Goal: Task Accomplishment & Management: Use online tool/utility

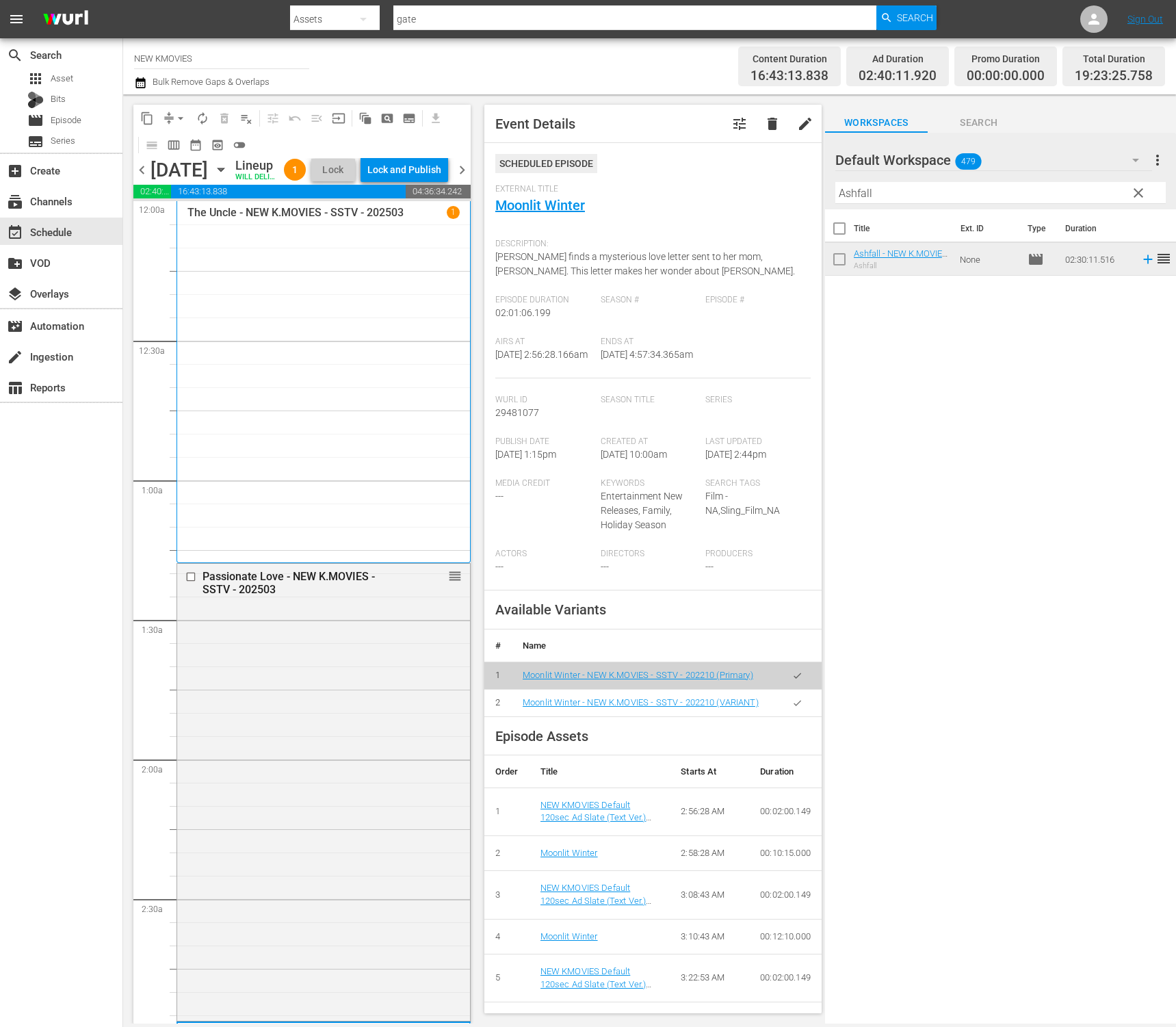
scroll to position [923, 0]
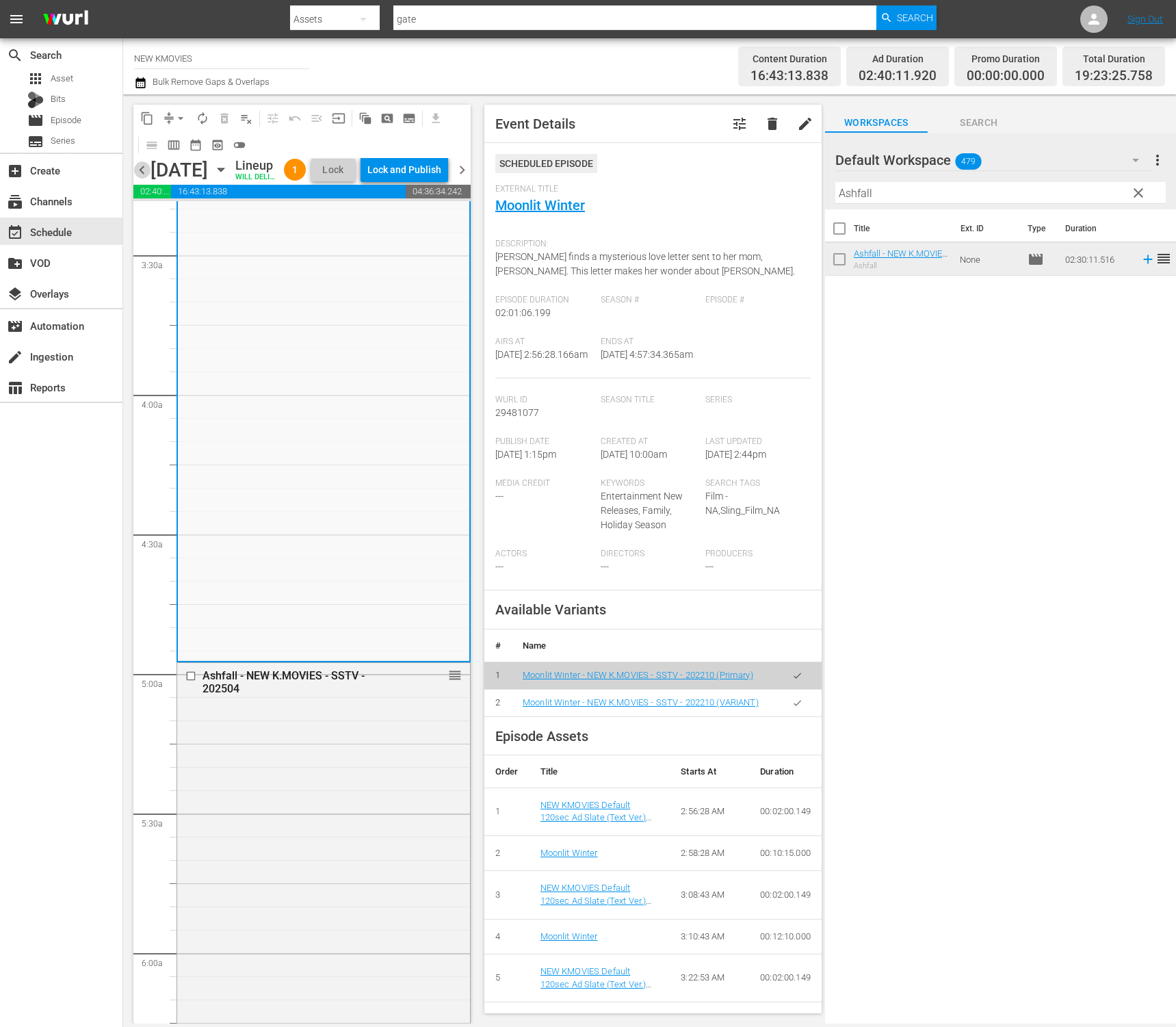
click at [135, 178] on span "chevron_left" at bounding box center [142, 170] width 17 height 17
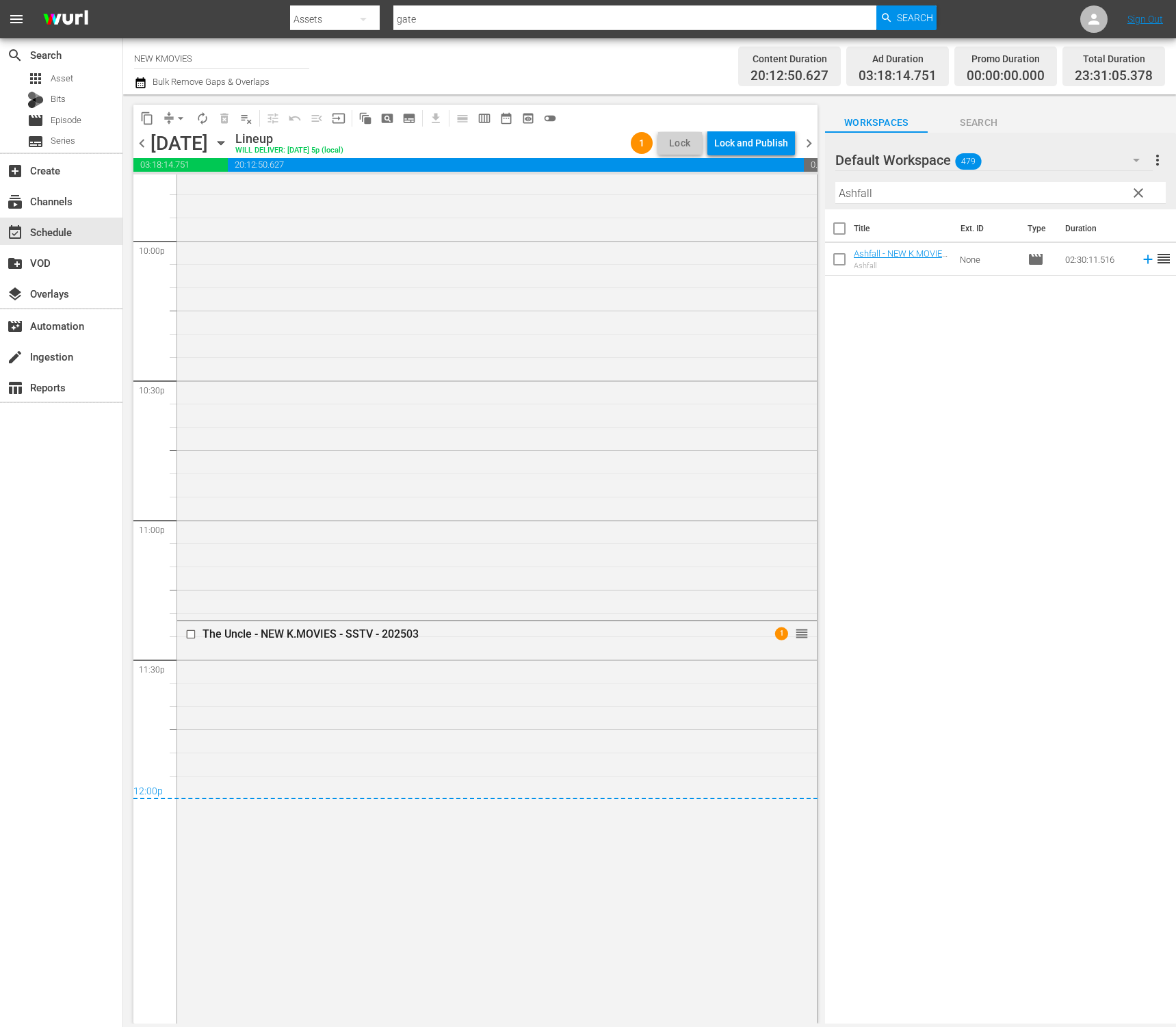
scroll to position [6060, 0]
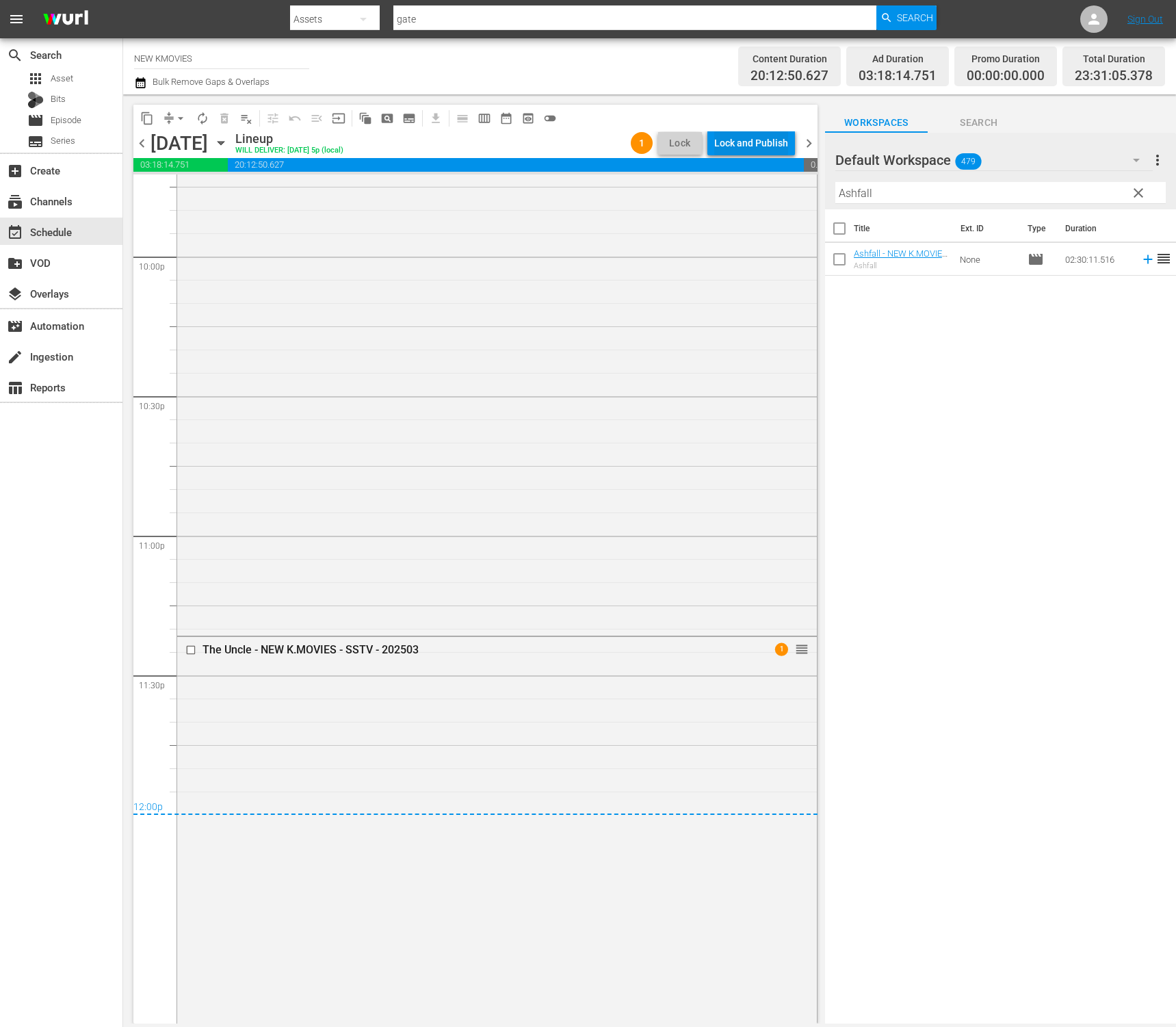
click at [772, 139] on div "Lock and Publish" at bounding box center [751, 143] width 74 height 25
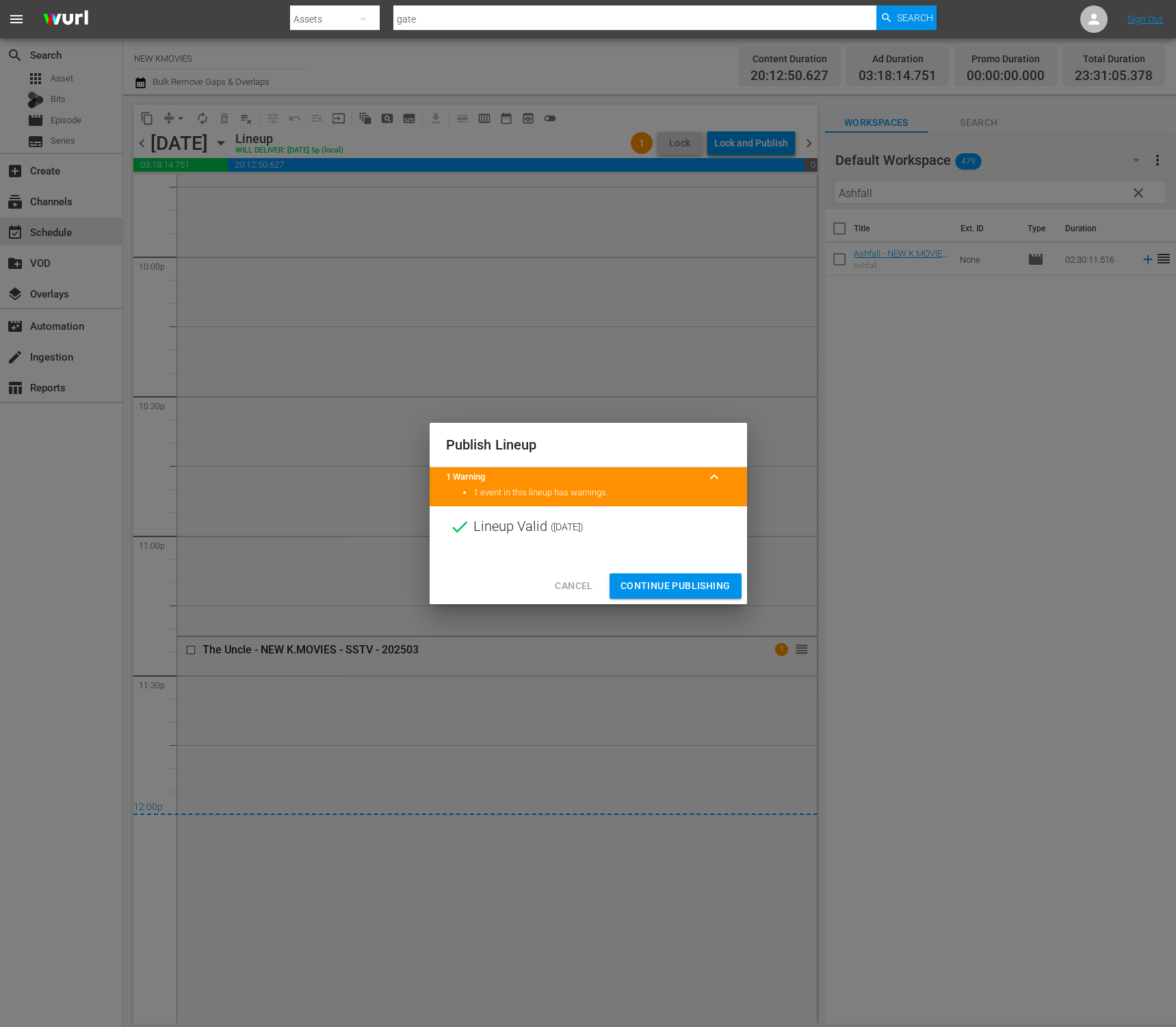
drag, startPoint x: 686, startPoint y: 580, endPoint x: 667, endPoint y: 622, distance: 46.1
click at [686, 580] on span "Continue Publishing" at bounding box center [676, 586] width 110 height 17
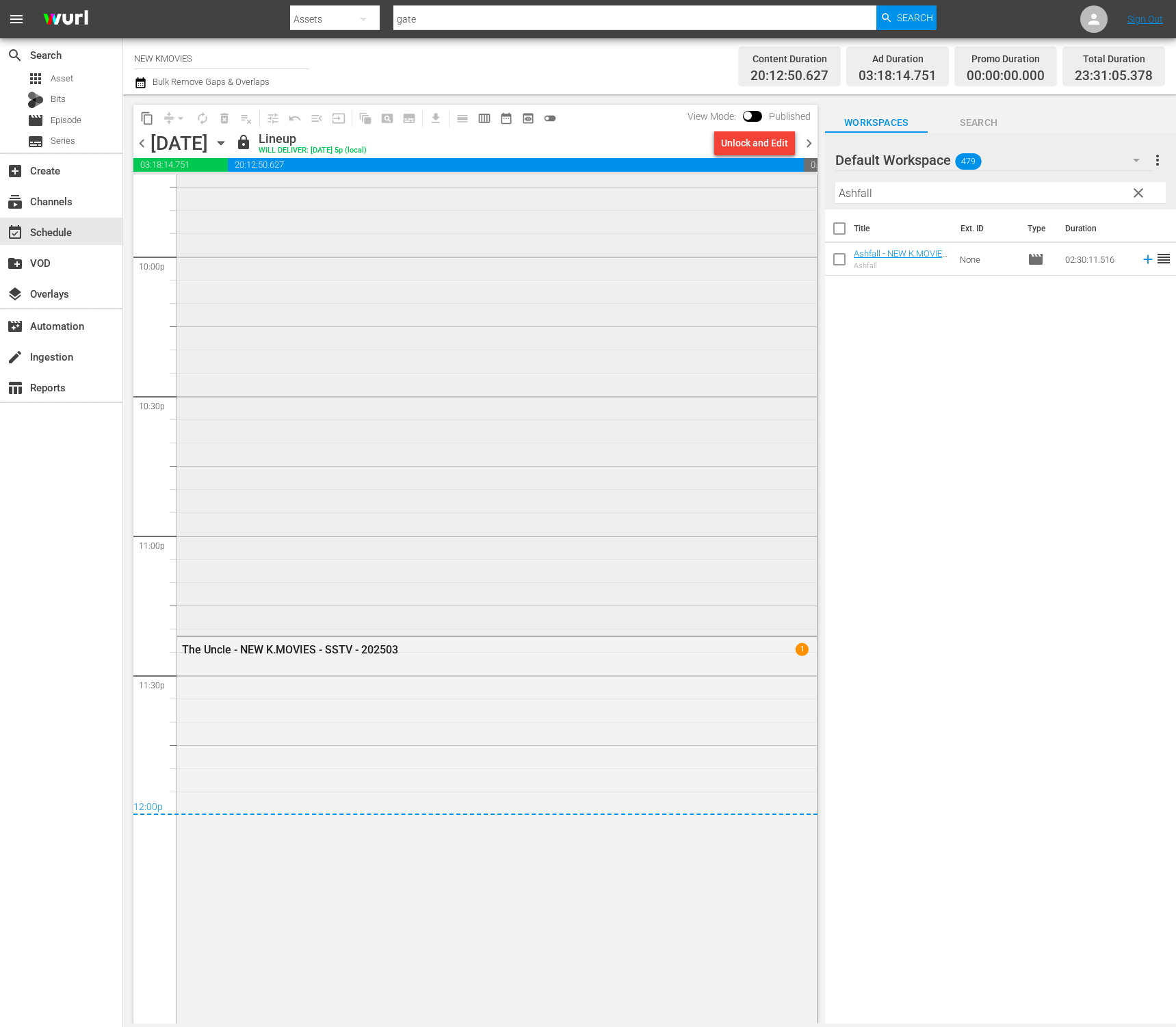
scroll to position [6213, 0]
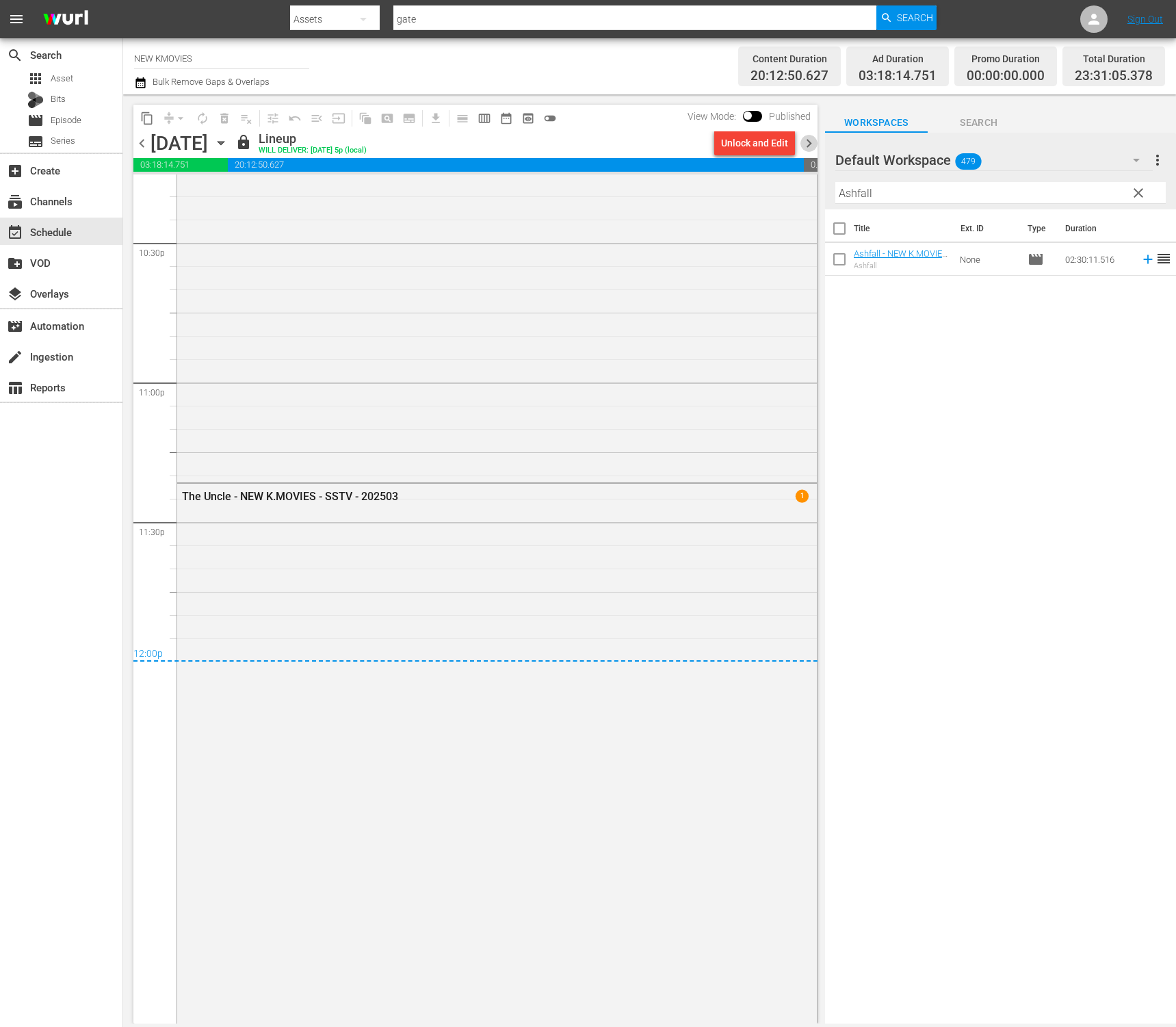
click at [808, 139] on span "chevron_right" at bounding box center [808, 144] width 17 height 17
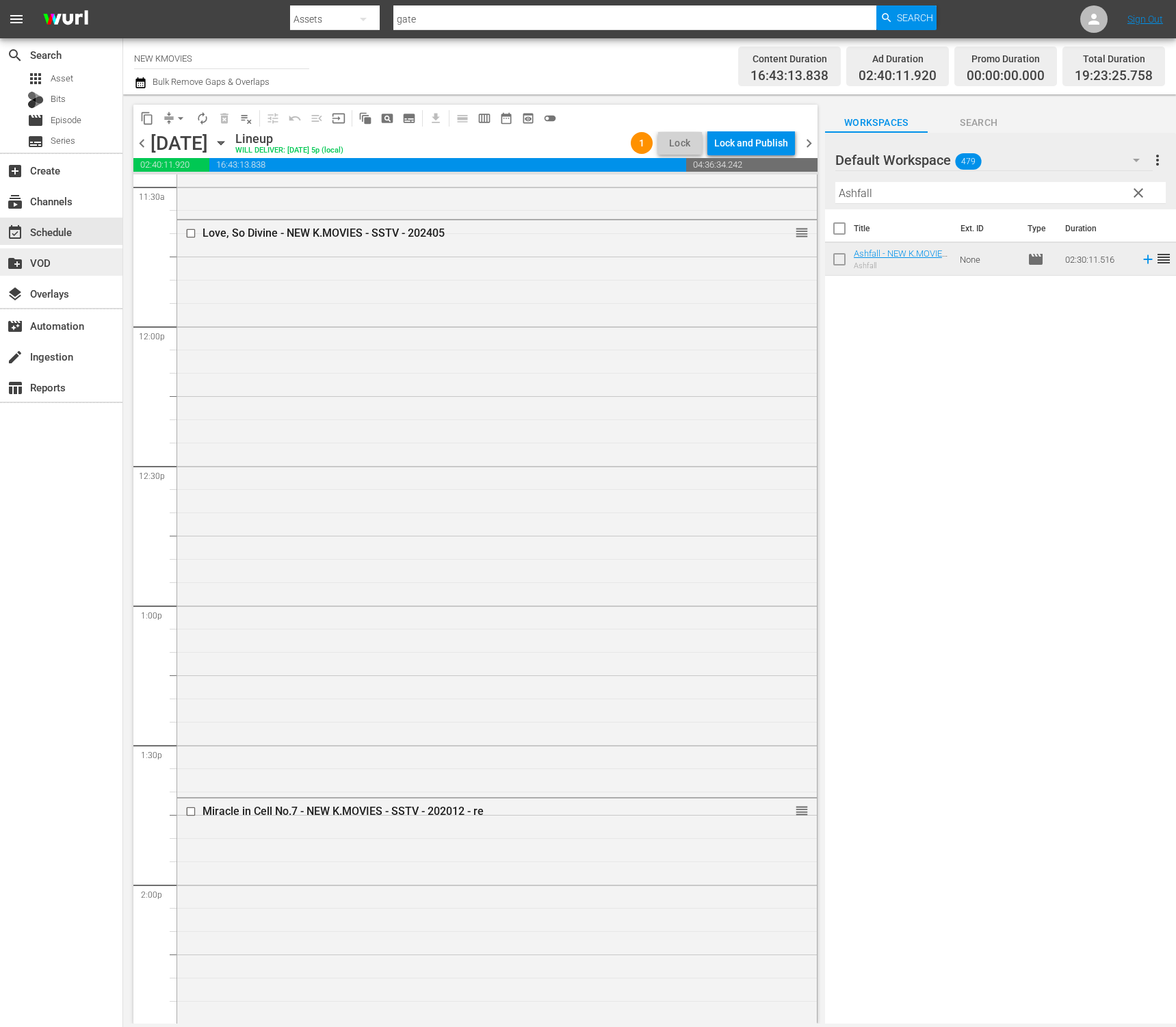
scroll to position [2726, 0]
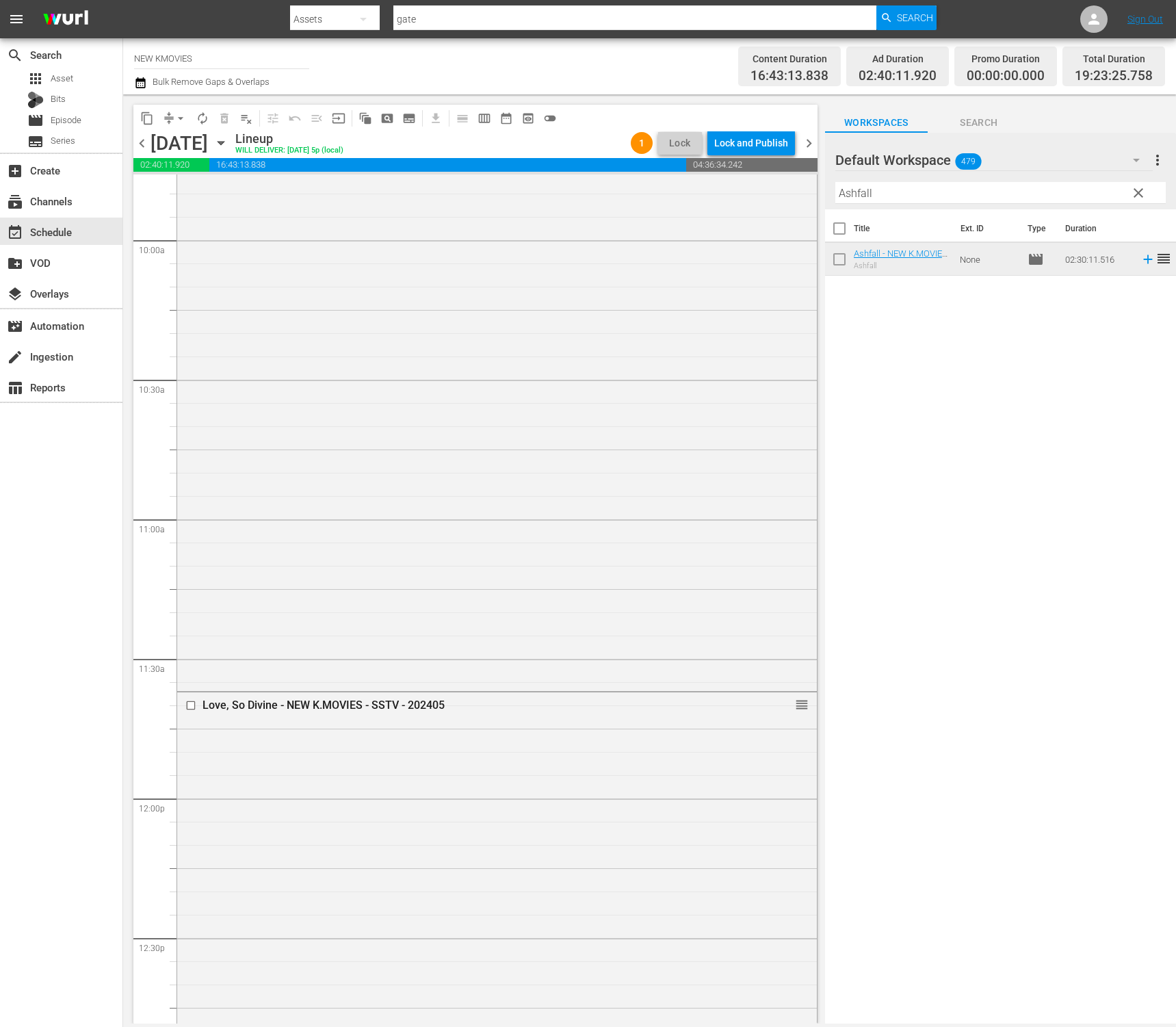
click at [992, 192] on input "Ashfall" at bounding box center [1000, 193] width 330 height 22
paste input "4:44 : Time Of Fear"
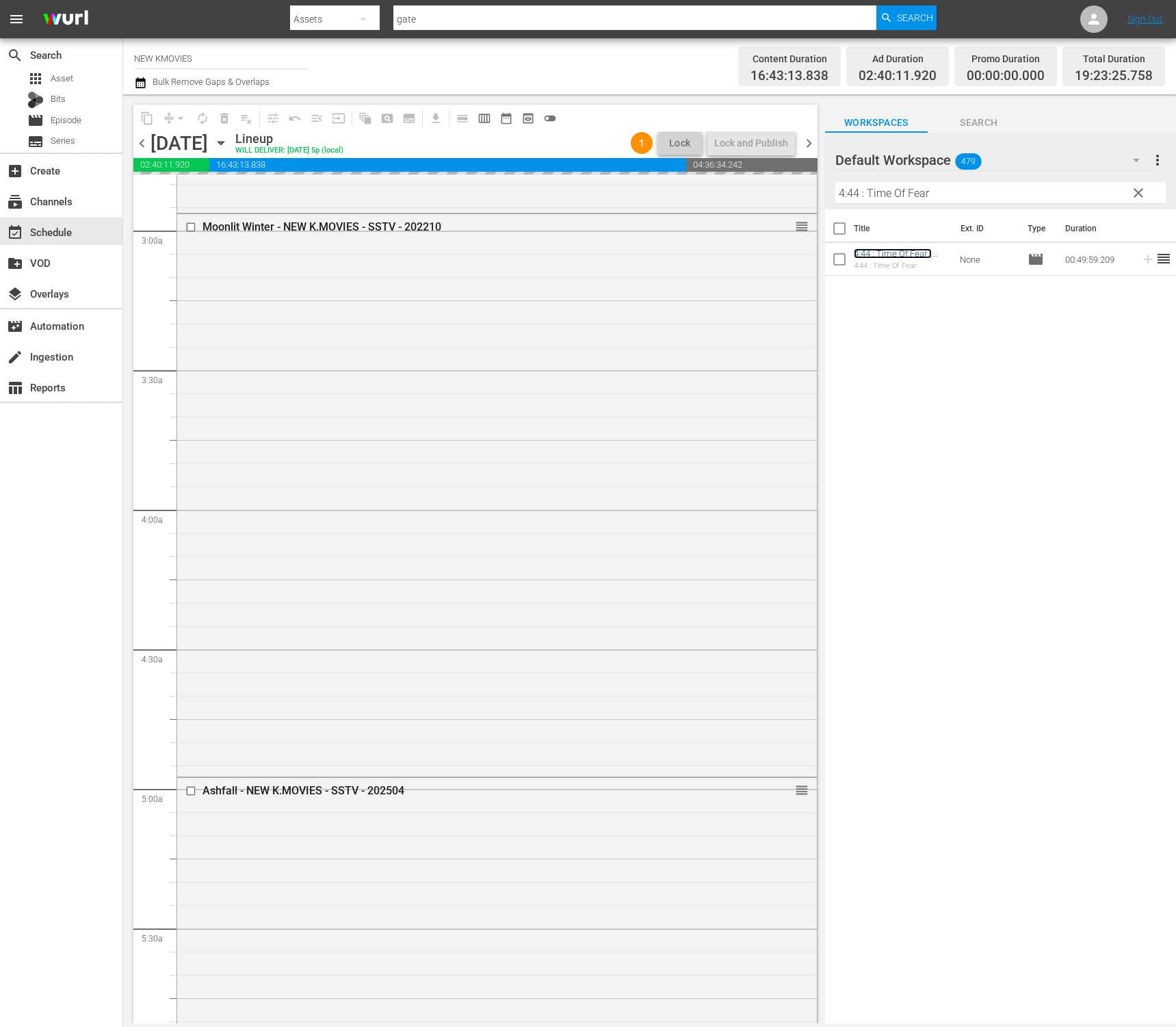
scroll to position [779, 0]
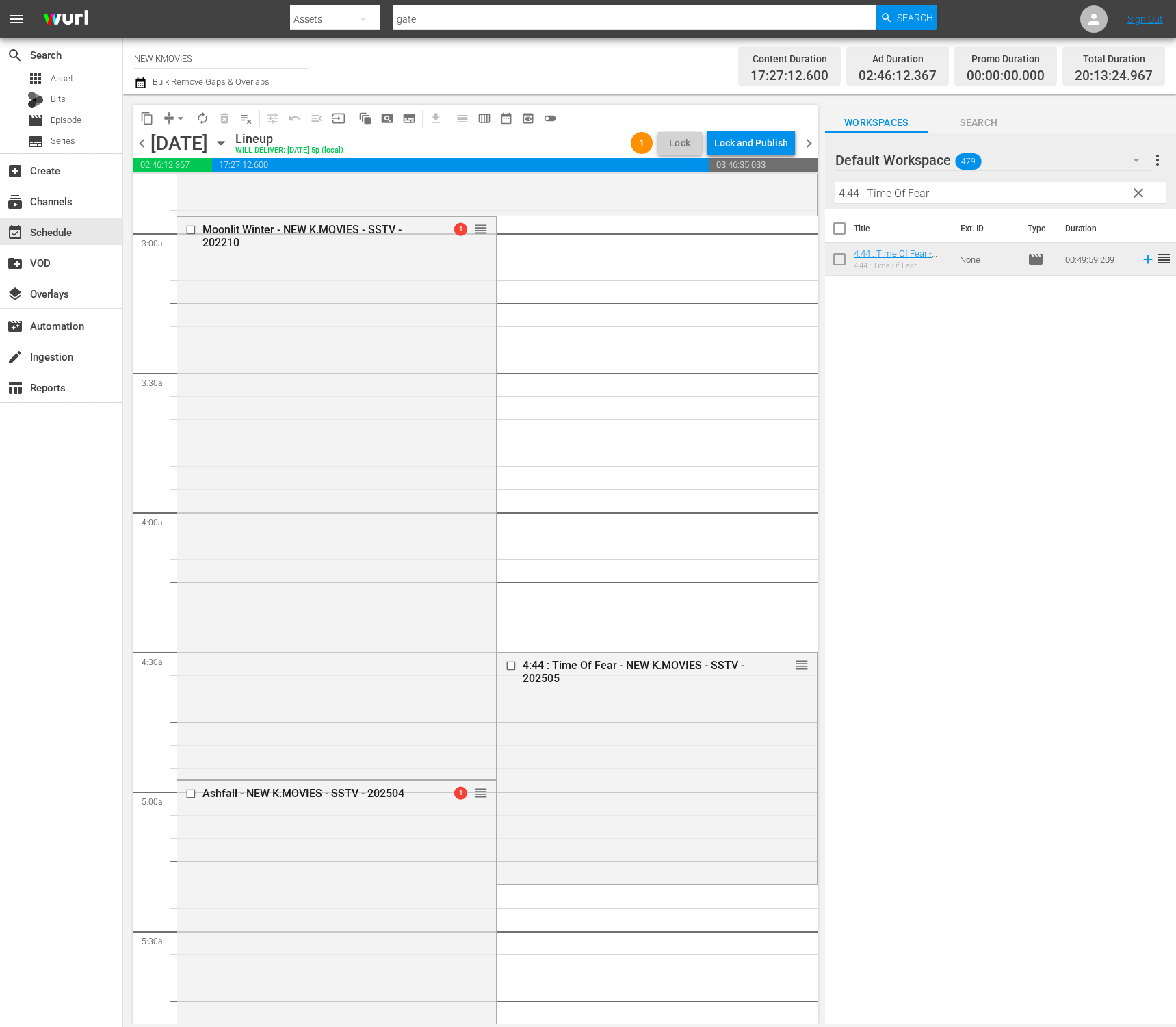
click at [181, 120] on span "arrow_drop_down" at bounding box center [181, 118] width 14 height 14
click at [227, 189] on li "Align to End of Previous Day" at bounding box center [181, 191] width 143 height 23
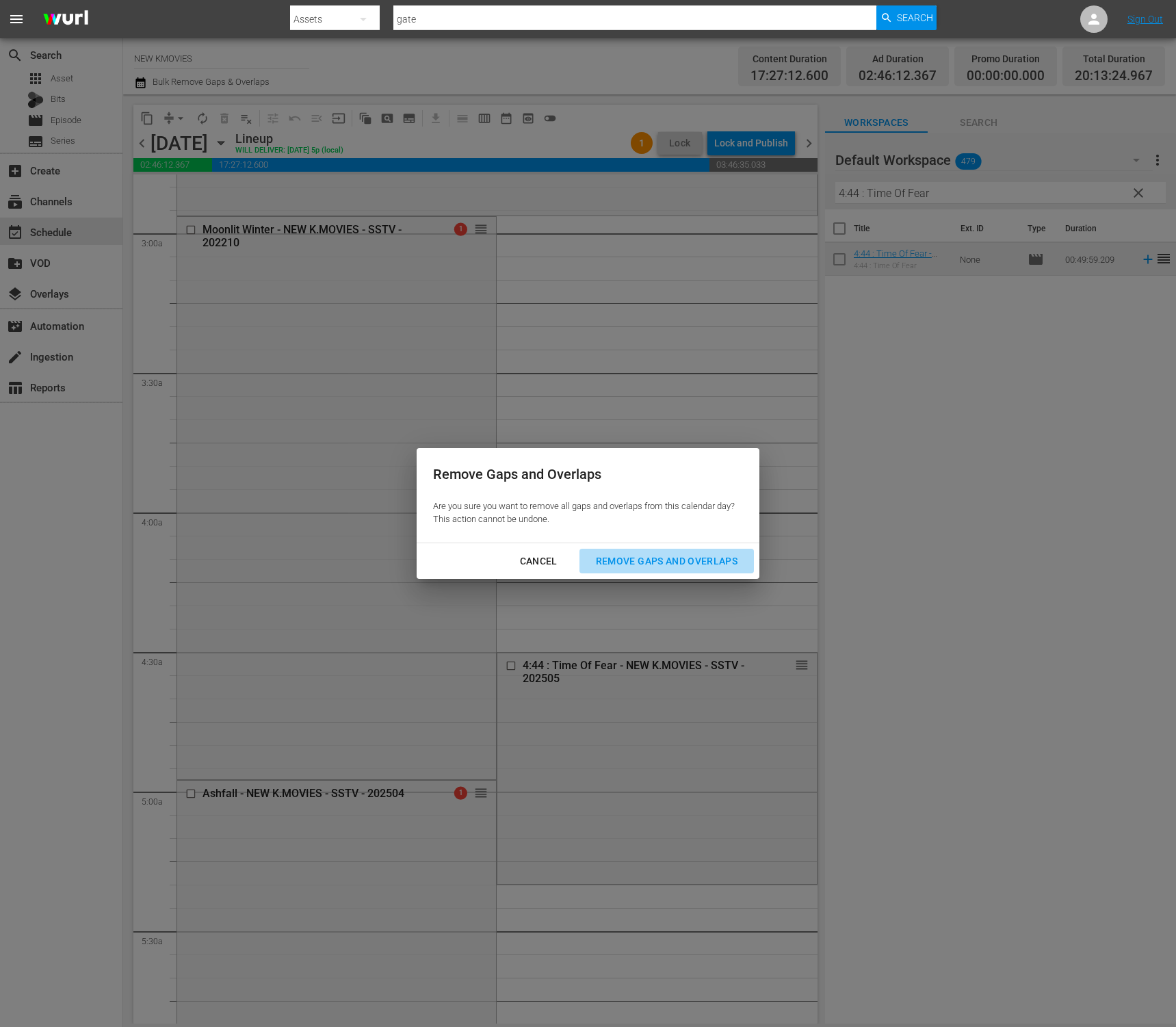
click at [642, 565] on div "Remove Gaps and Overlaps" at bounding box center [667, 561] width 164 height 17
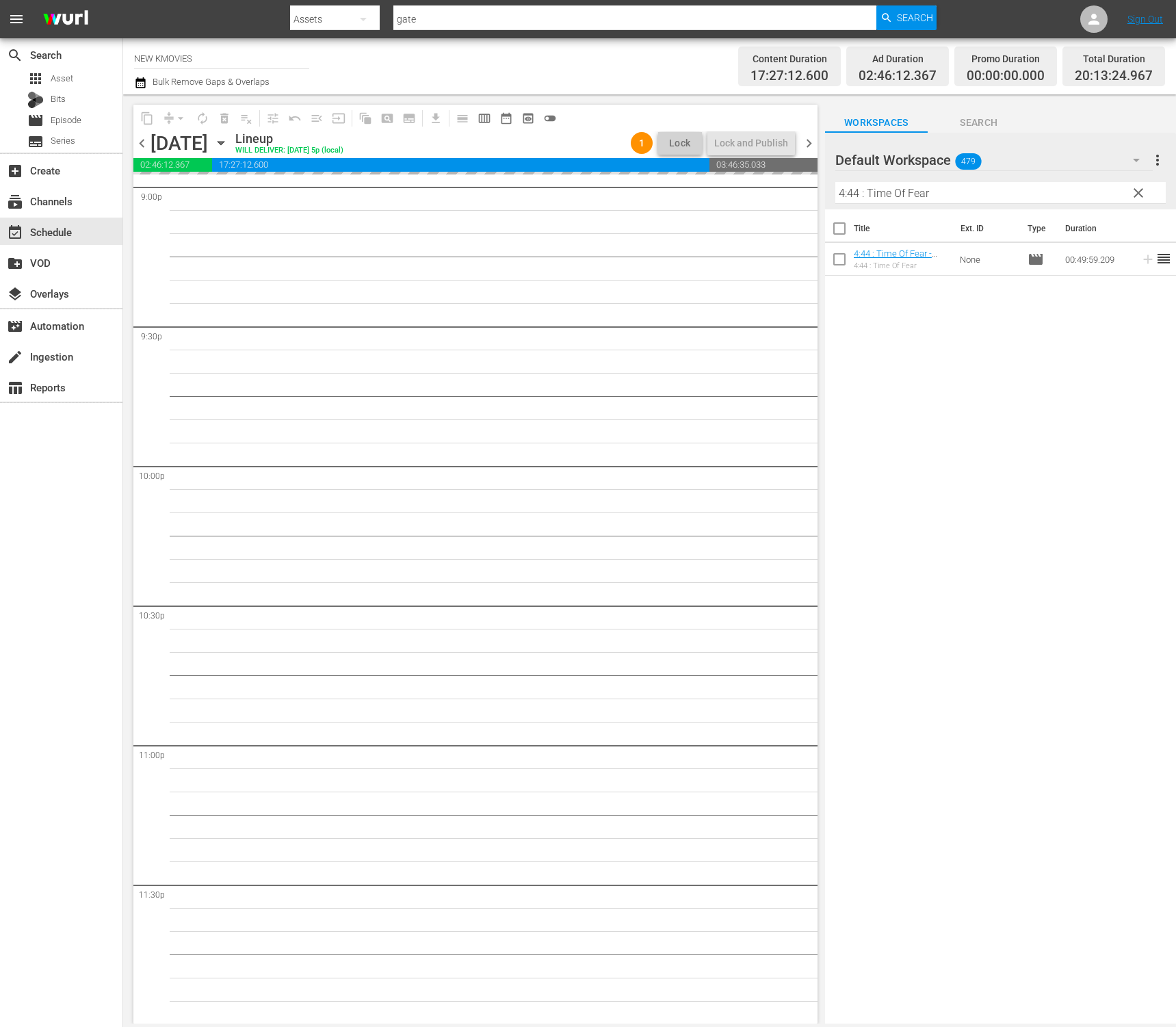
scroll to position [5851, 0]
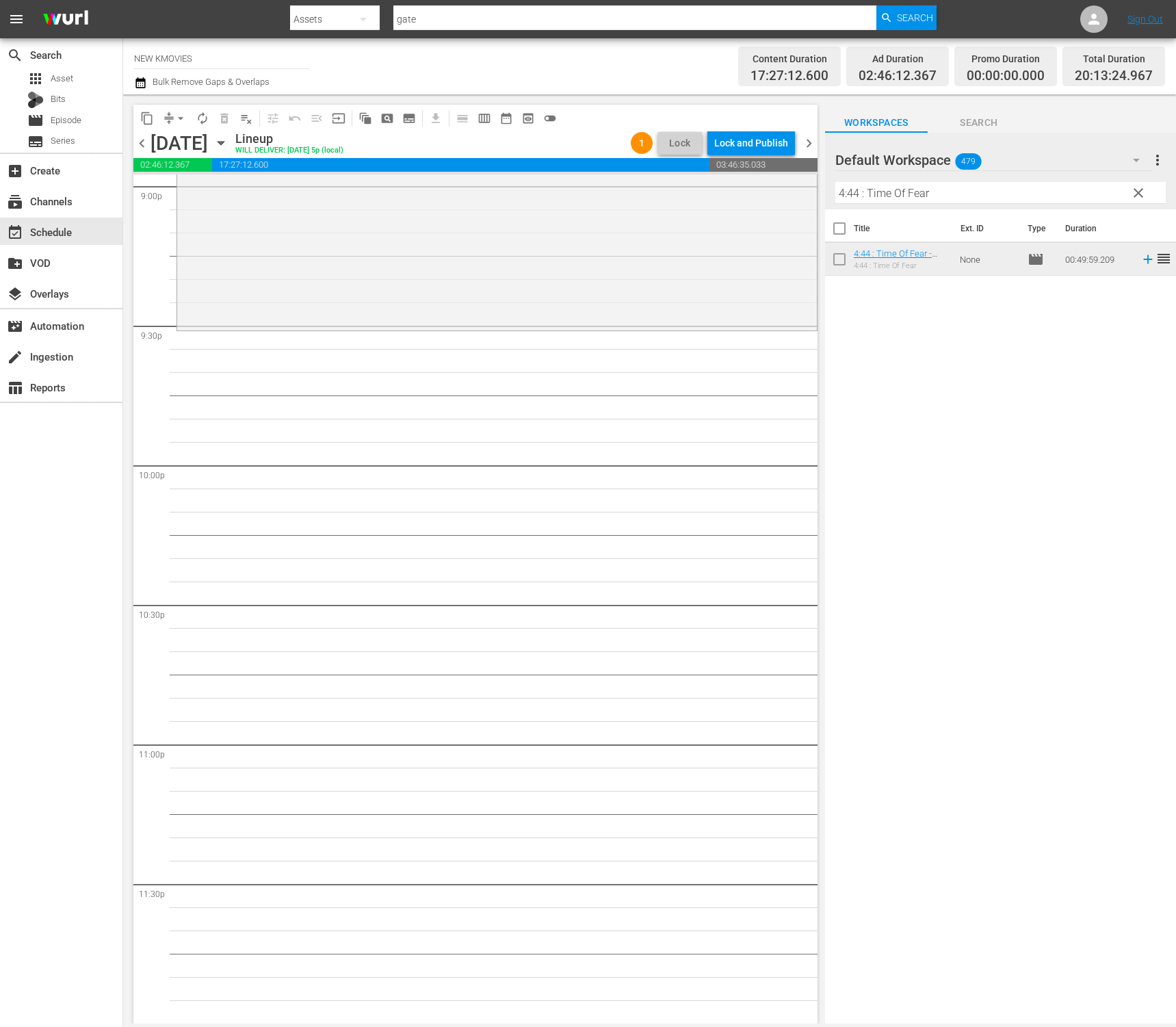
click at [982, 196] on input "4:44 : Time Of Fear" at bounding box center [1000, 193] width 330 height 22
paste input "My Wife"
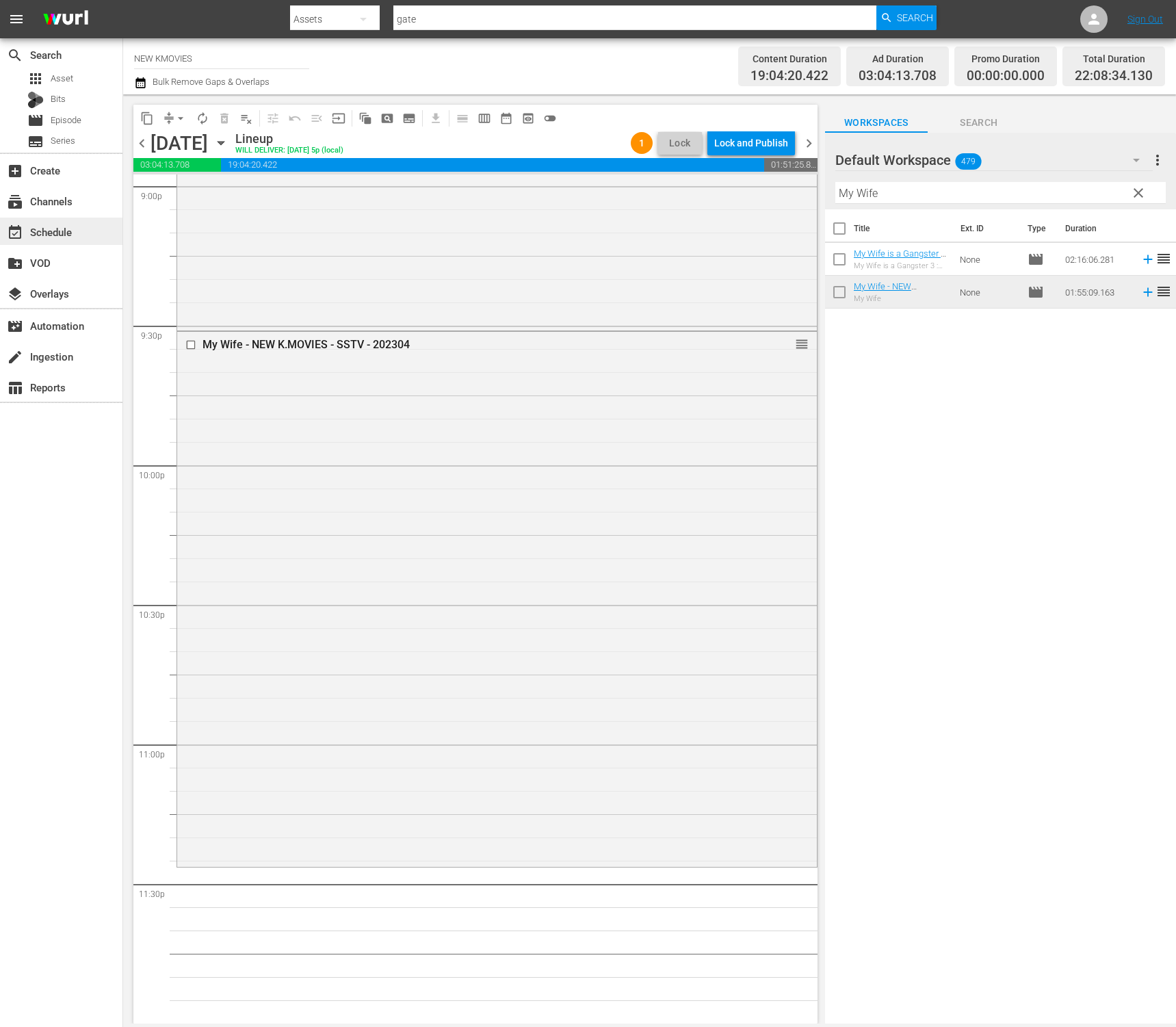
drag, startPoint x: 881, startPoint y: 284, endPoint x: 77, endPoint y: 218, distance: 806.7
click at [949, 184] on input "My Wife" at bounding box center [1000, 193] width 330 height 22
paste input "Secret Confession"
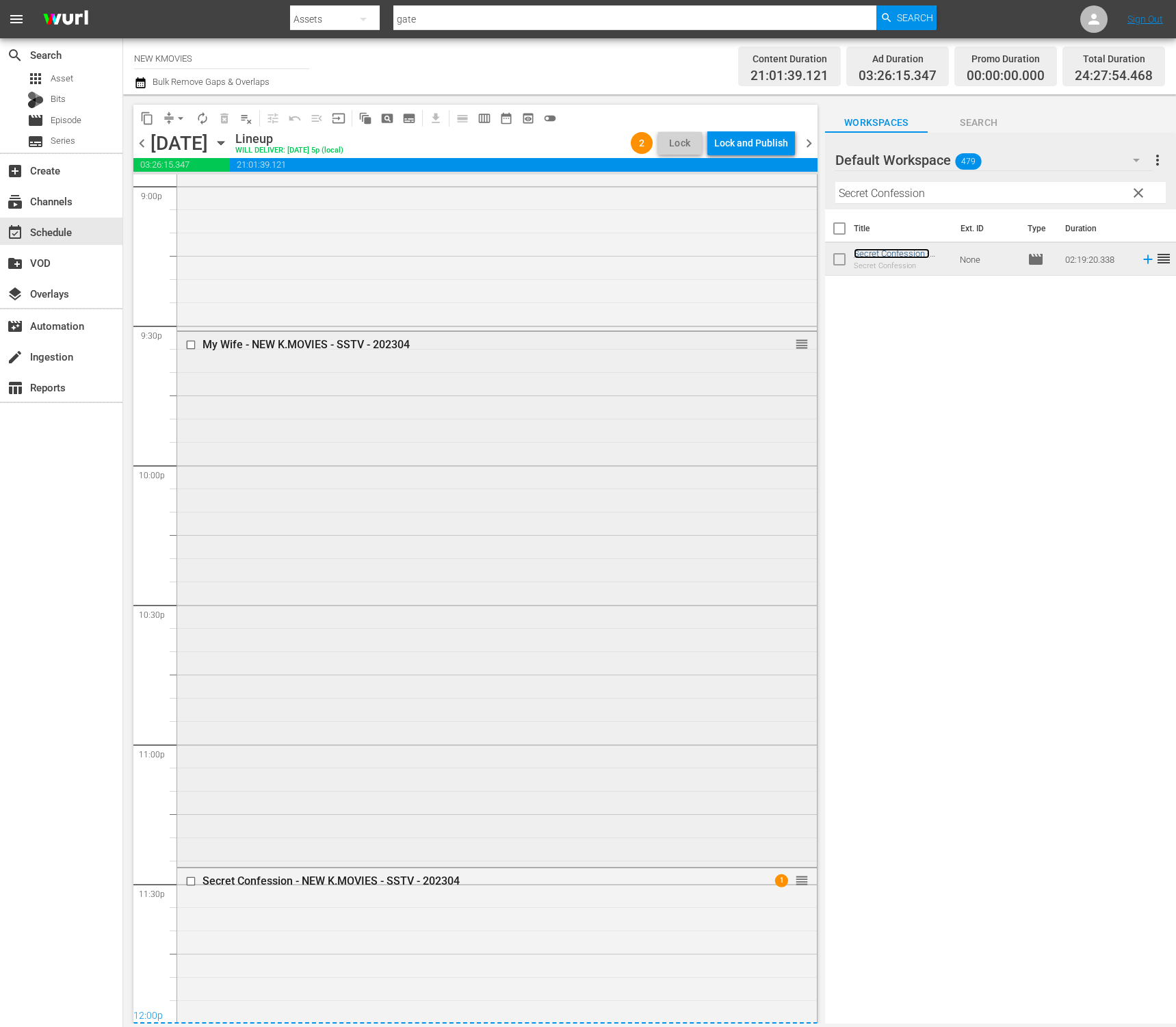
scroll to position [6343, 0]
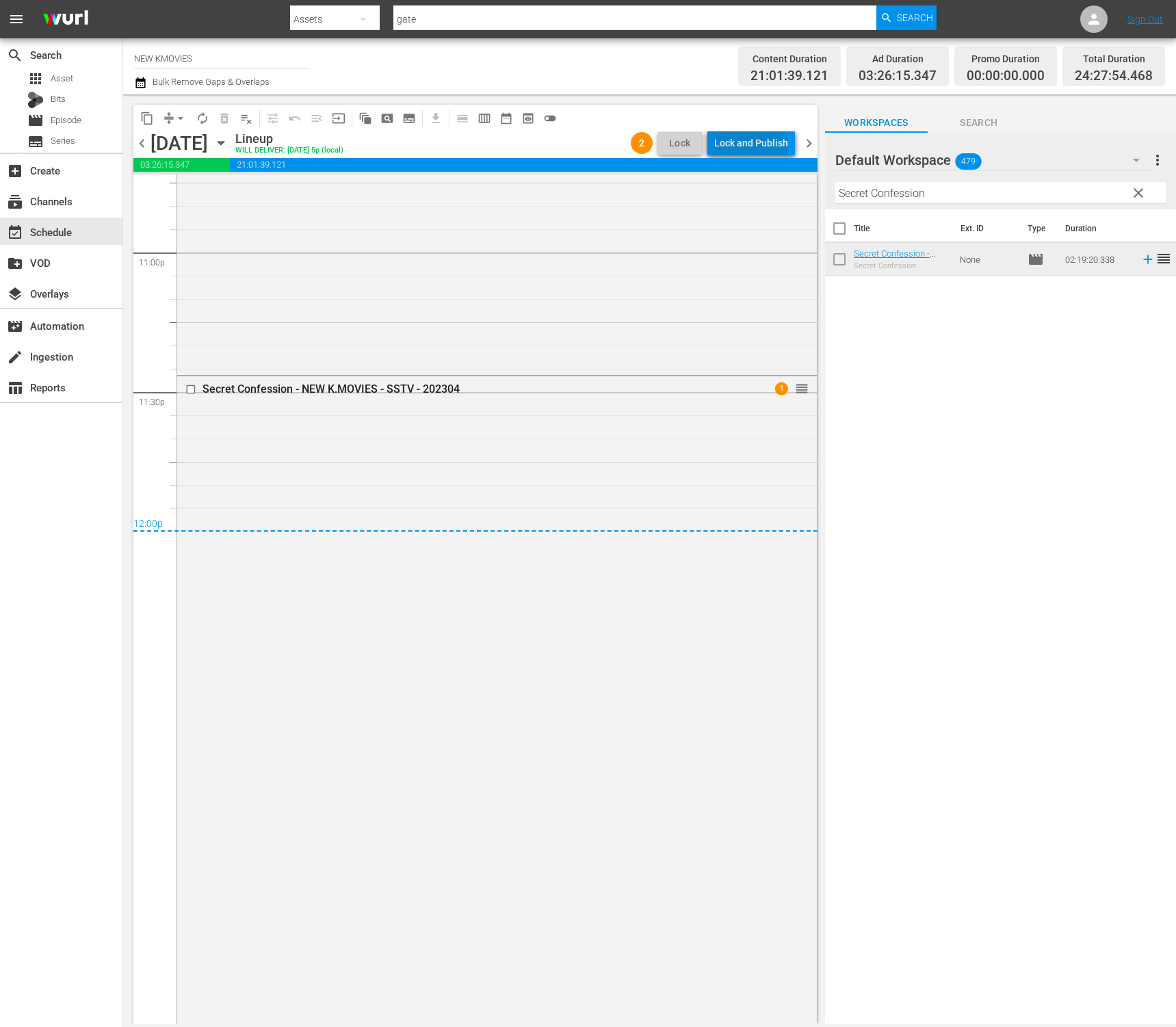
click at [751, 151] on div "Lock and Publish" at bounding box center [751, 143] width 74 height 25
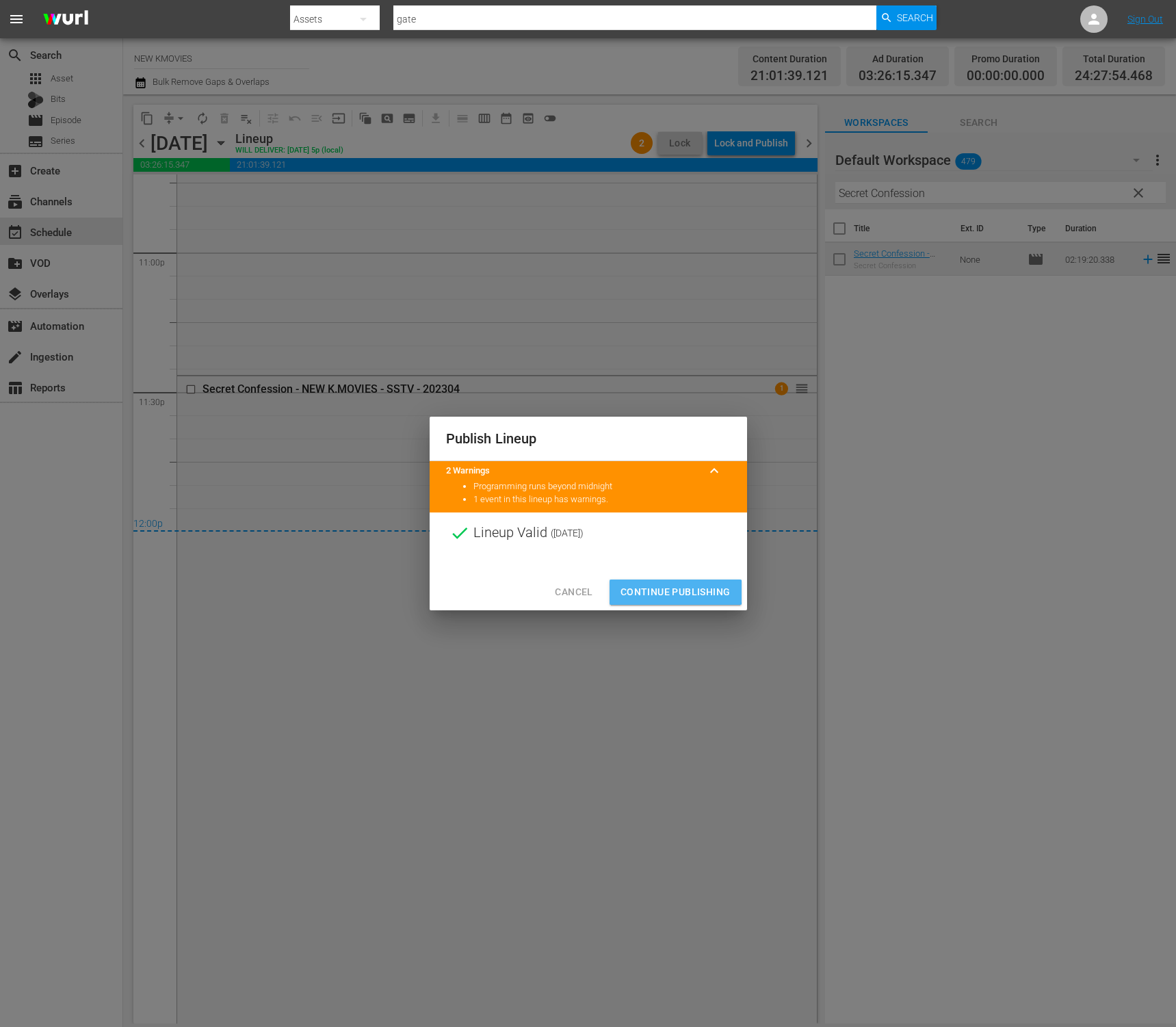
click at [671, 592] on span "Continue Publishing" at bounding box center [676, 592] width 110 height 17
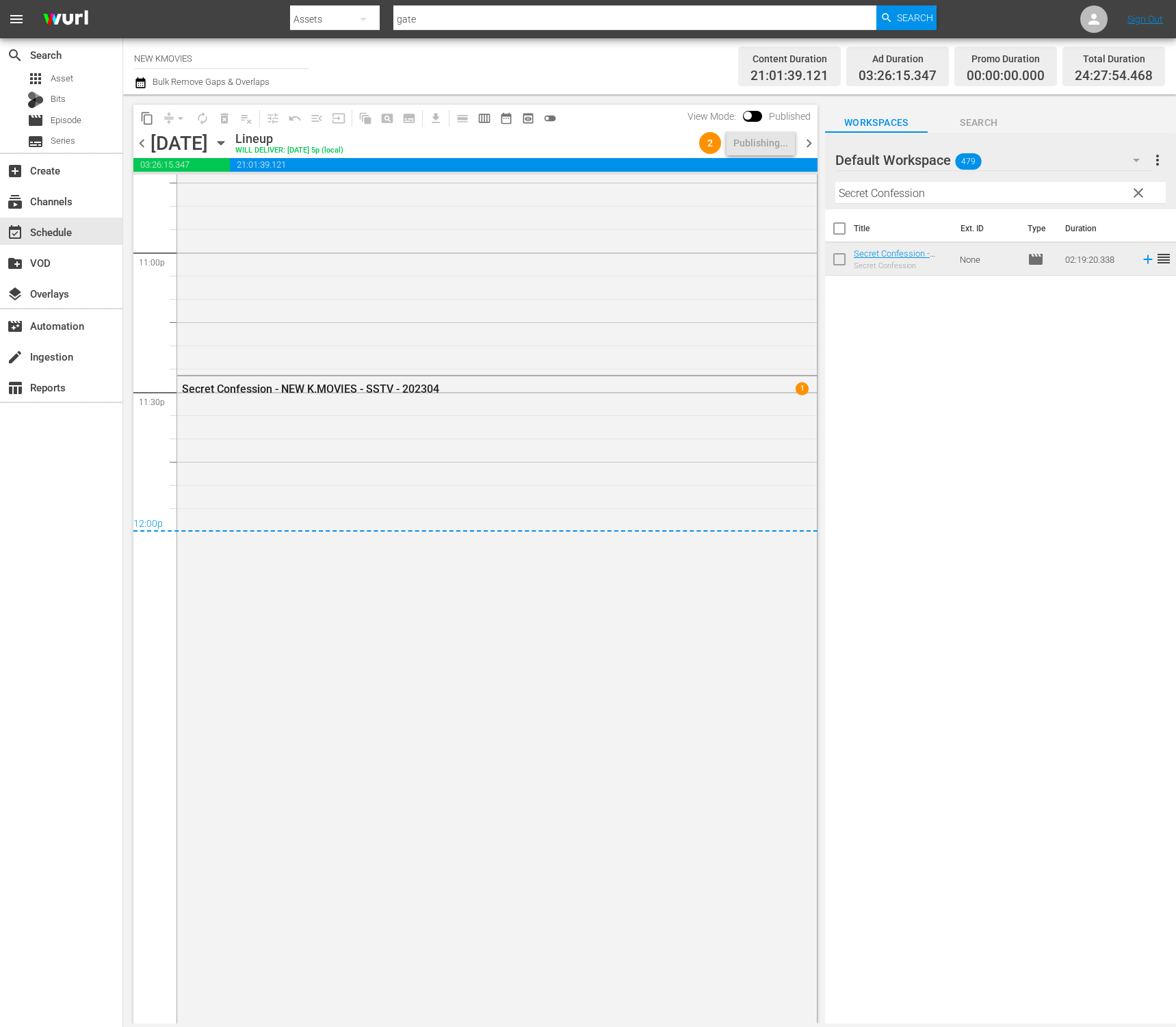
click at [804, 141] on span "chevron_right" at bounding box center [808, 144] width 17 height 17
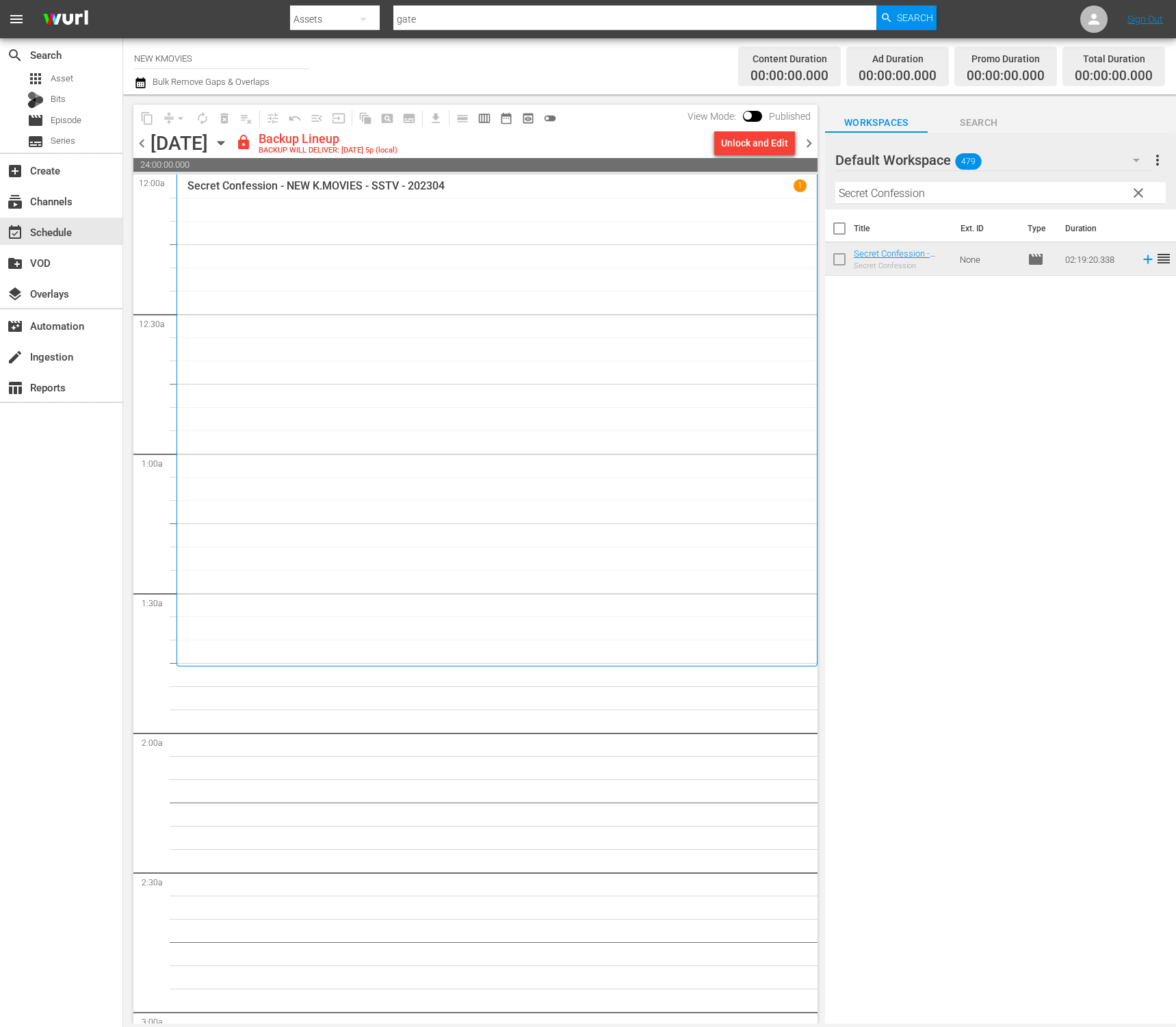
click at [897, 193] on input "Secret Confession" at bounding box center [1000, 193] width 330 height 22
paste input "My Little Brother"
drag, startPoint x: 873, startPoint y: 258, endPoint x: 869, endPoint y: 265, distance: 8.1
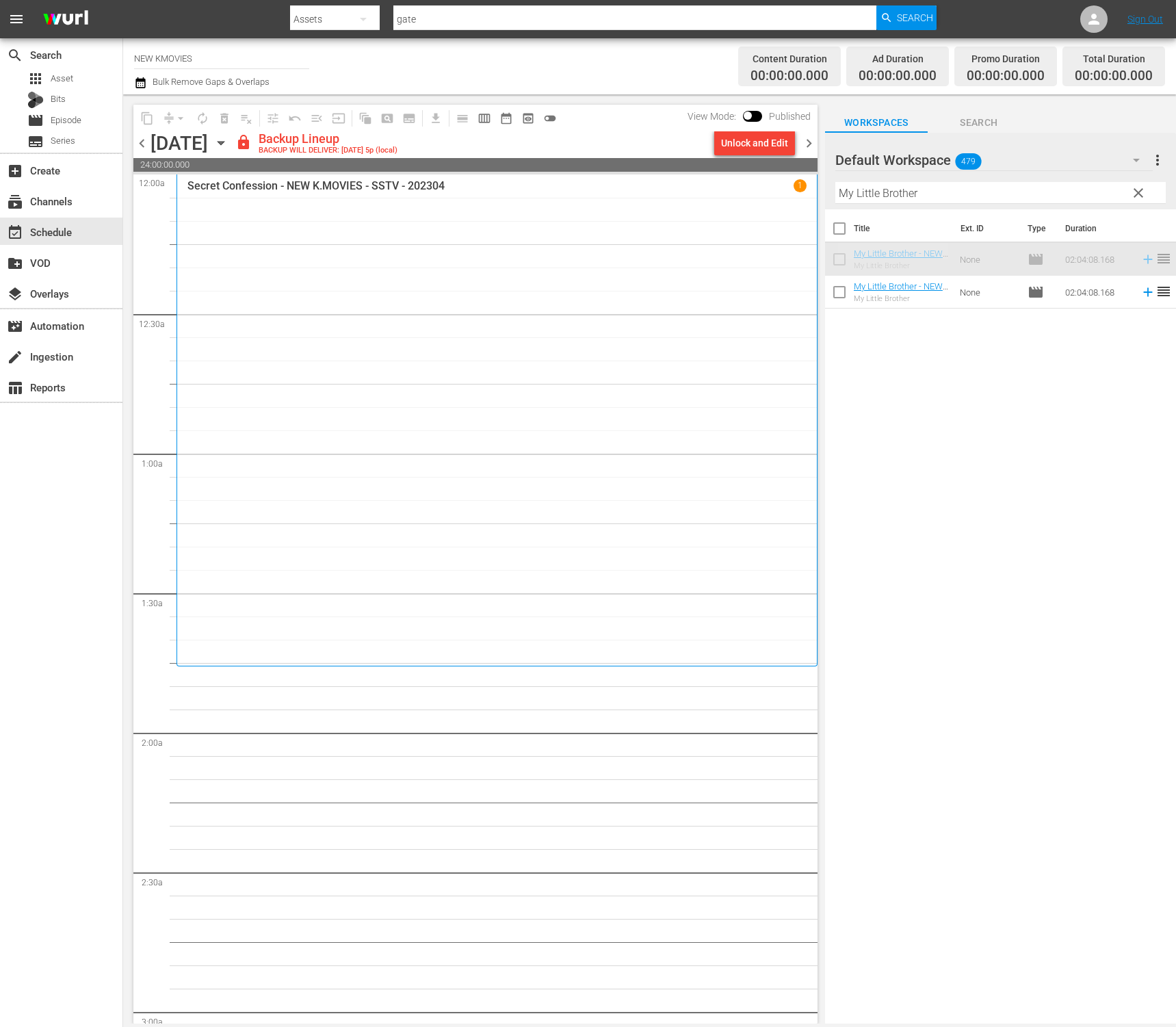
click at [759, 149] on div "Unlock and Edit" at bounding box center [754, 143] width 67 height 25
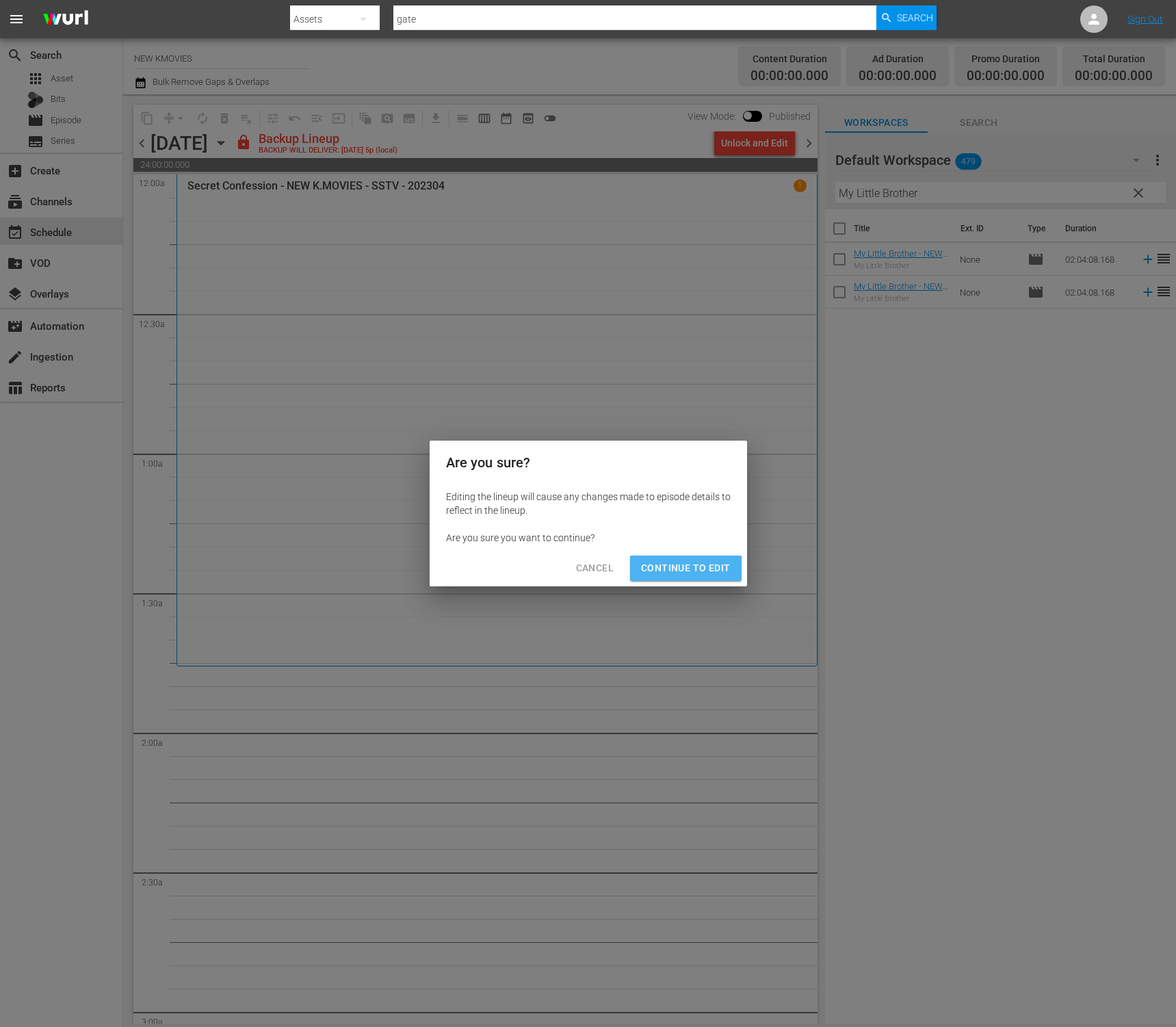
click at [710, 558] on button "Continue to Edit" at bounding box center [685, 568] width 110 height 25
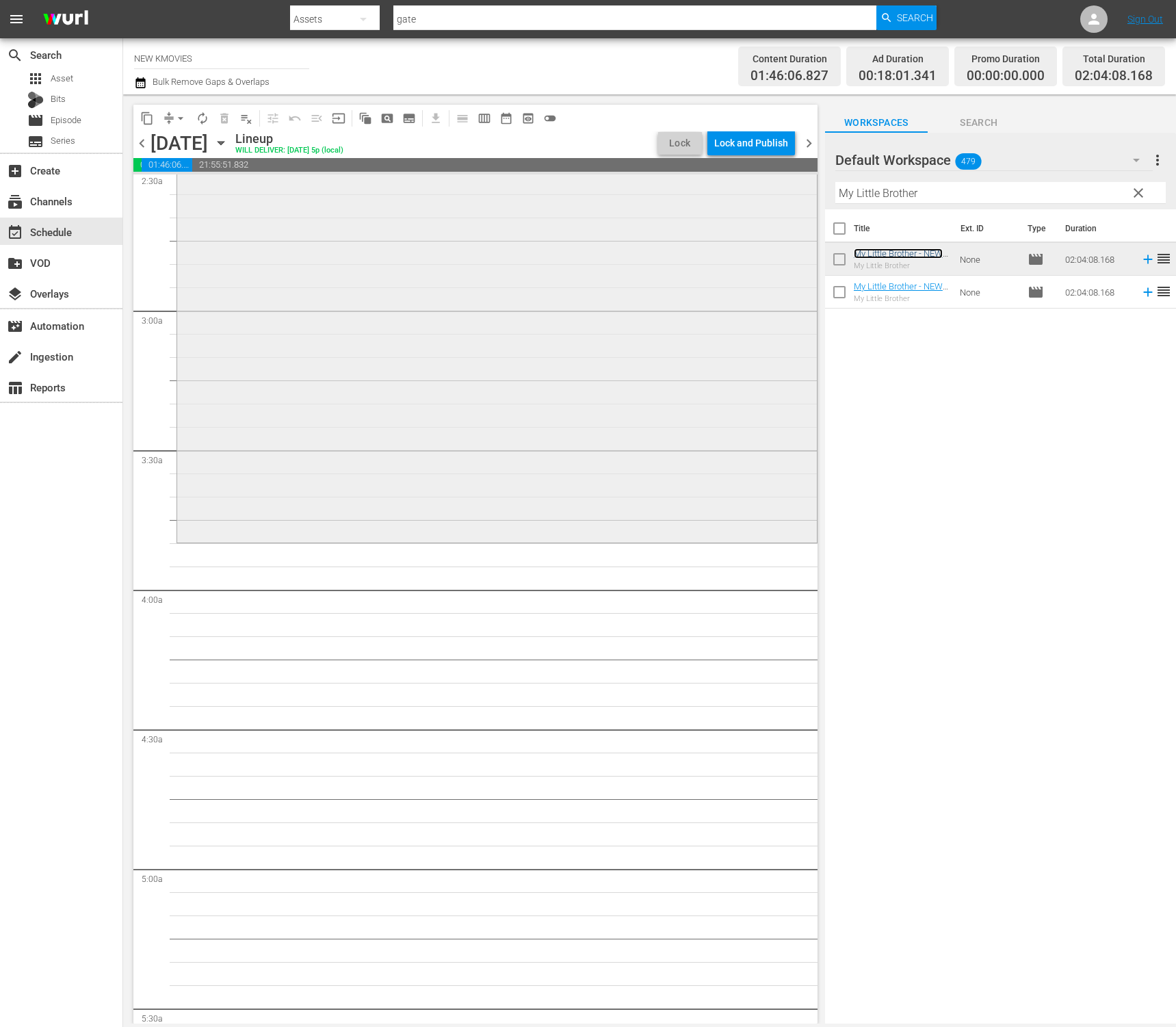
scroll to position [663, 0]
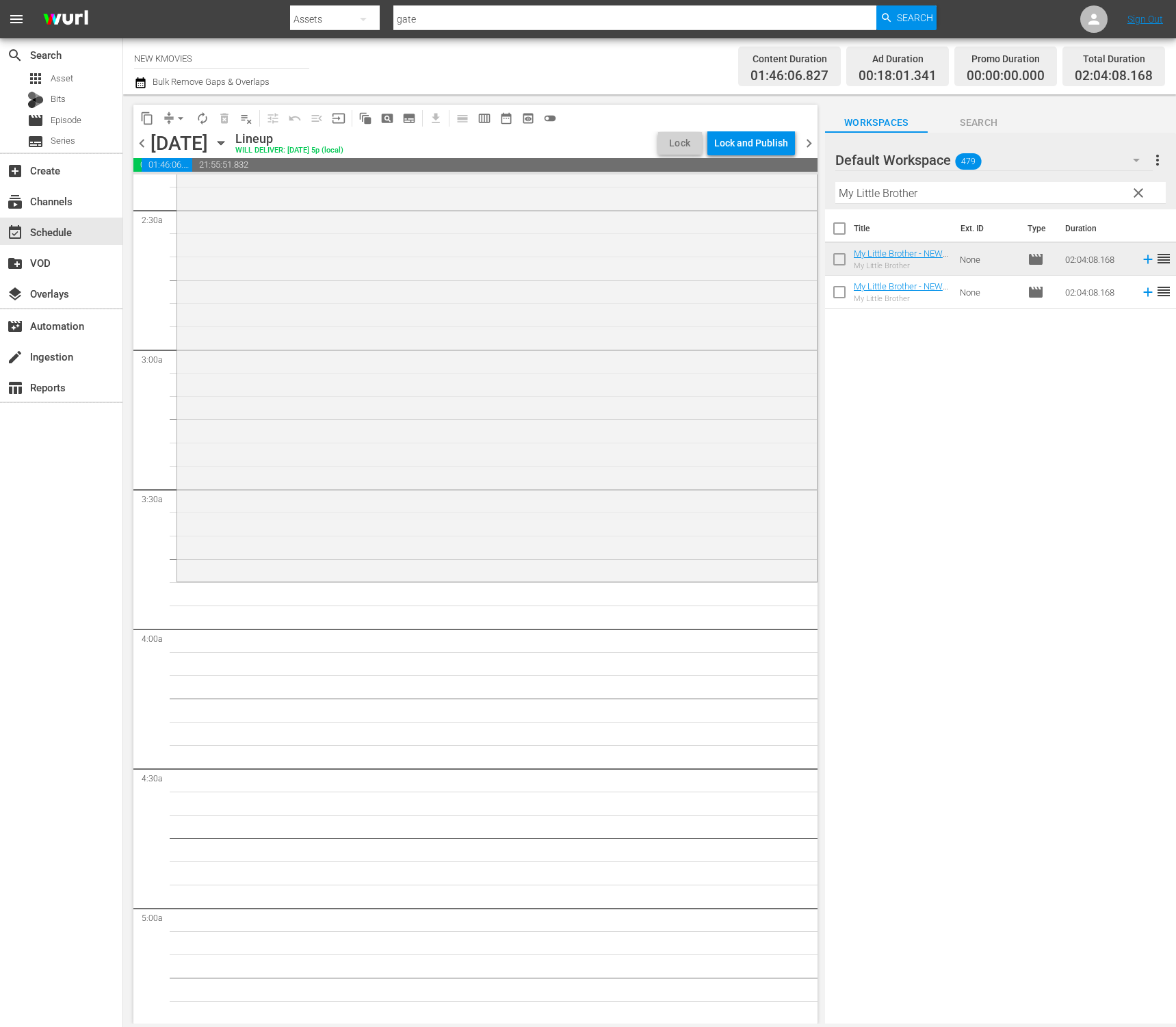
click at [1021, 192] on input "My Little Brother" at bounding box center [1000, 193] width 330 height 22
paste input "The Old Garden"
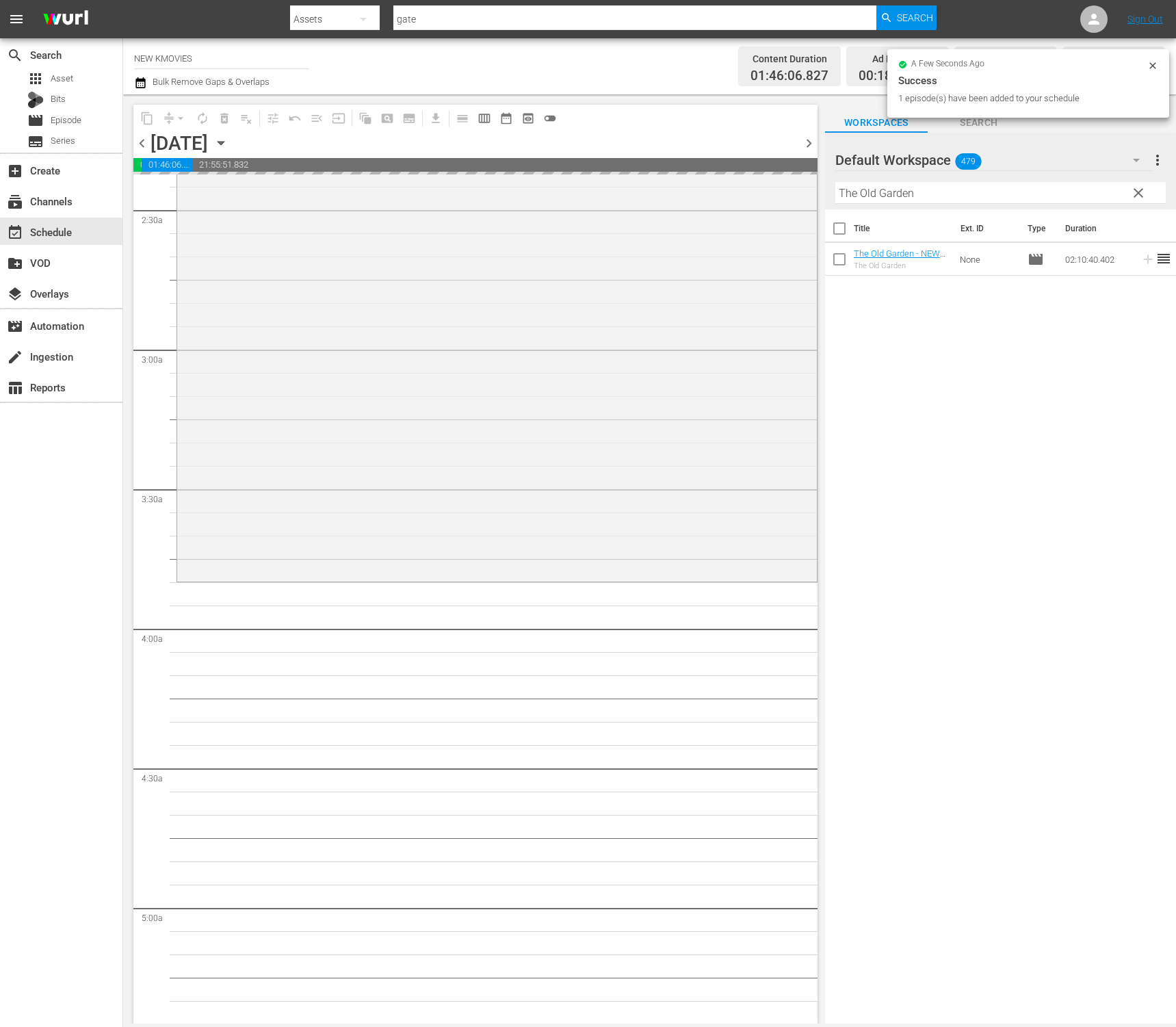
click at [977, 195] on input "The Old Garden" at bounding box center [1000, 193] width 330 height 22
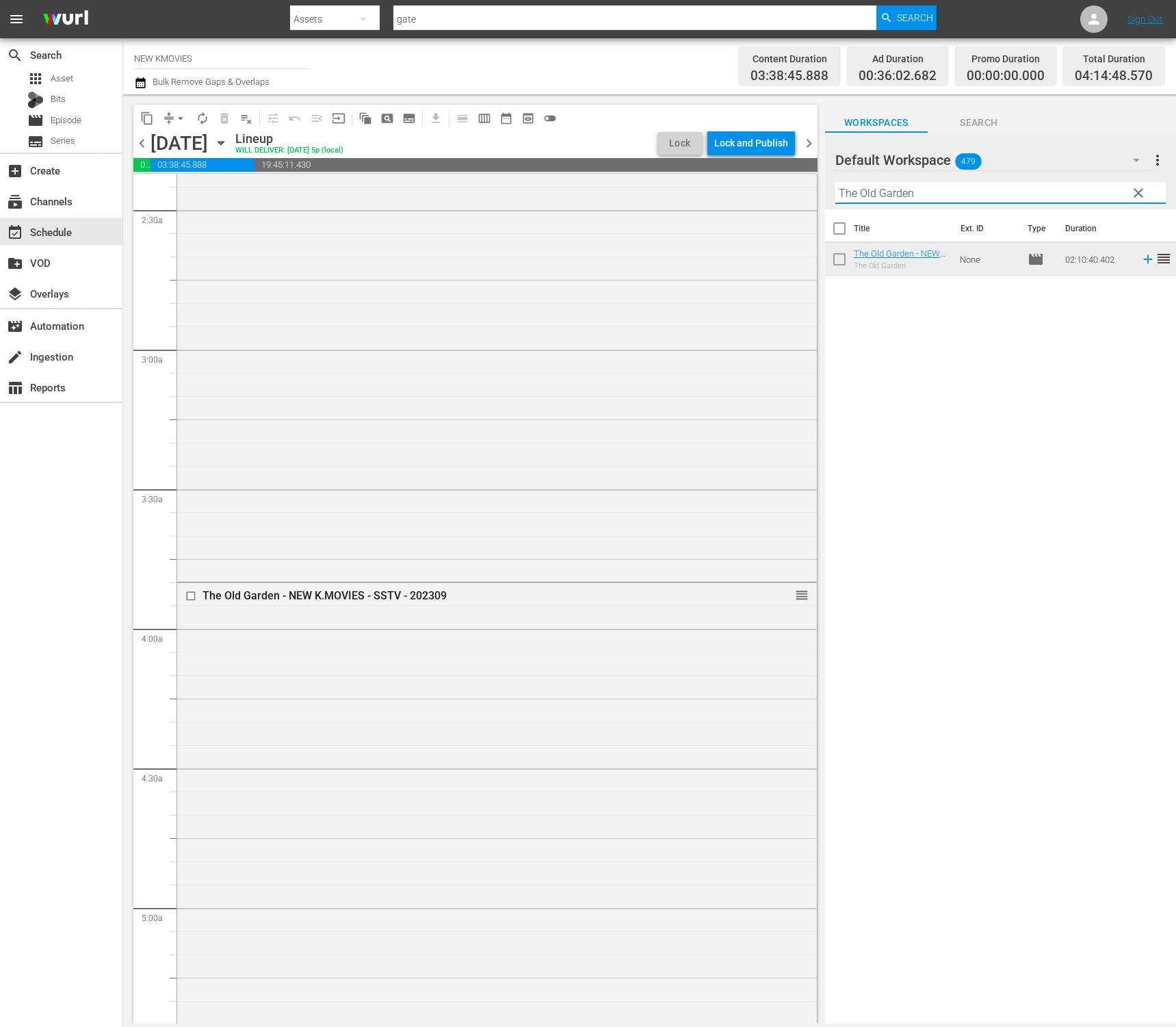
paste input "Royal Tailor"
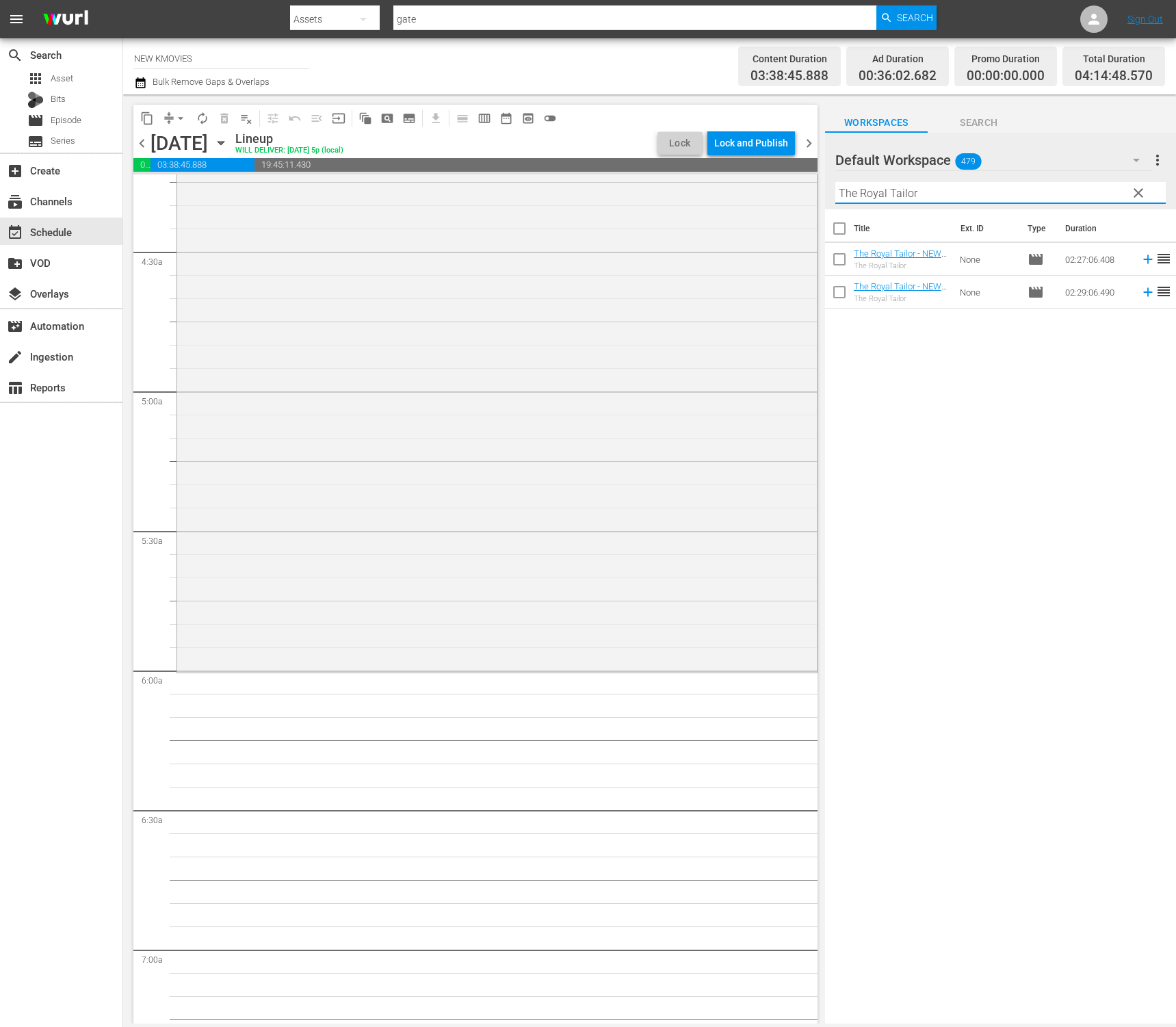
scroll to position [1419, 0]
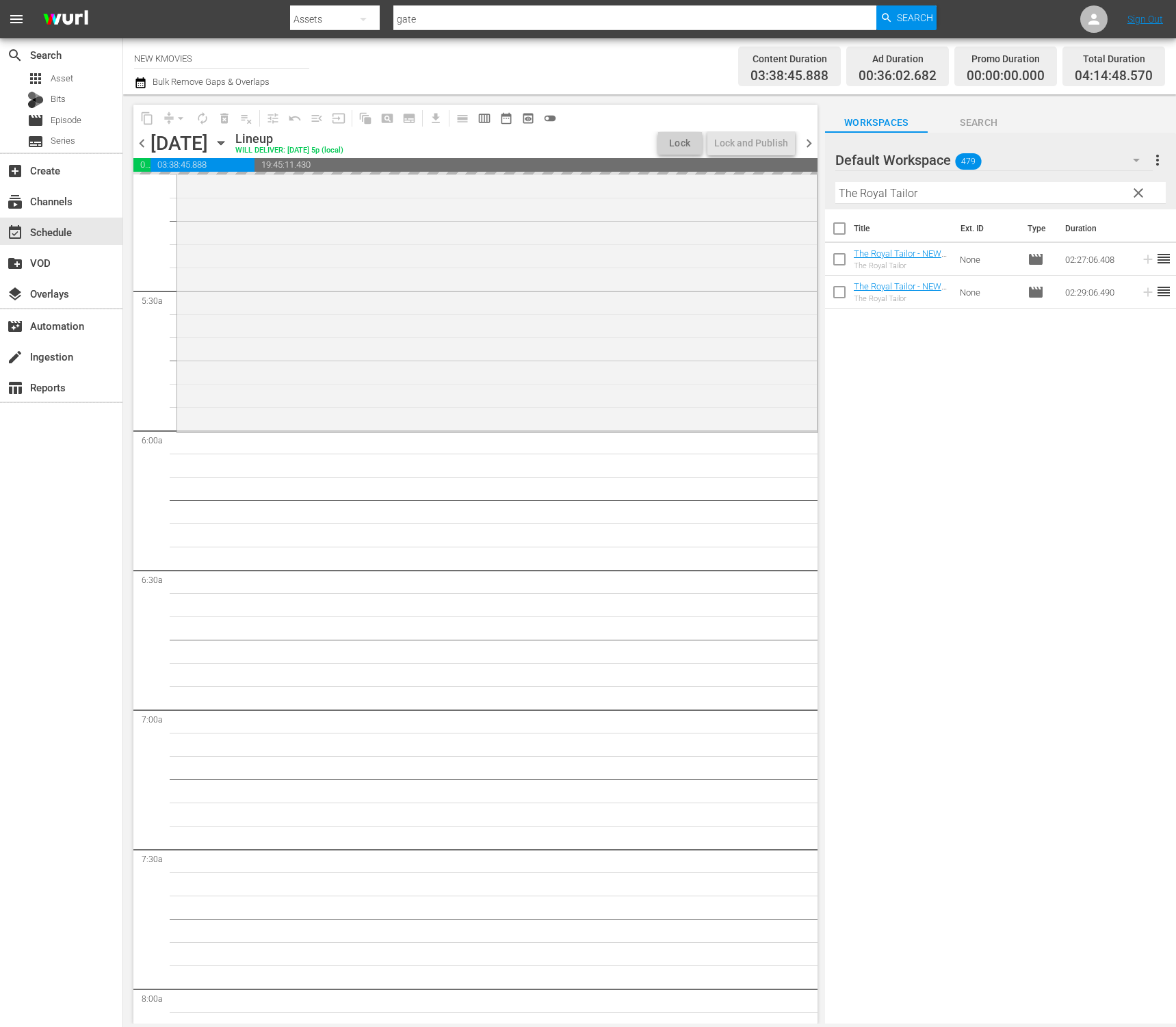
click at [937, 184] on input "The Royal Tailor" at bounding box center [1000, 193] width 330 height 22
paste input "Policeman's Lineage"
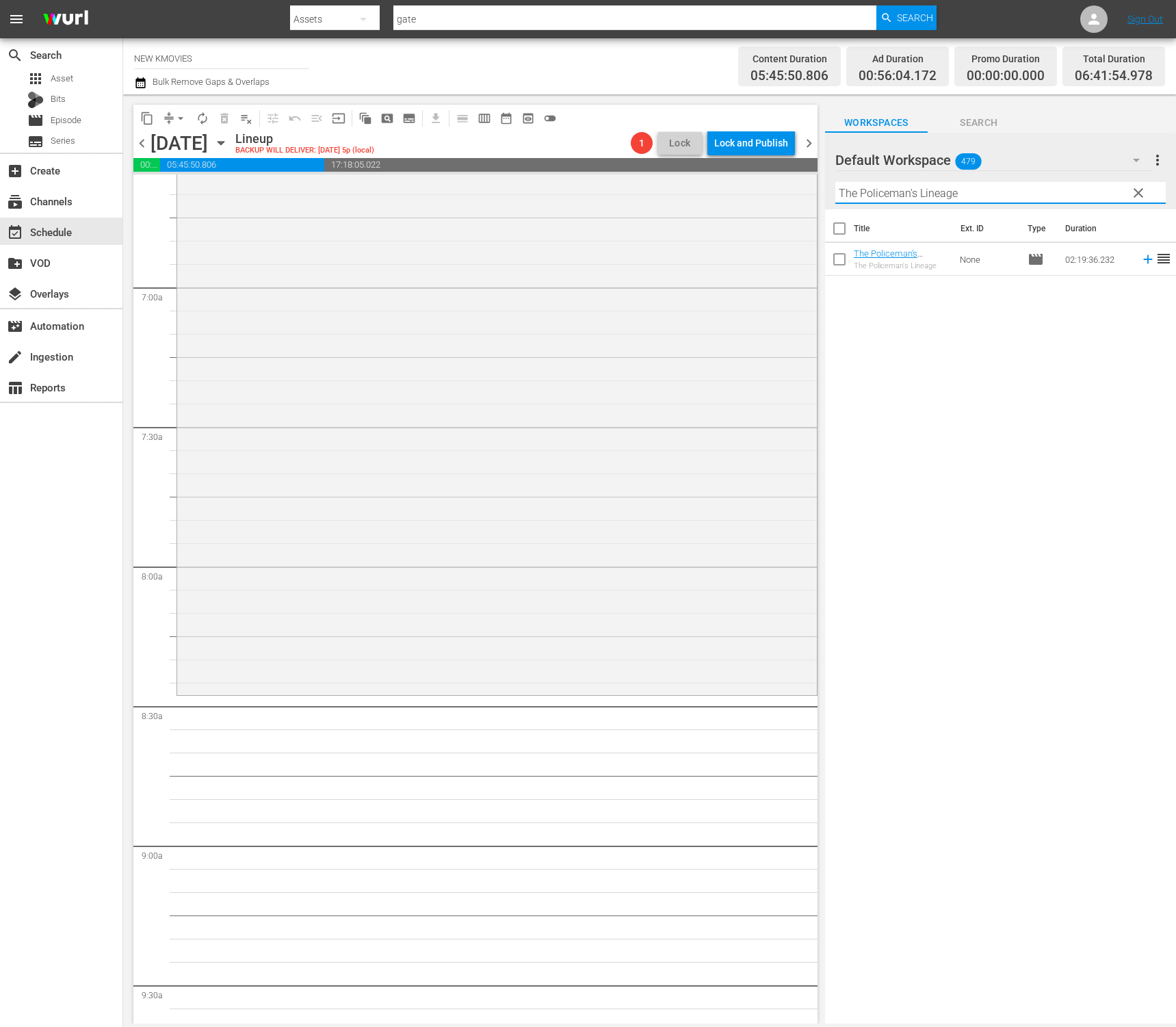
scroll to position [1969, 0]
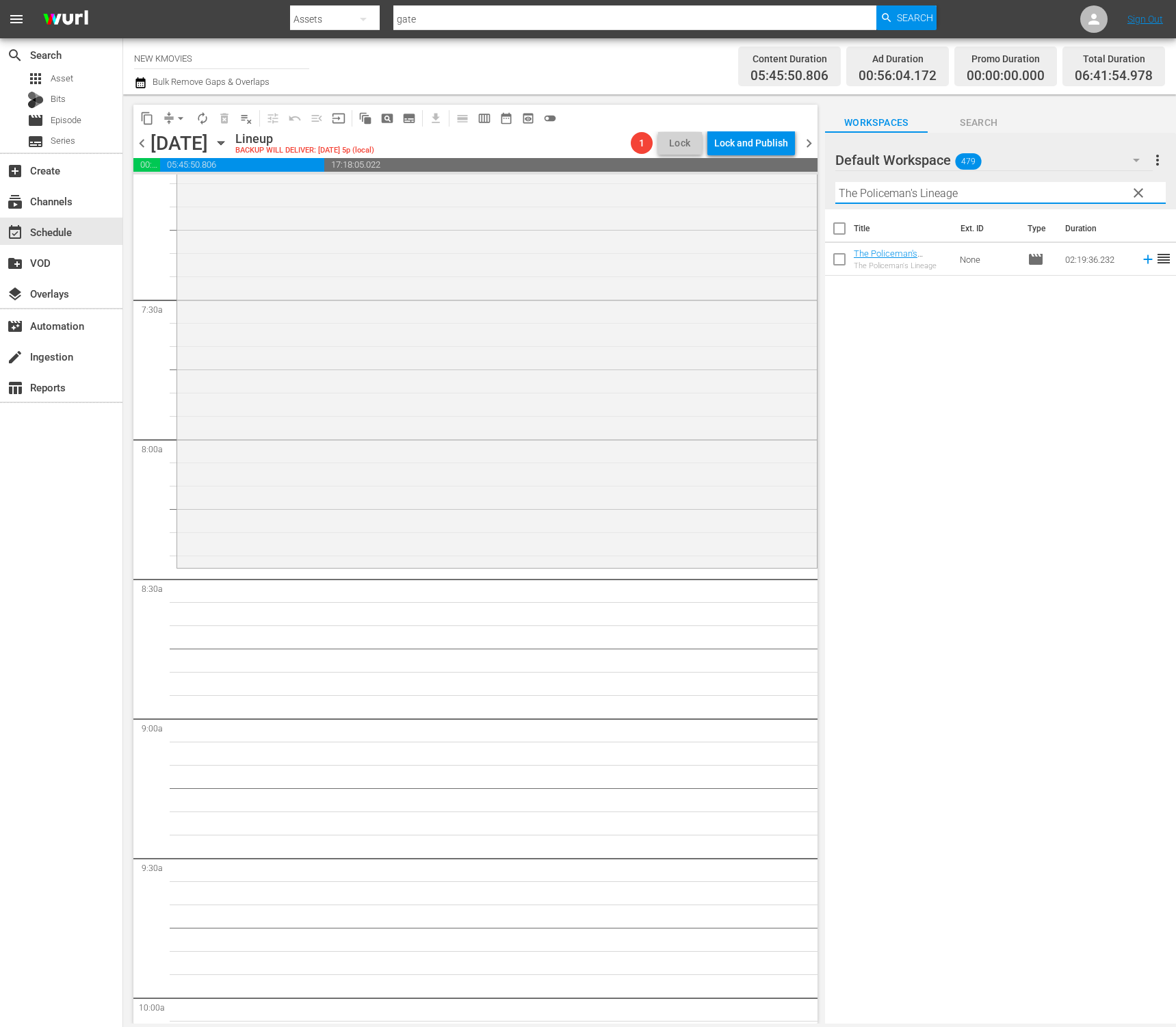
click at [965, 283] on div "Title Ext. ID Type Duration The Policeman's Lineage - NEW K.MOVIES - SSTV - 202…" at bounding box center [999, 617] width 351 height 816
click at [990, 187] on input "The Policeman's Lineage" at bounding box center [1000, 193] width 330 height 22
paste input "Chasing"
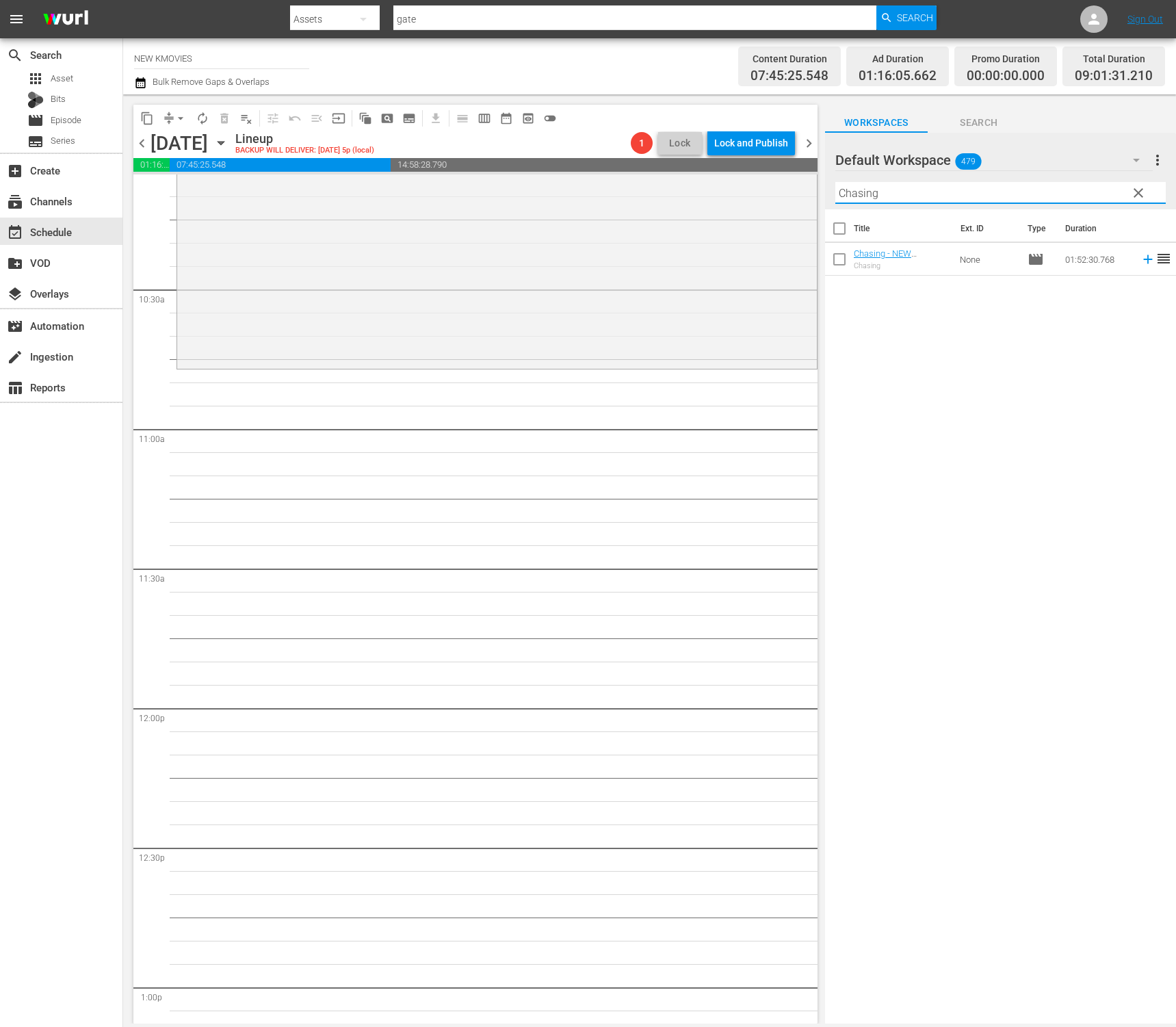
scroll to position [2857, 0]
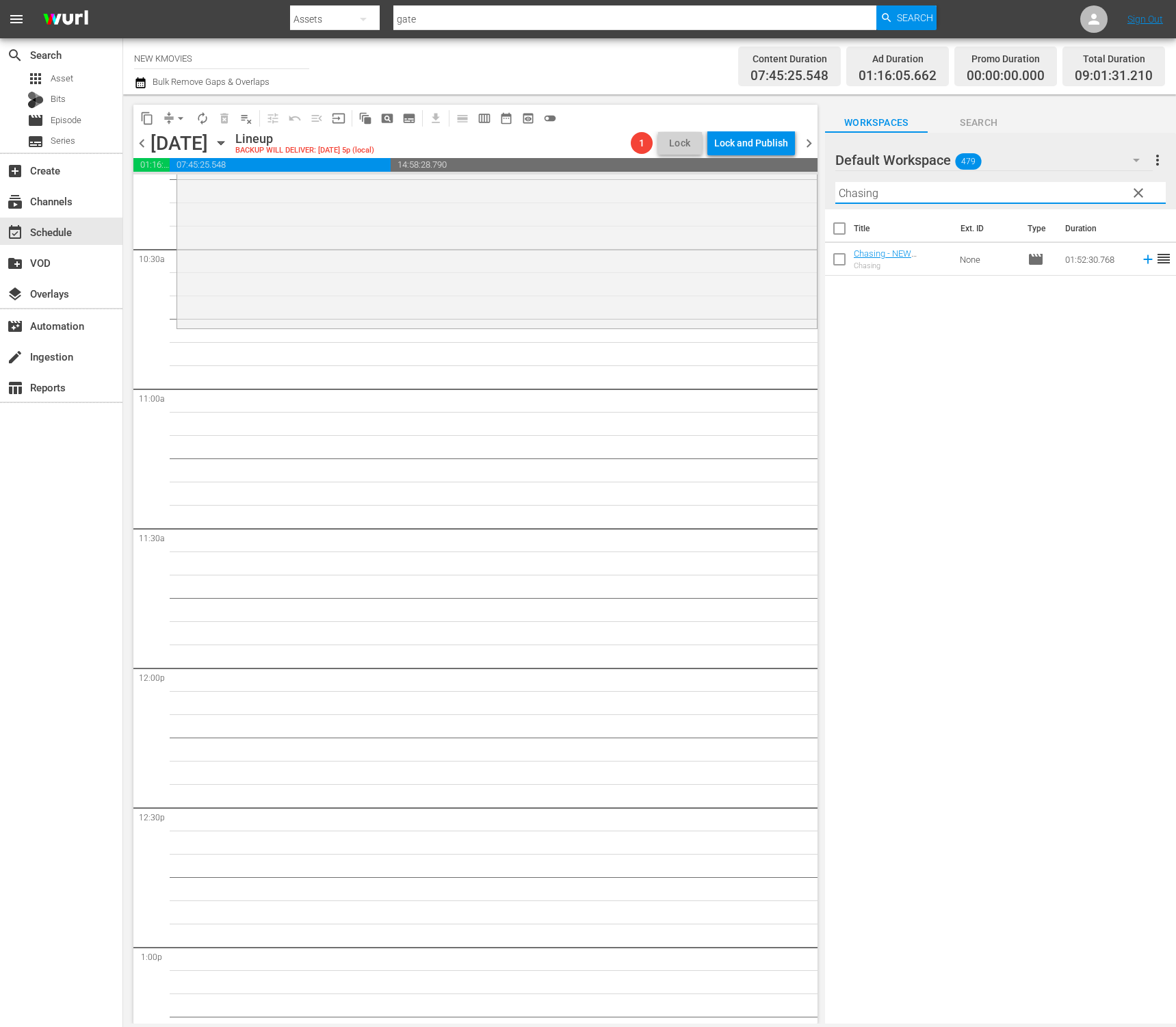
click at [882, 290] on div "Title Ext. ID Type Duration Chasing - NEW K.MOVIES - SSTV - 202111 Chasing None…" at bounding box center [999, 617] width 351 height 816
click at [860, 409] on div "Title Ext. ID Type Duration Chasing - NEW K.MOVIES - SSTV - 202111 Chasing None…" at bounding box center [999, 617] width 351 height 816
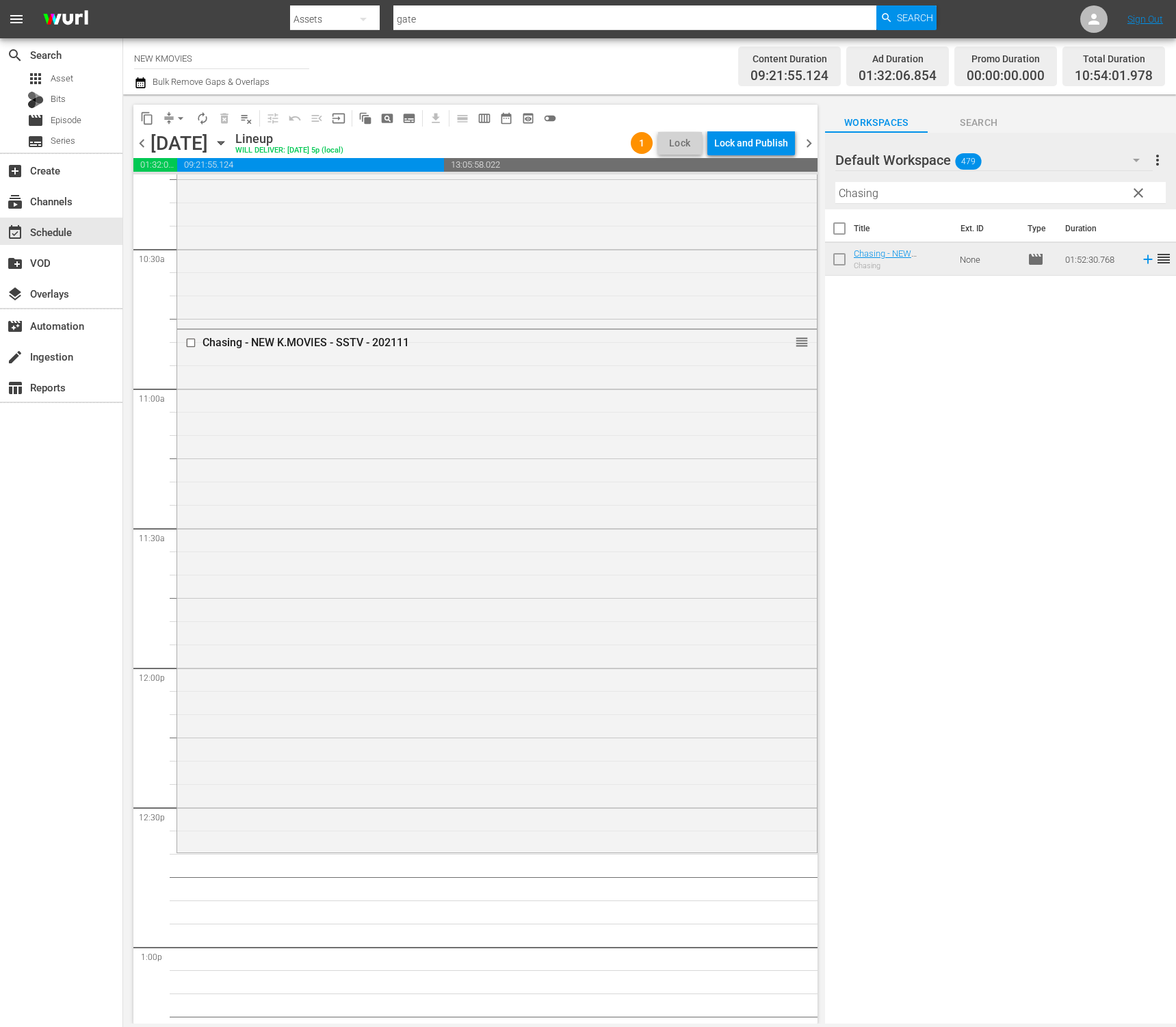
click at [979, 189] on input "Chasing" at bounding box center [1000, 193] width 330 height 22
paste input "Always"
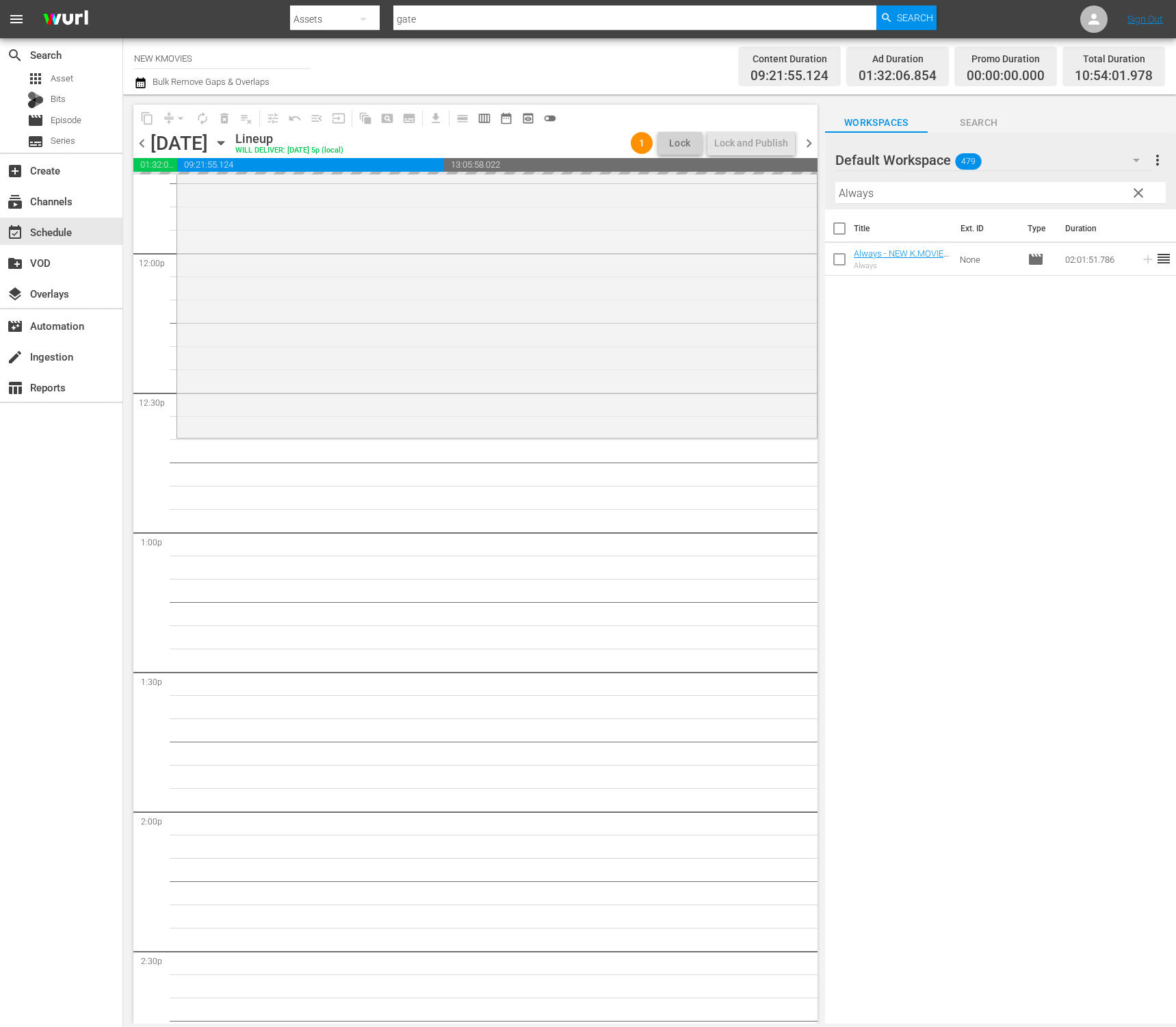
scroll to position [3335, 0]
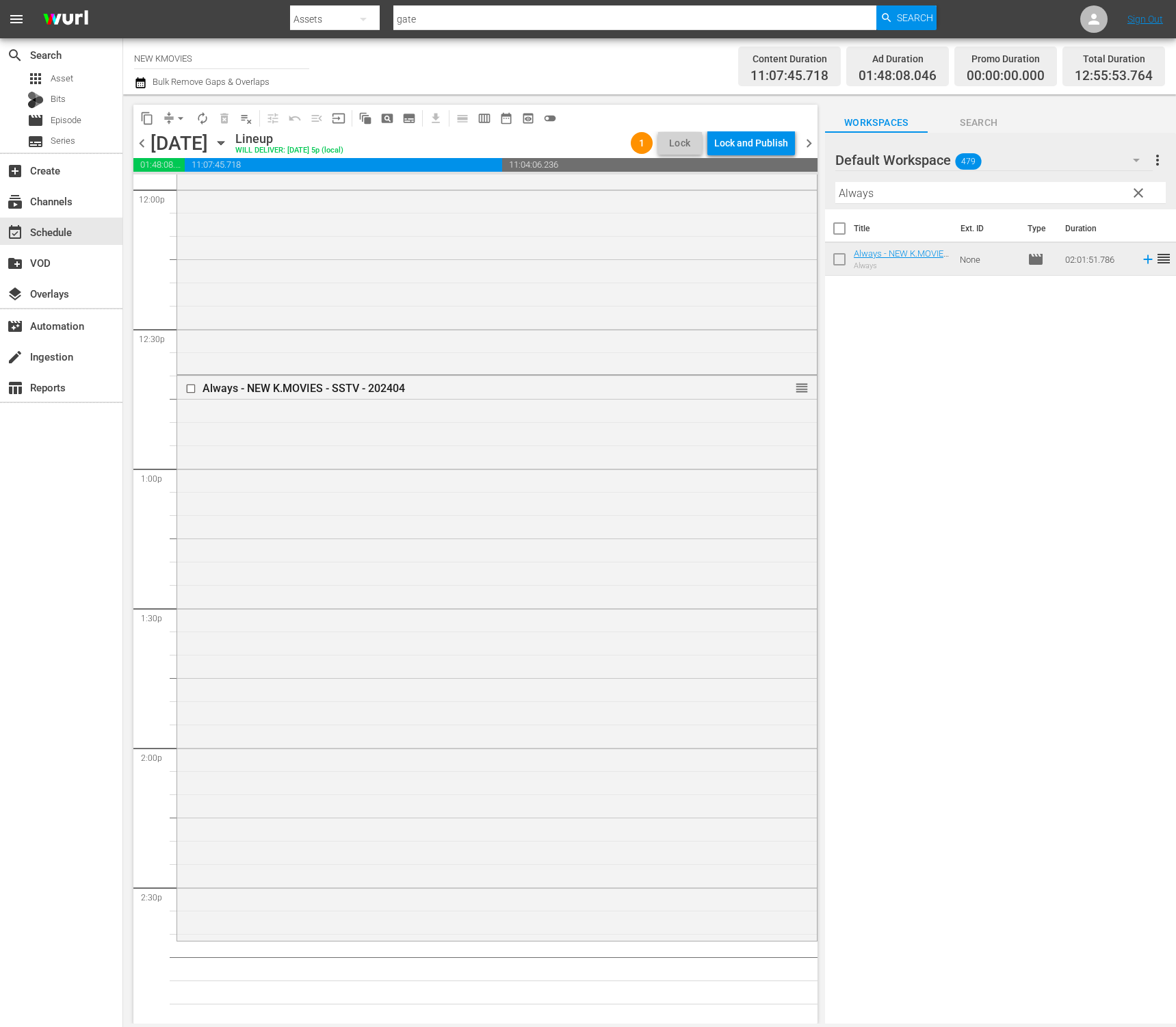
click at [938, 174] on div "Default Workspace 479" at bounding box center [994, 160] width 318 height 38
click at [934, 185] on div "Default Workspace (479)" at bounding box center [588, 513] width 1176 height 1027
click at [933, 189] on input "Always" at bounding box center [1000, 193] width 330 height 22
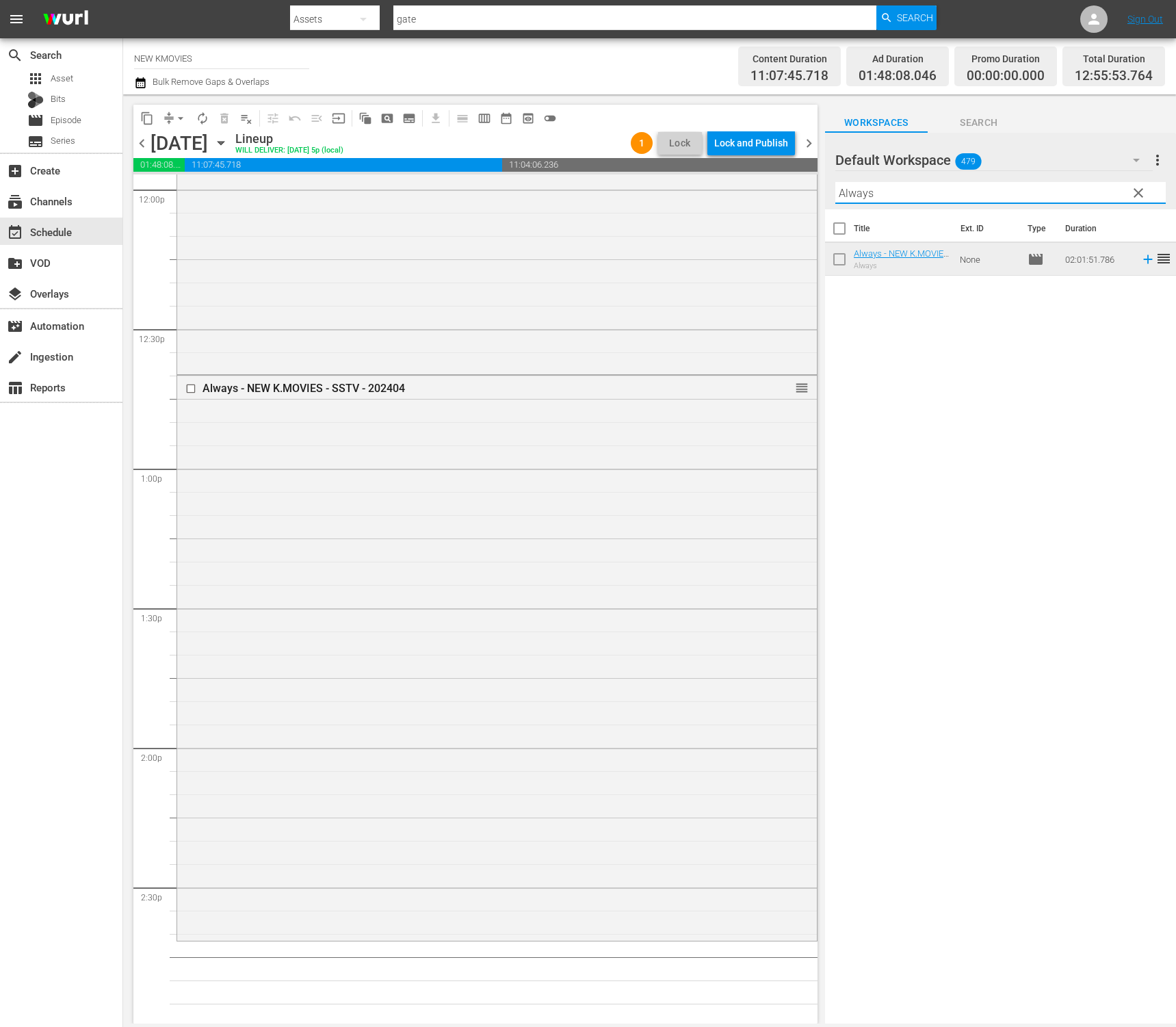
click at [933, 189] on input "Always" at bounding box center [1000, 193] width 330 height 22
paste input "You Are My Sunshine"
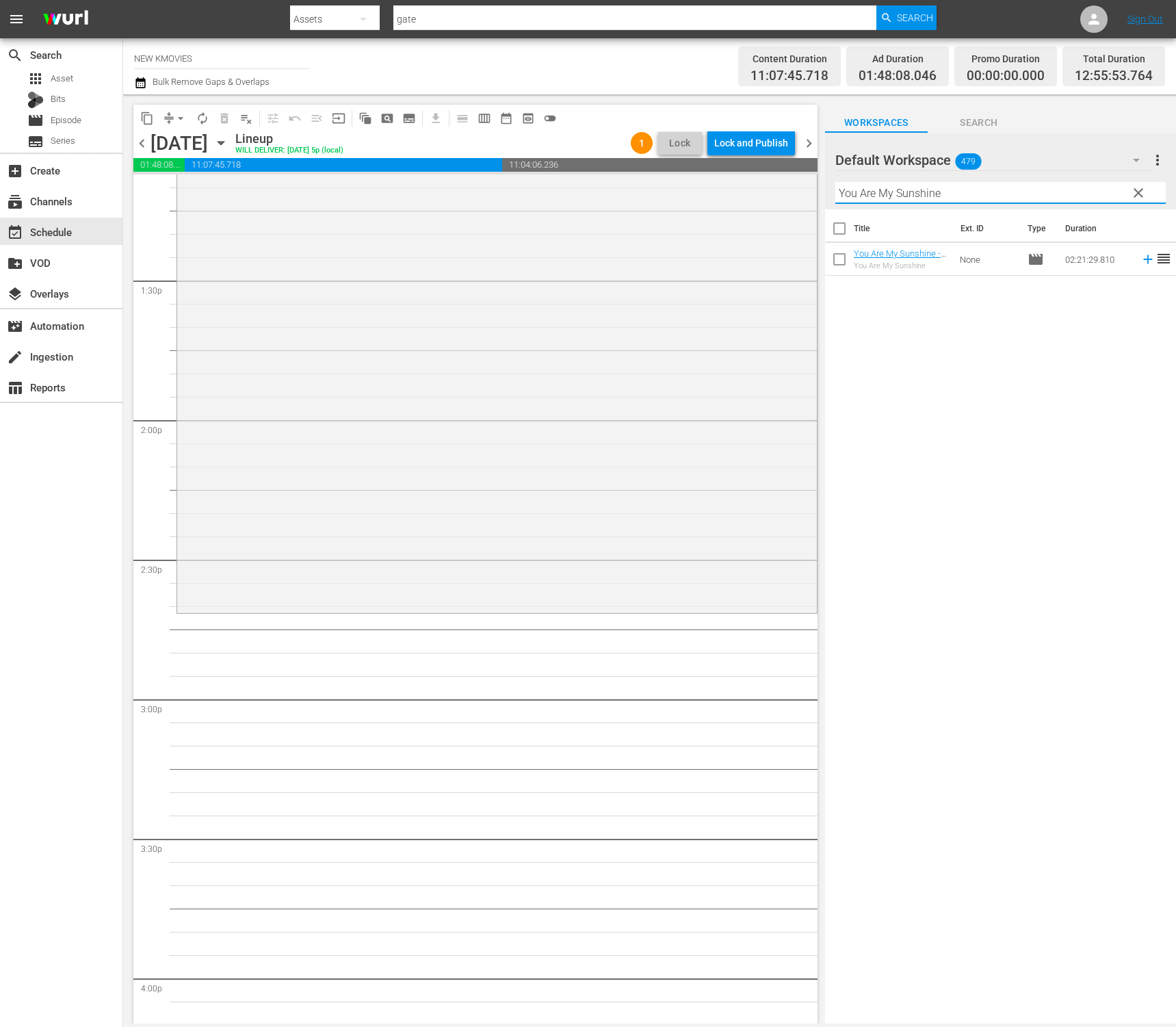
scroll to position [3693, 0]
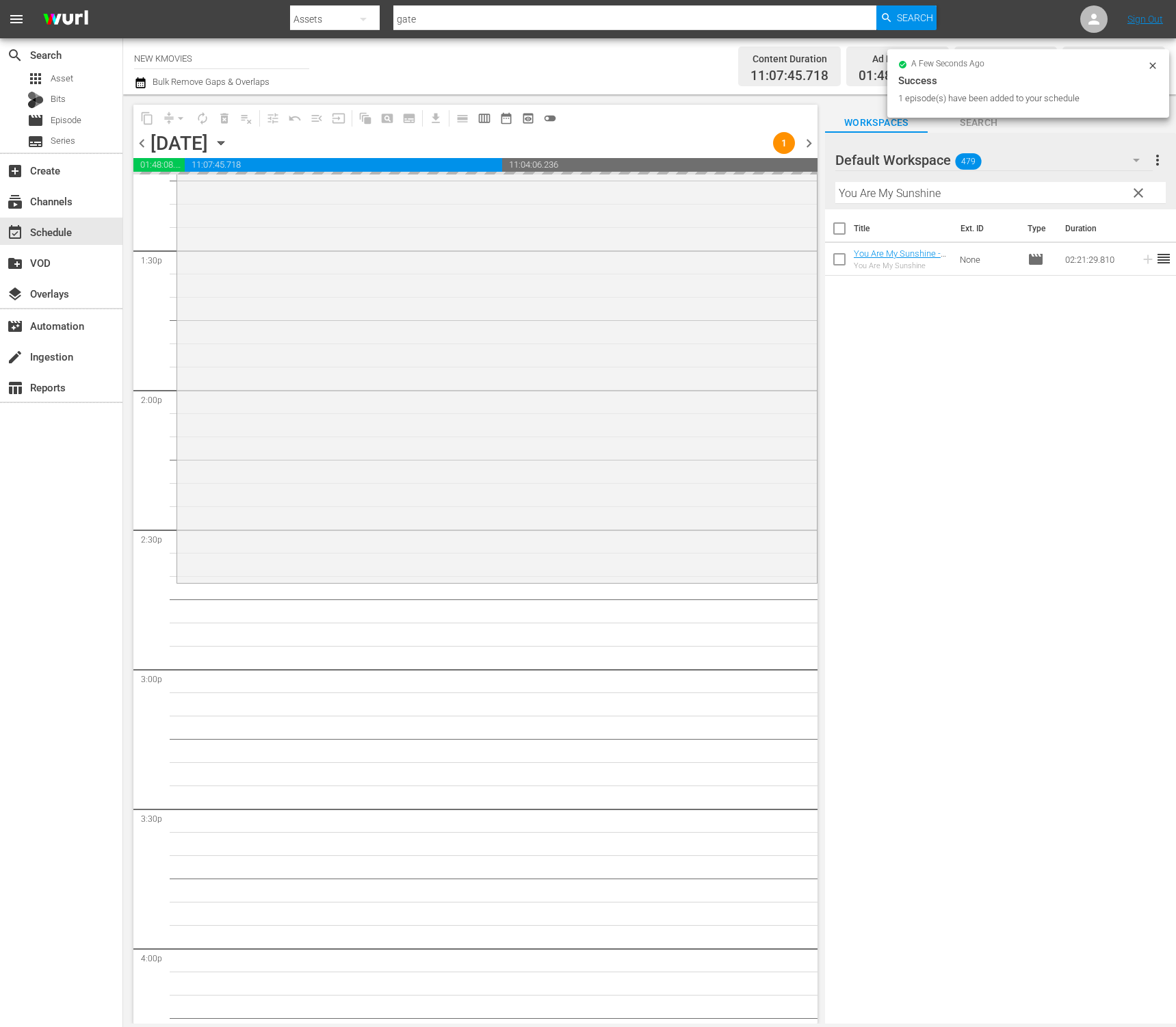
click at [948, 197] on input "You Are My Sunshine" at bounding box center [1000, 193] width 330 height 22
paste input "The Hill Of Secrets"
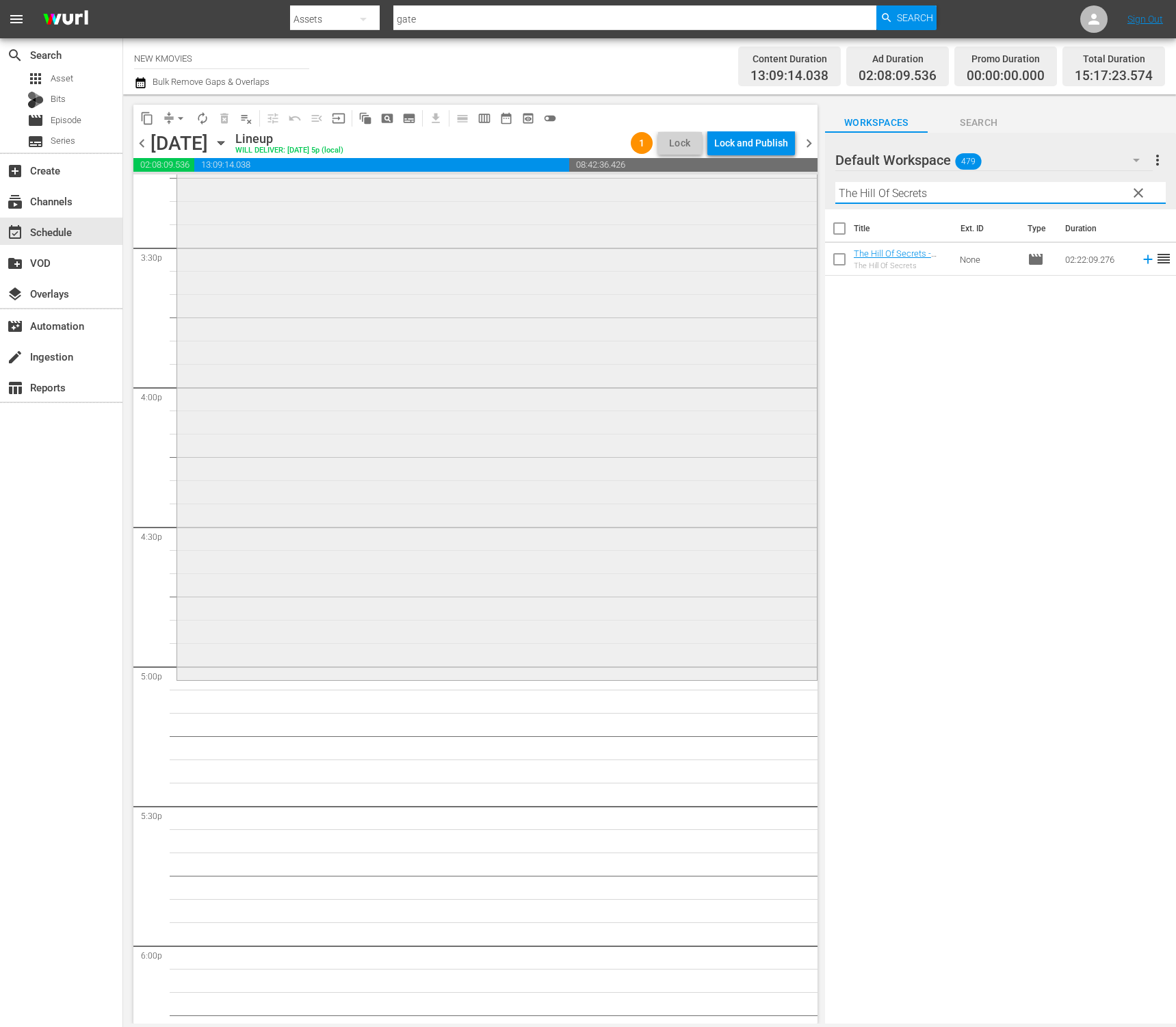
scroll to position [4510, 0]
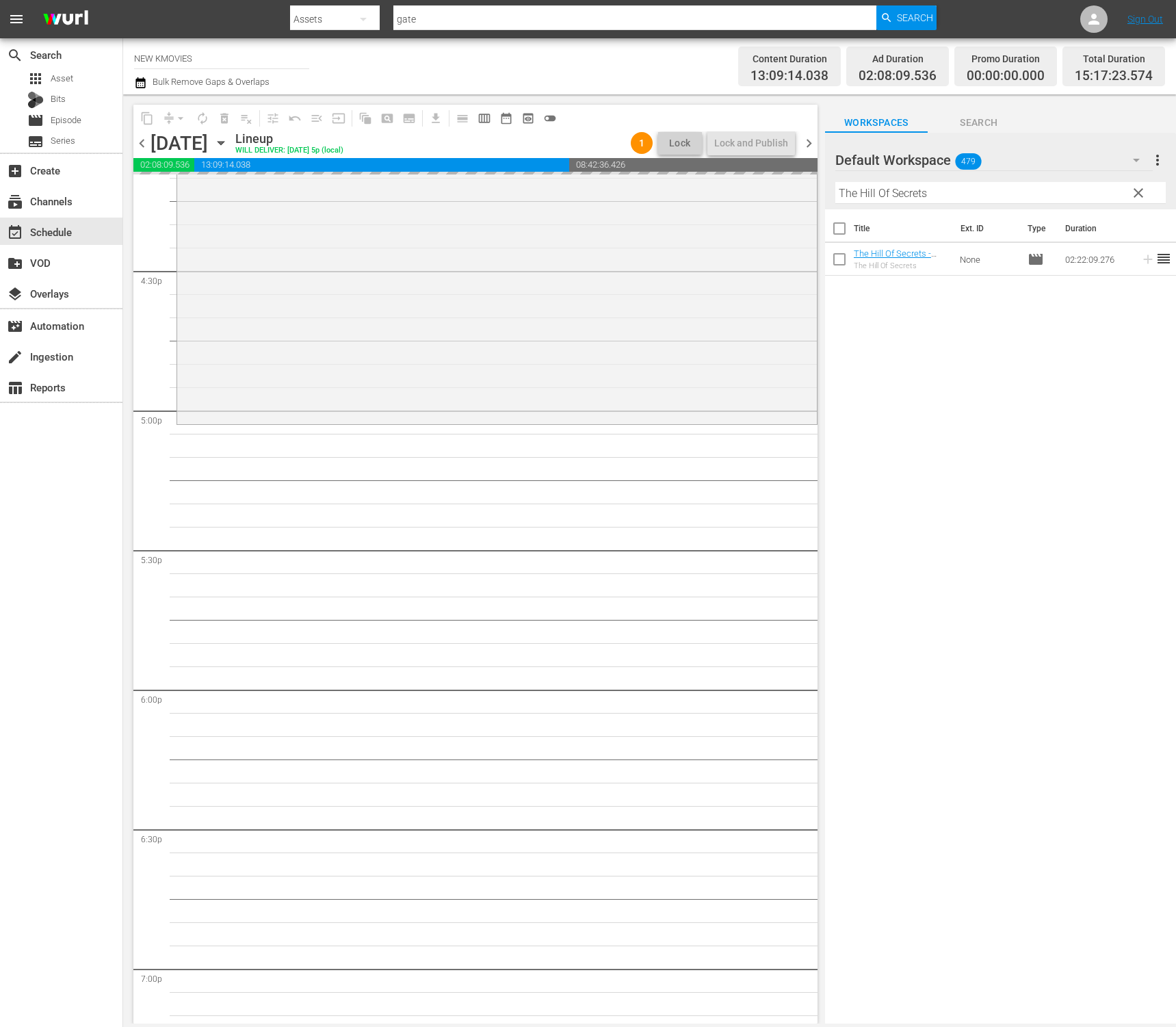
click at [972, 203] on hr at bounding box center [1000, 203] width 330 height 1
click at [976, 197] on input "The Hill Of Secrets" at bounding box center [1000, 193] width 330 height 22
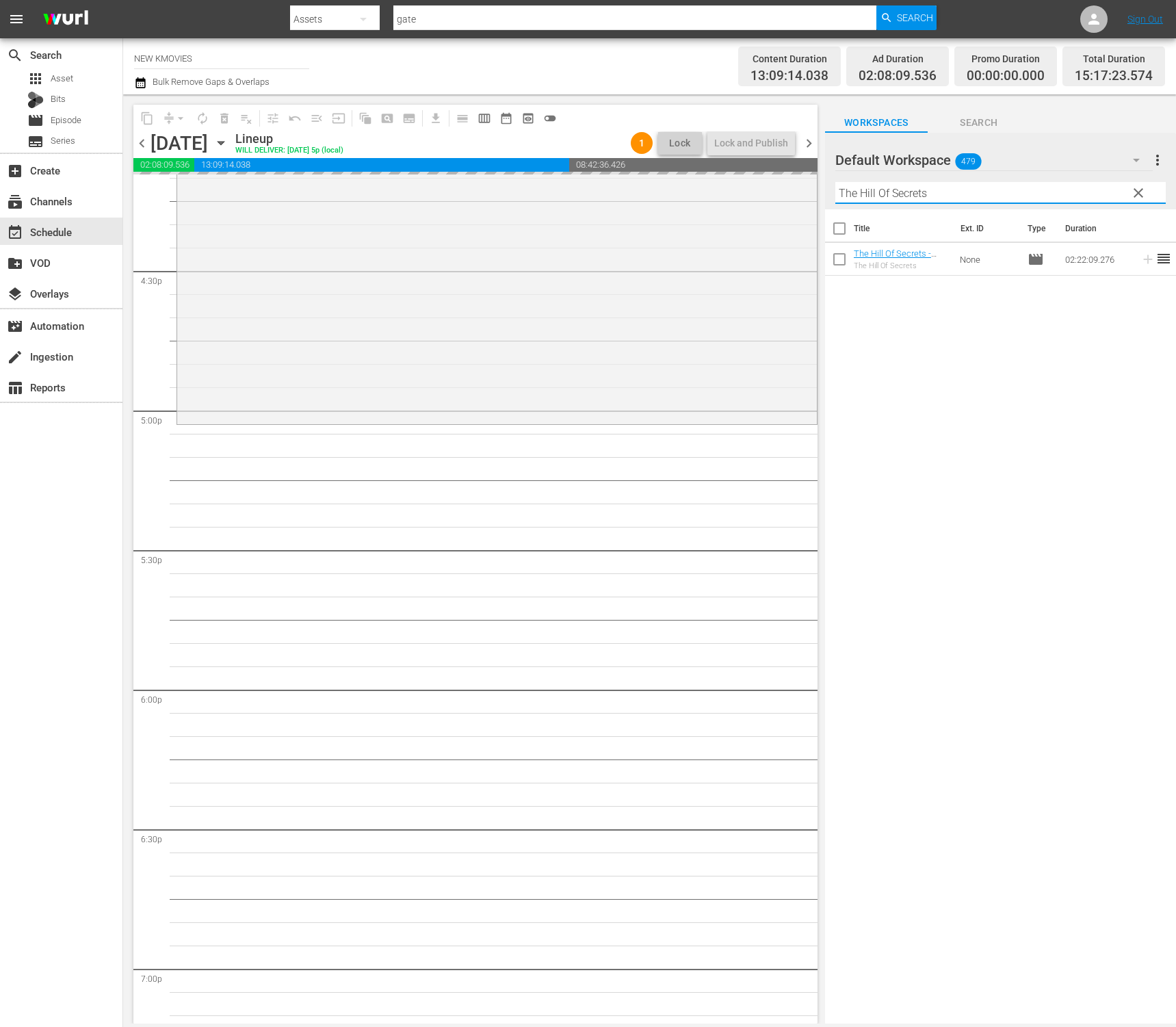
click at [976, 197] on input "The Hill Of Secrets" at bounding box center [1000, 193] width 330 height 22
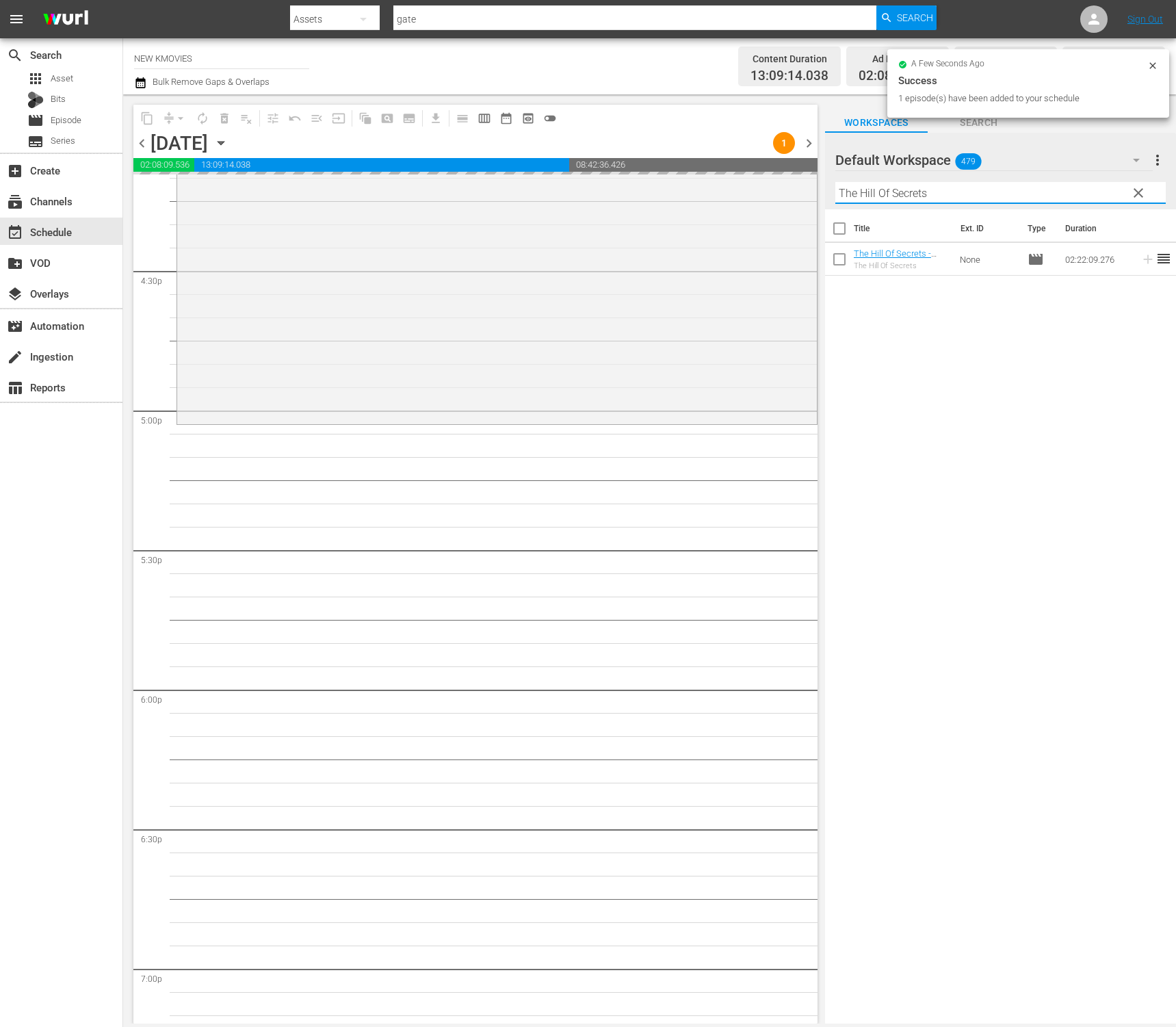
paste input "Wet Dream"
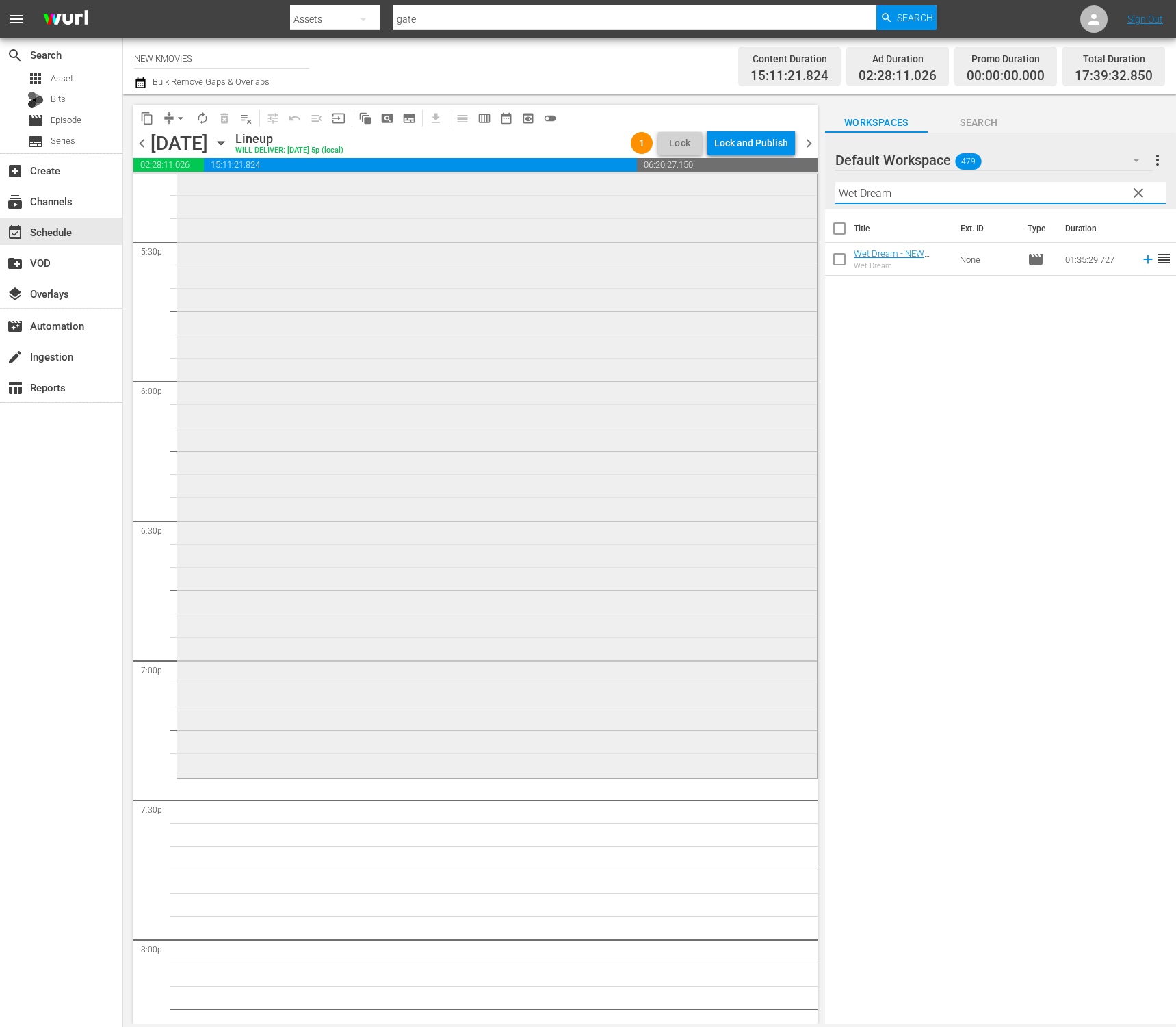
scroll to position [4826, 0]
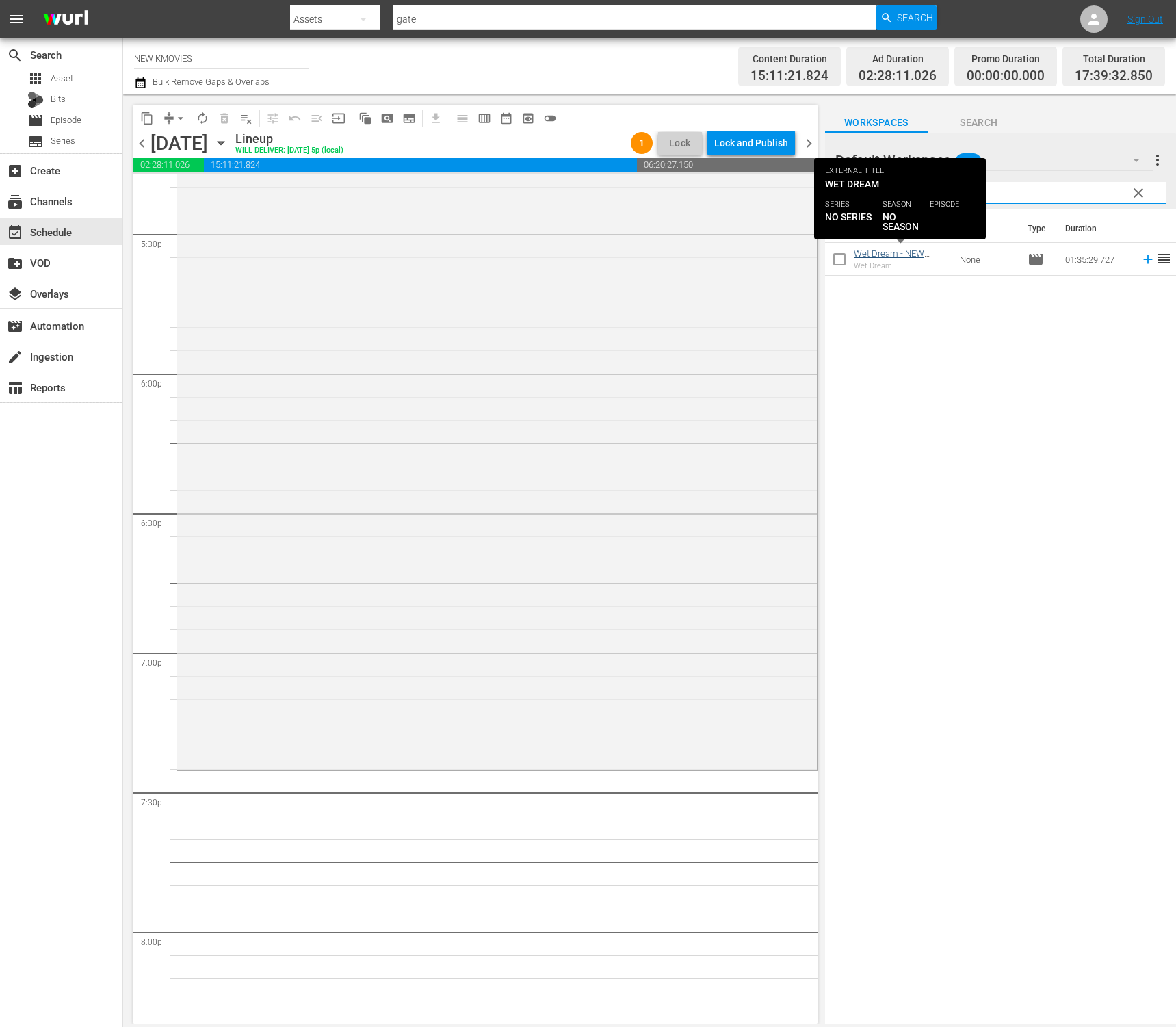
type input "Wet Dream"
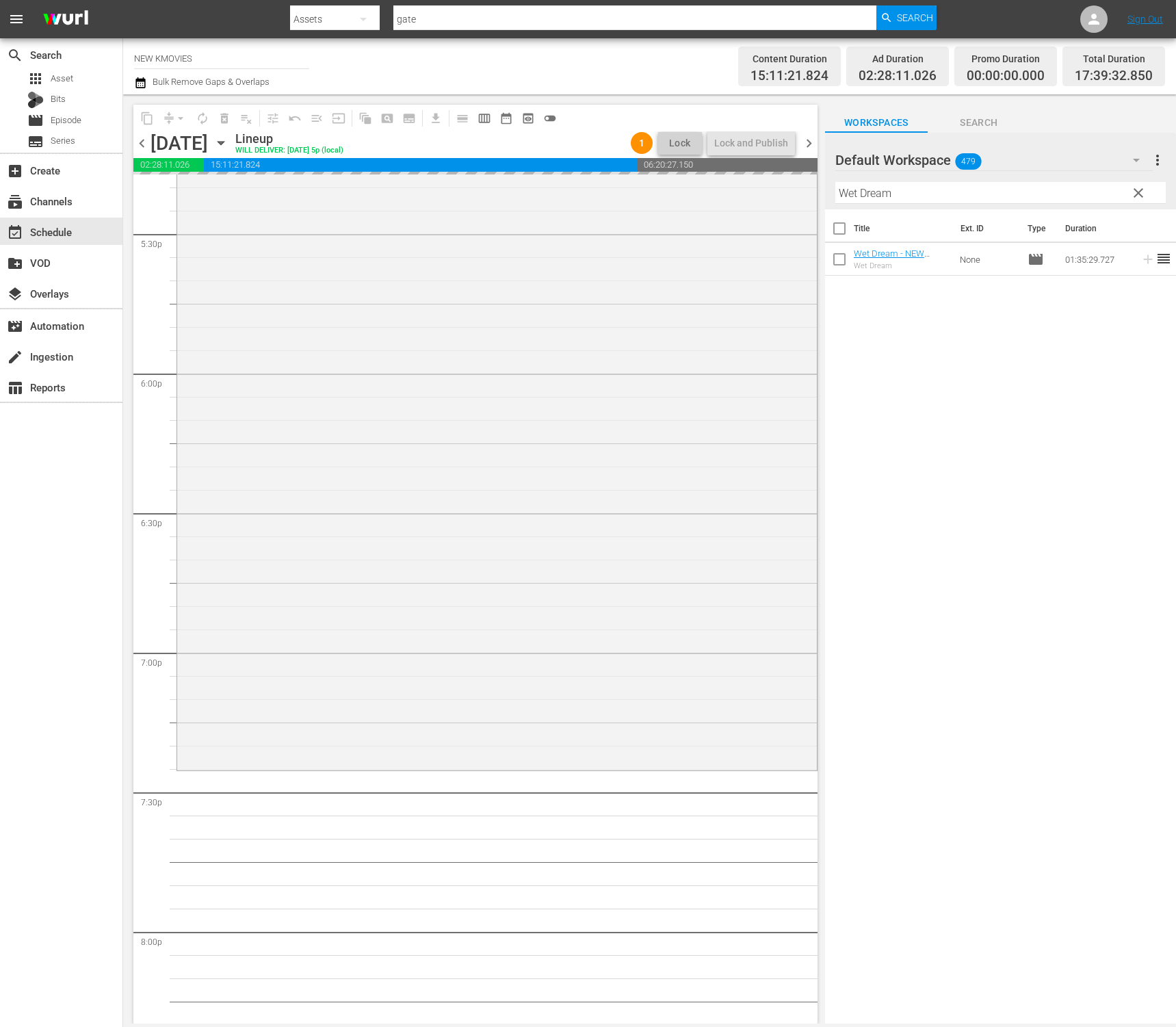
click at [941, 205] on div "Filter by Title Wet Dream" at bounding box center [1000, 193] width 330 height 33
click at [948, 194] on input "Wet Dream" at bounding box center [1000, 193] width 330 height 22
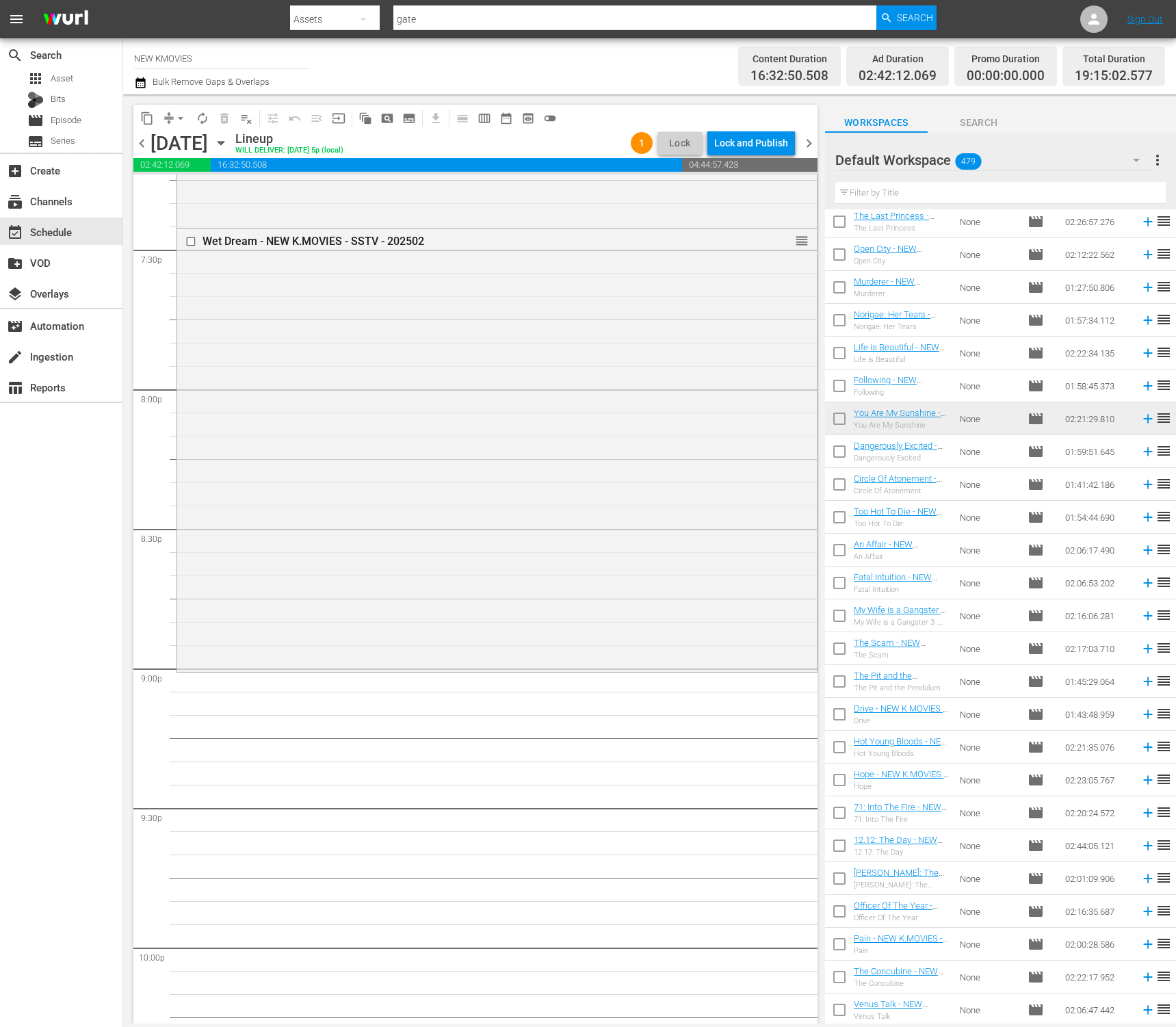
scroll to position [5295, 0]
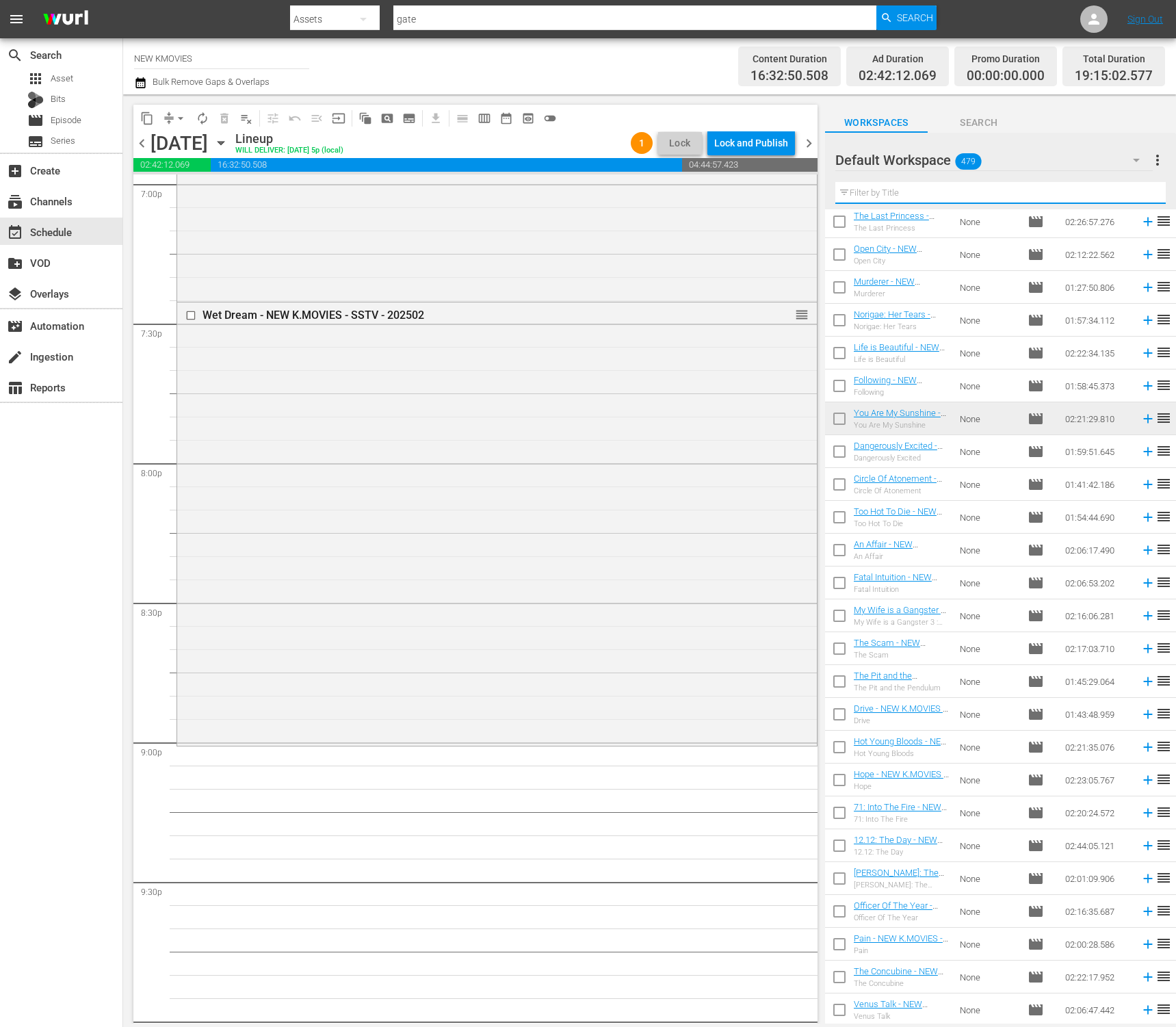
click at [942, 190] on input "text" at bounding box center [1000, 193] width 330 height 22
paste input "Obsessed"
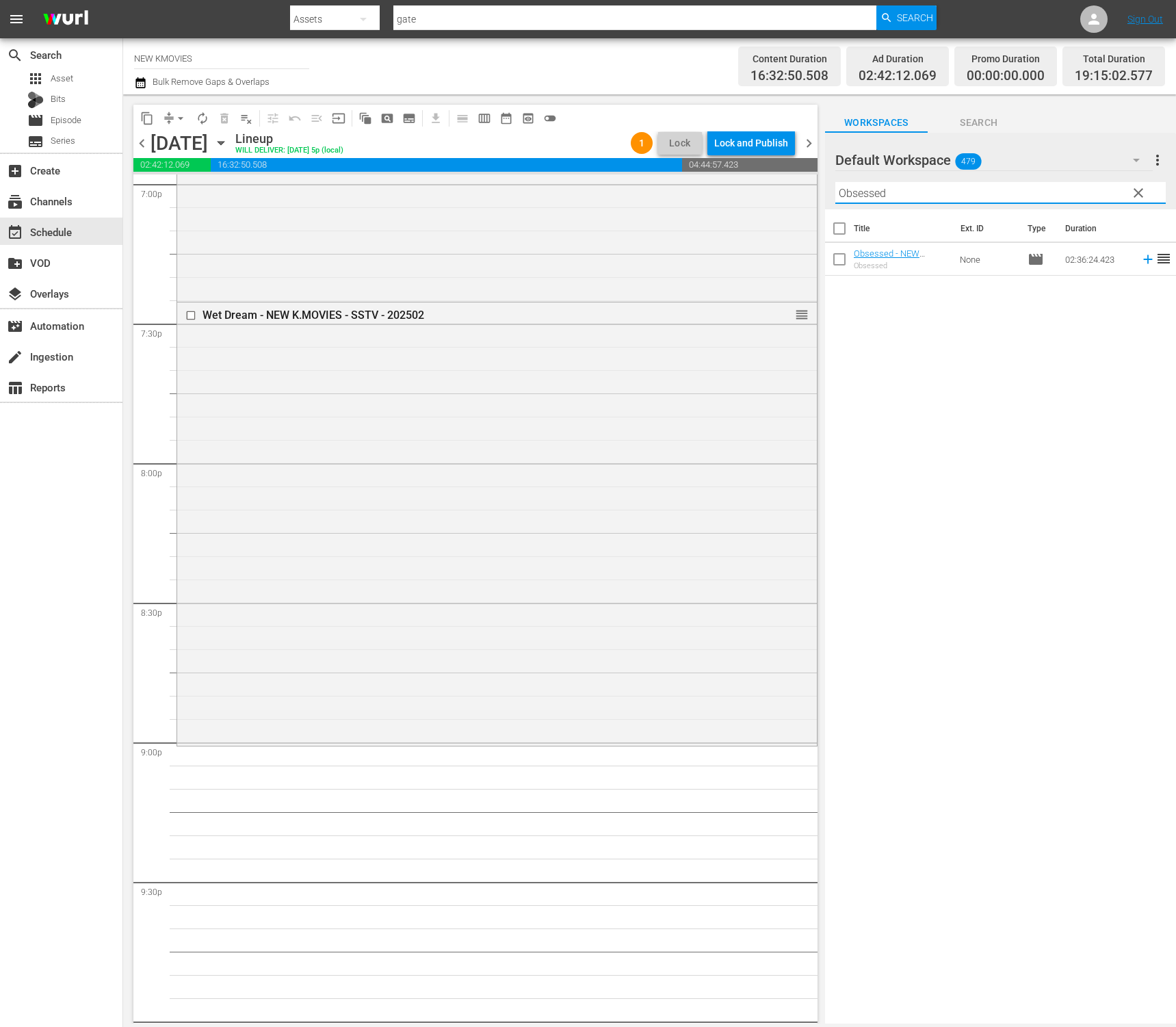
scroll to position [0, 0]
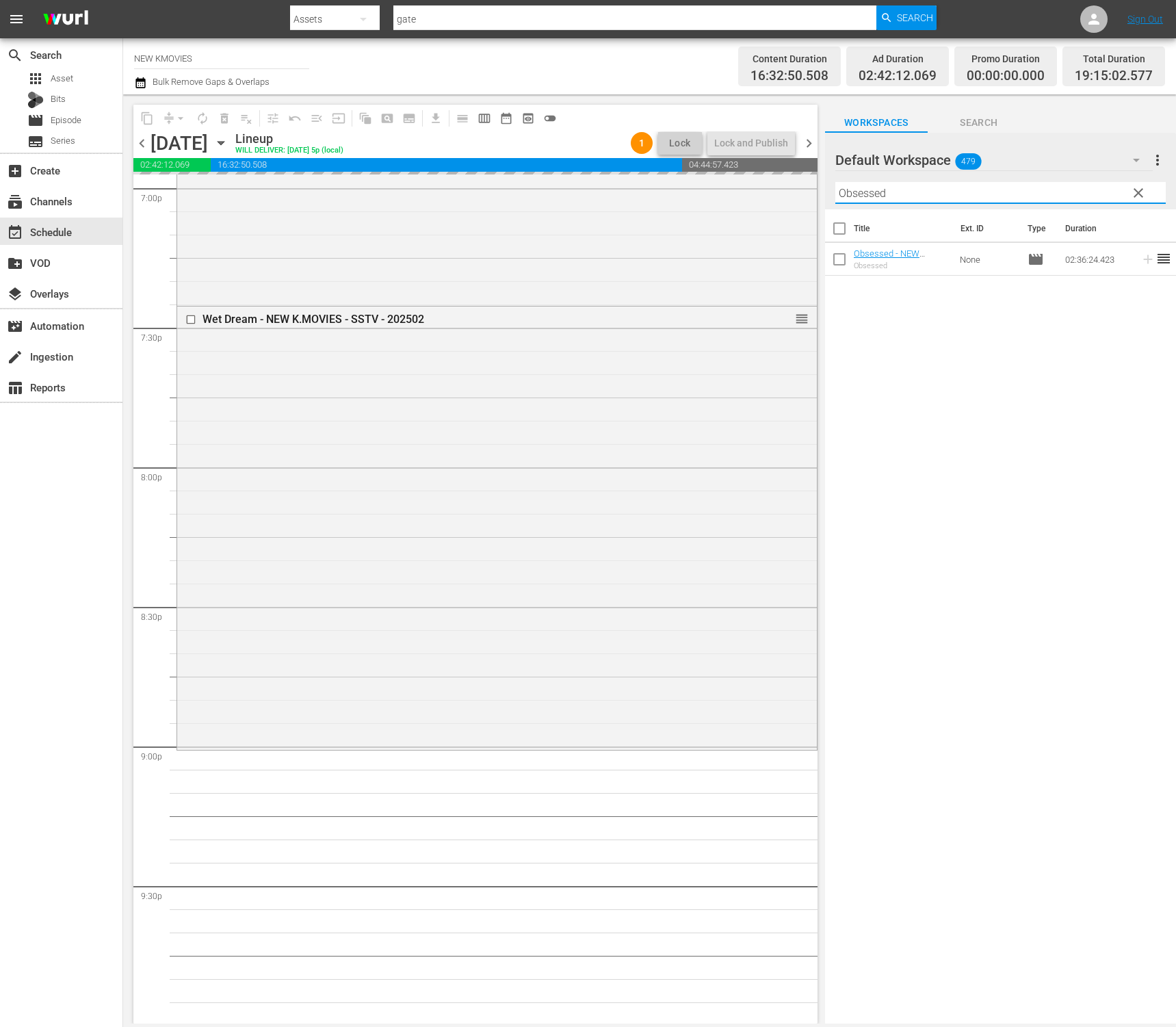
click at [983, 197] on input "Obsessed" at bounding box center [1000, 193] width 330 height 22
paste input "Iris: New Generation"
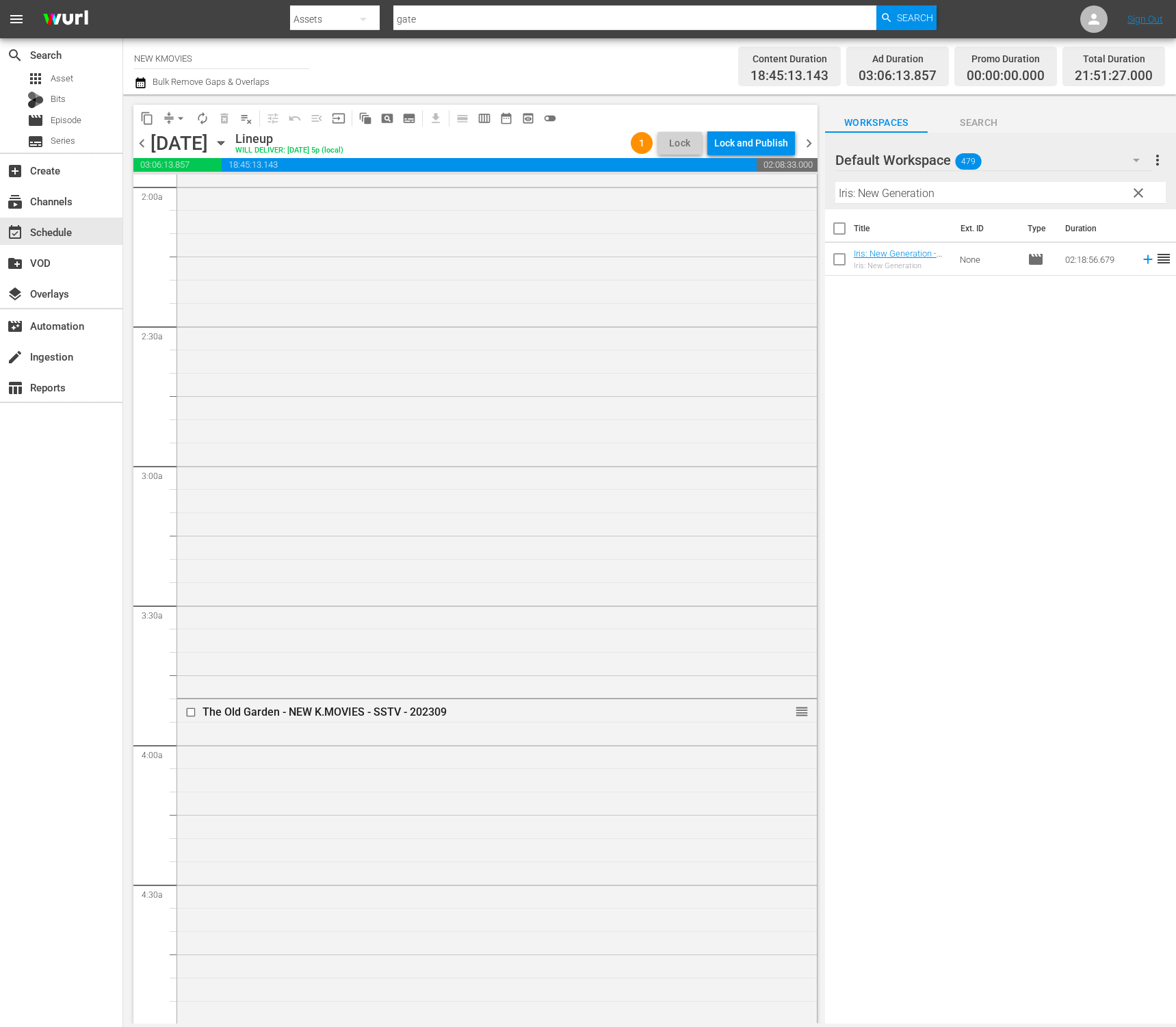
scroll to position [565, 0]
click at [944, 189] on input "Iris: New Generation" at bounding box center [1000, 193] width 330 height 22
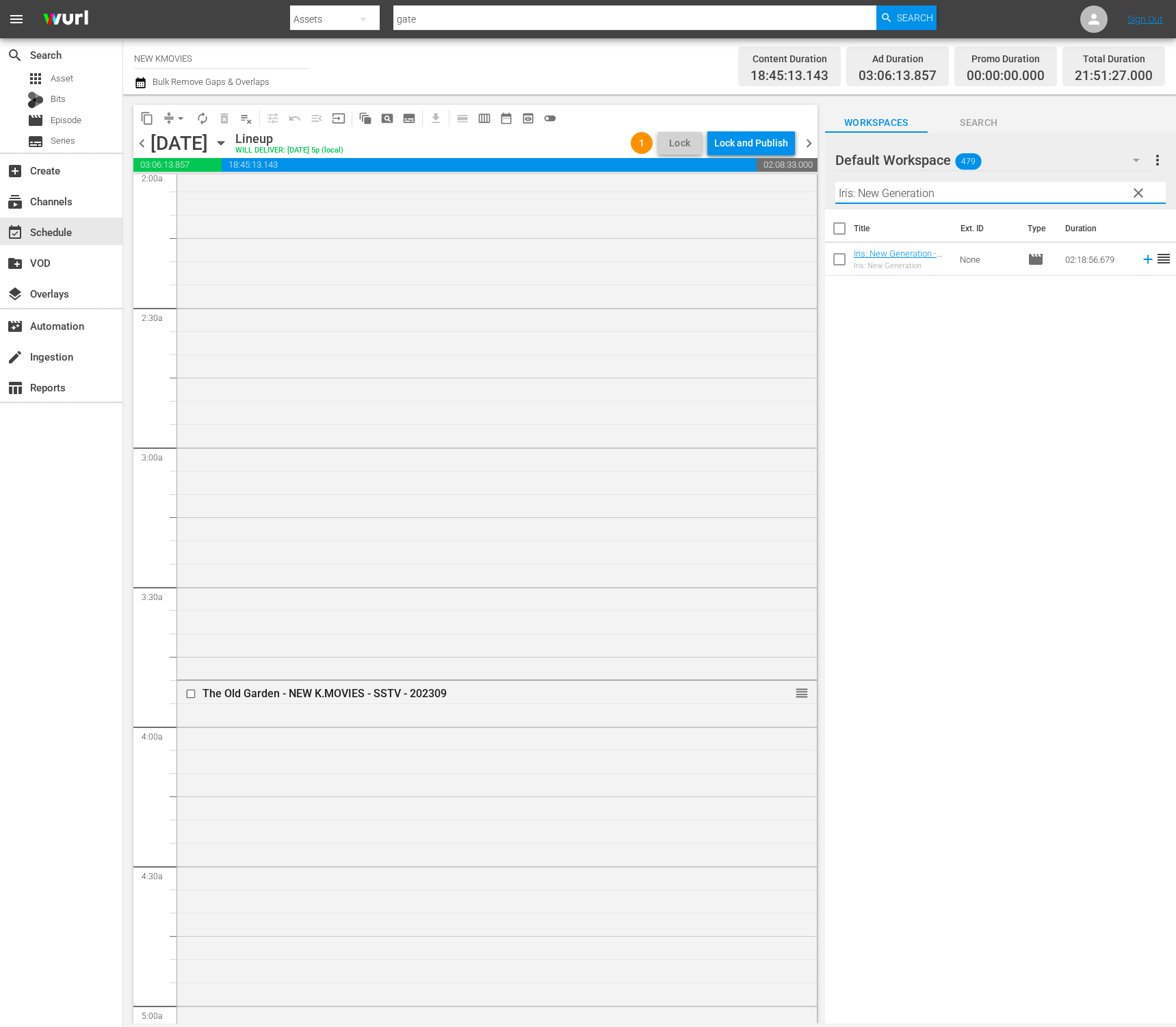
click at [944, 189] on input "Iris: New Generation" at bounding box center [1000, 193] width 330 height 22
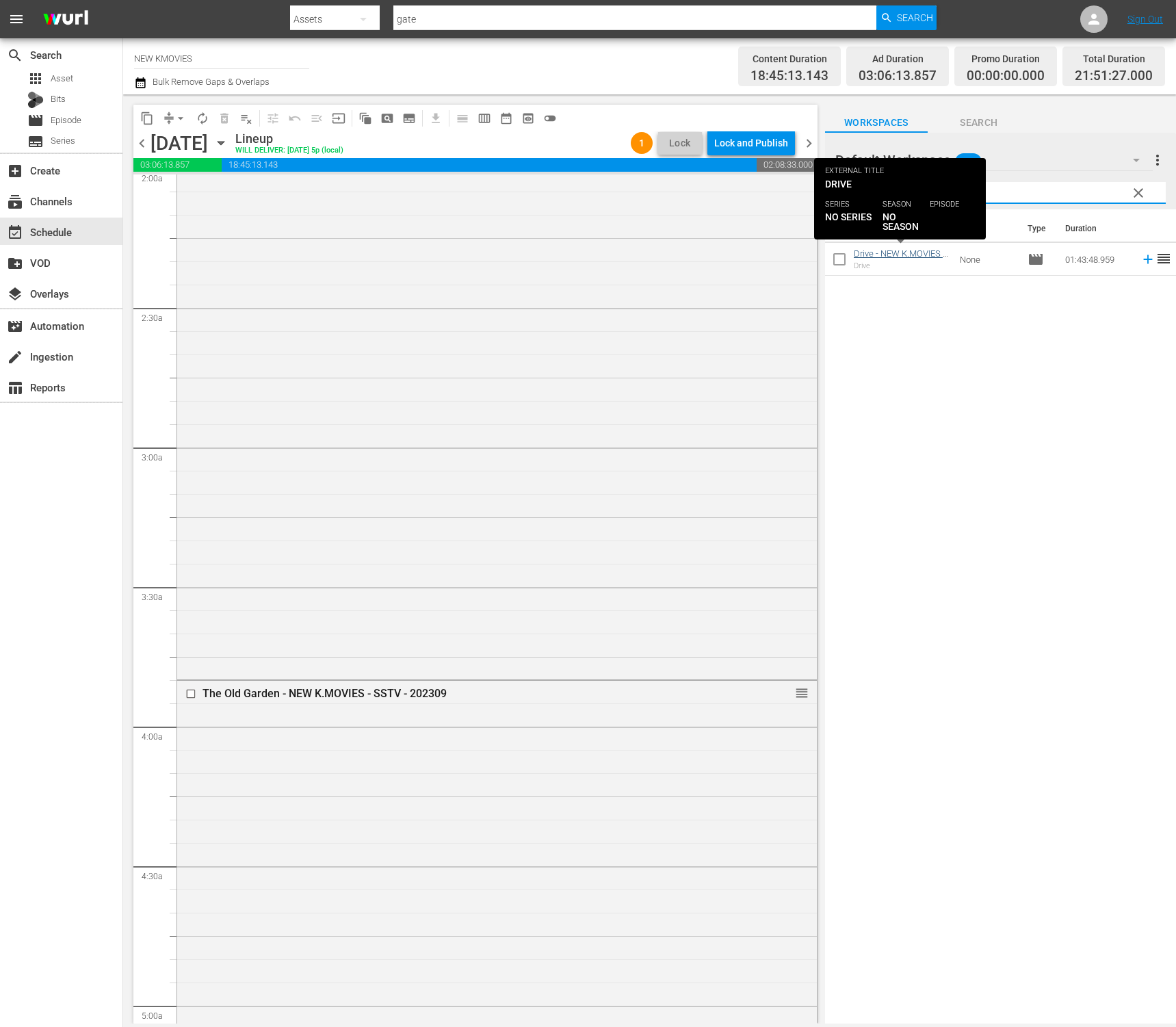
type input "drive"
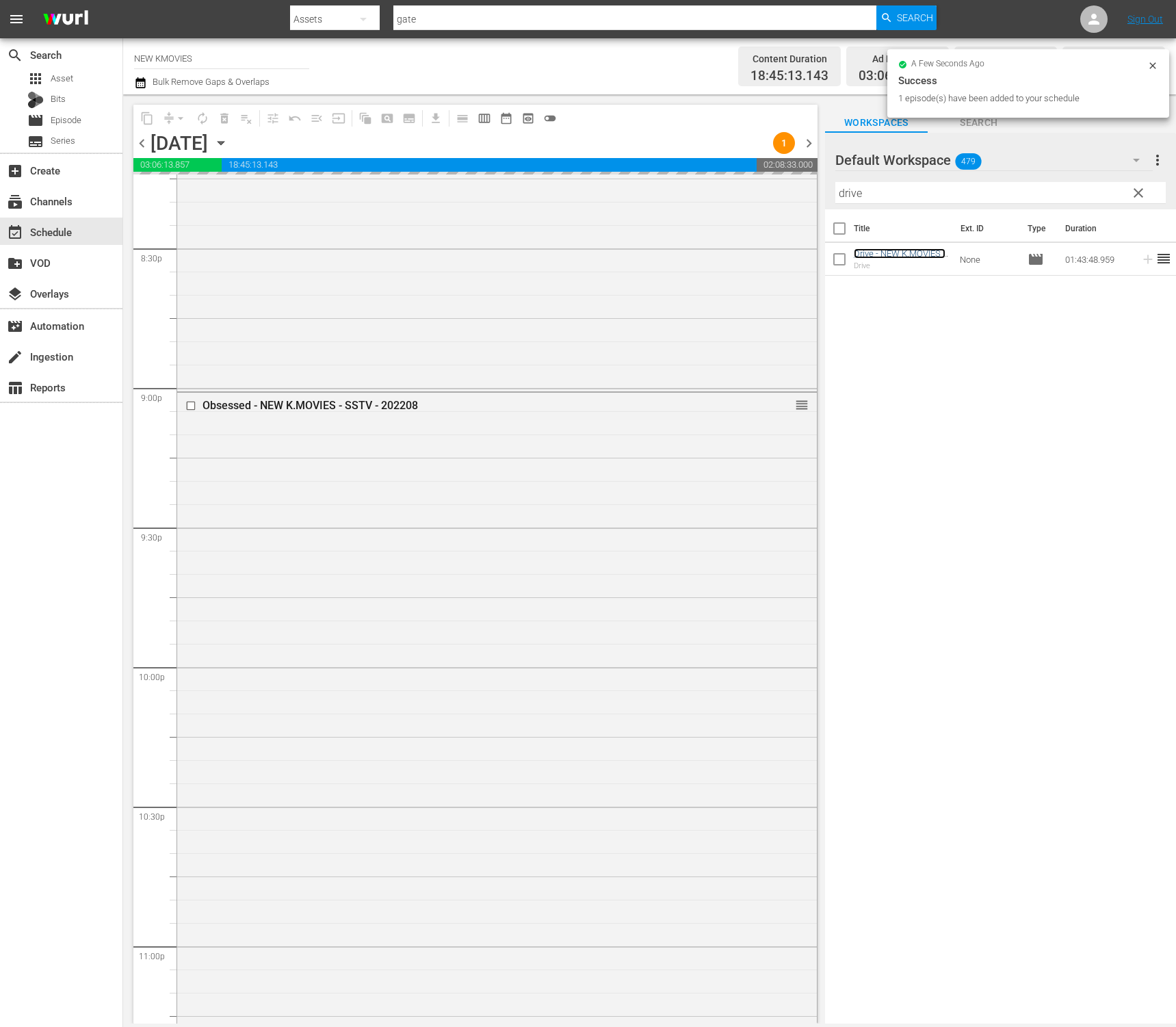
scroll to position [5850, 0]
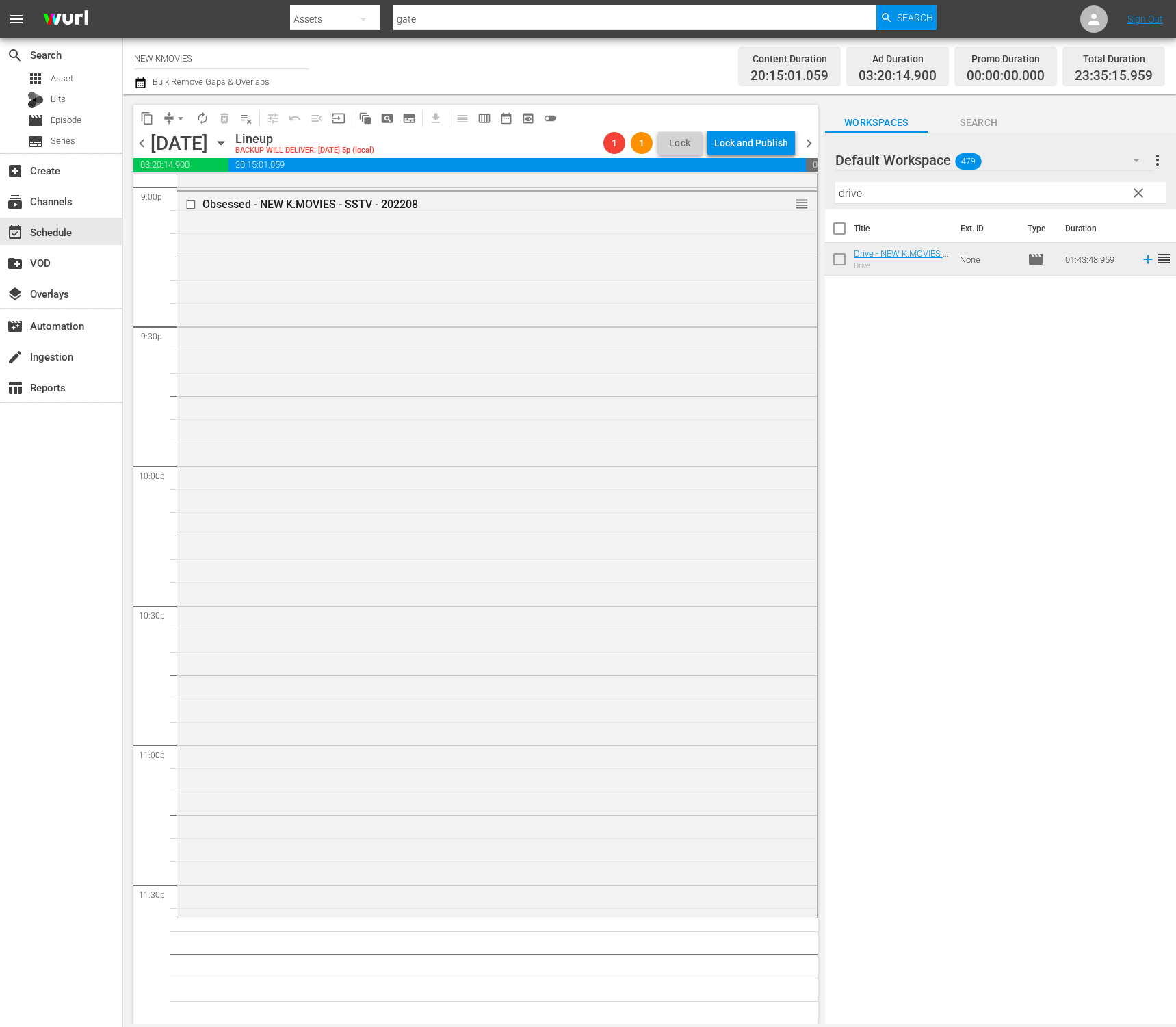
click at [174, 125] on button "arrow_drop_down" at bounding box center [181, 118] width 22 height 22
click at [181, 185] on li "Align to End of Previous Day" at bounding box center [181, 191] width 143 height 23
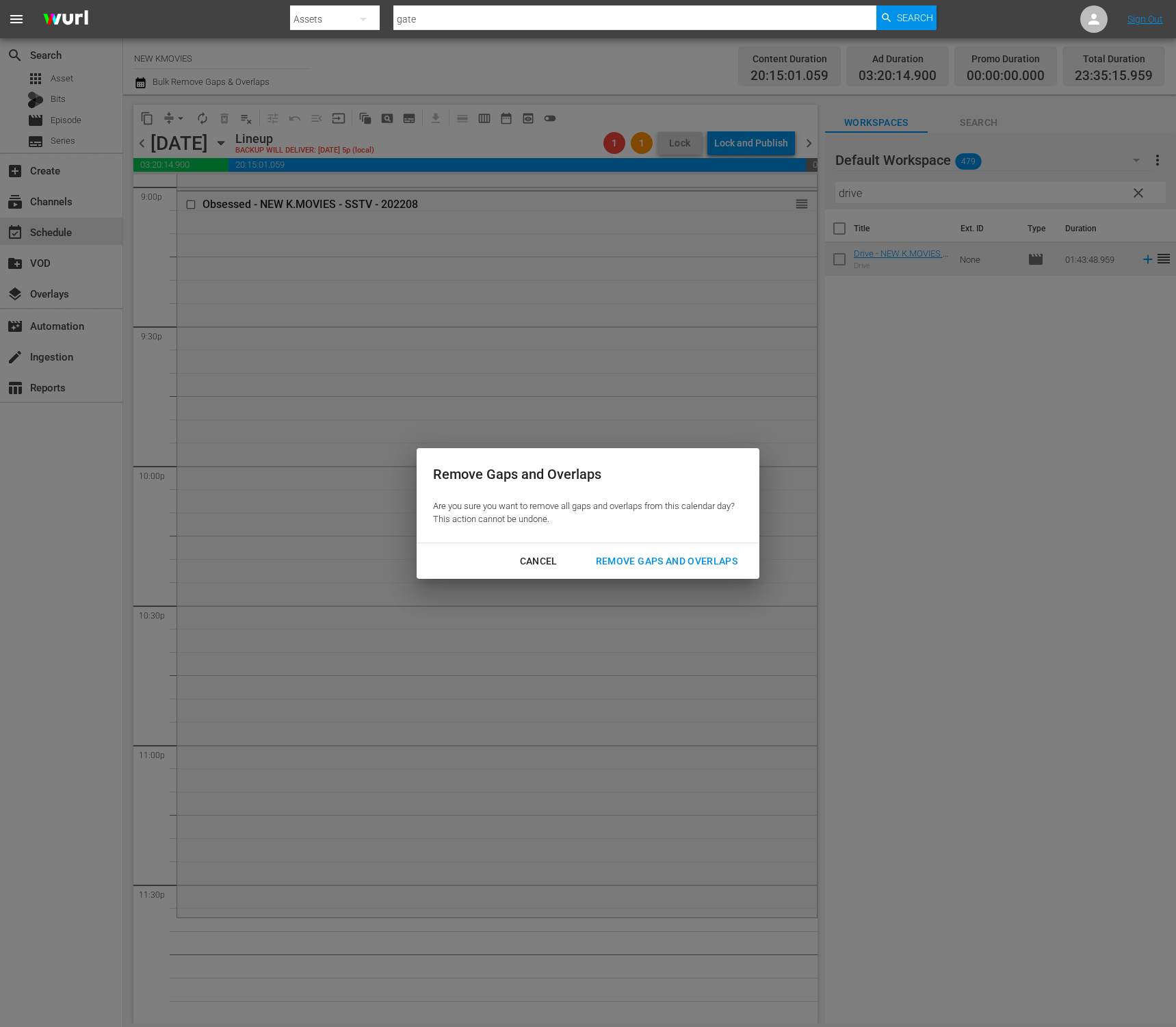
click at [632, 570] on button "Remove Gaps and Overlaps" at bounding box center [666, 561] width 174 height 25
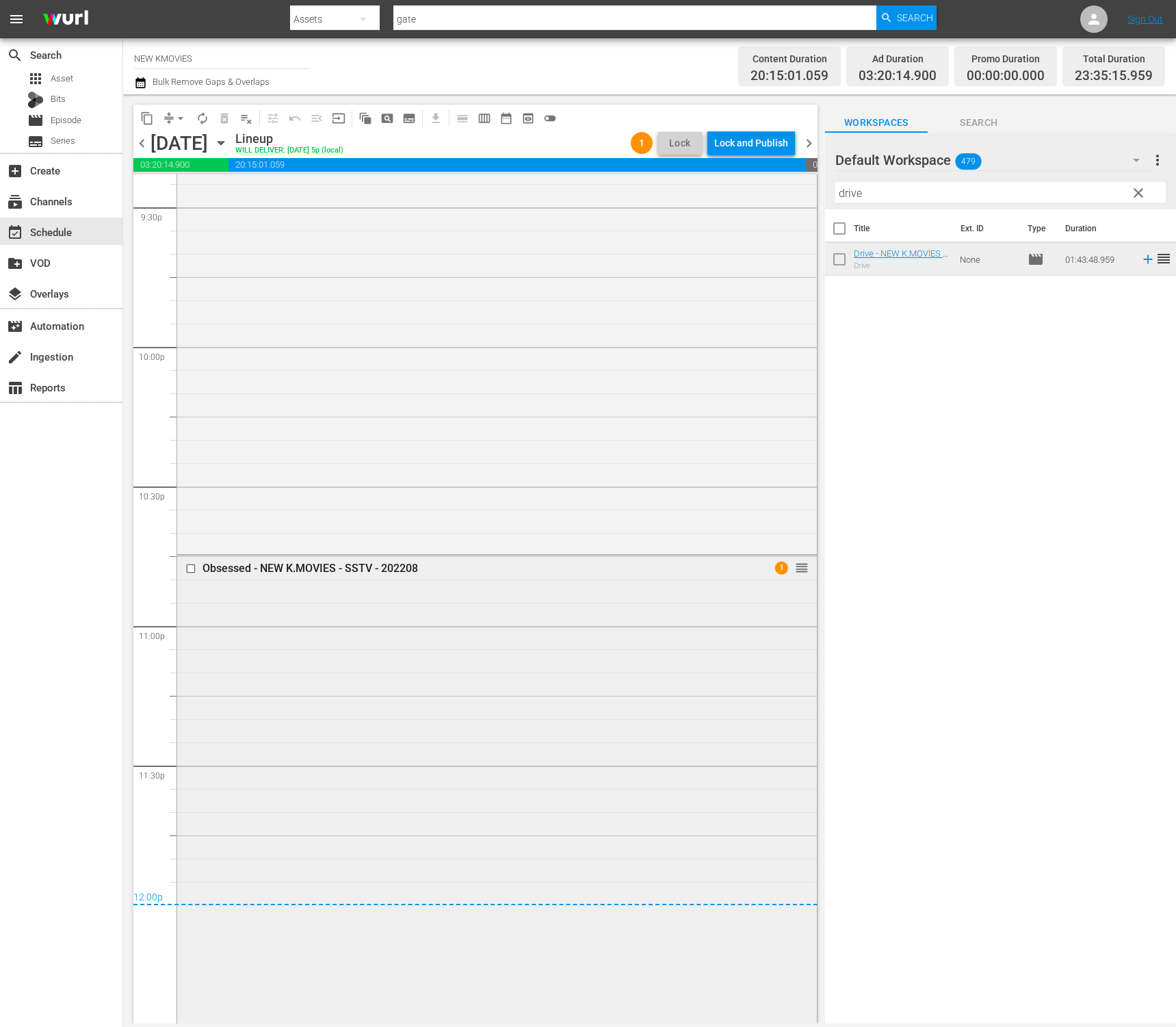
scroll to position [5652, 0]
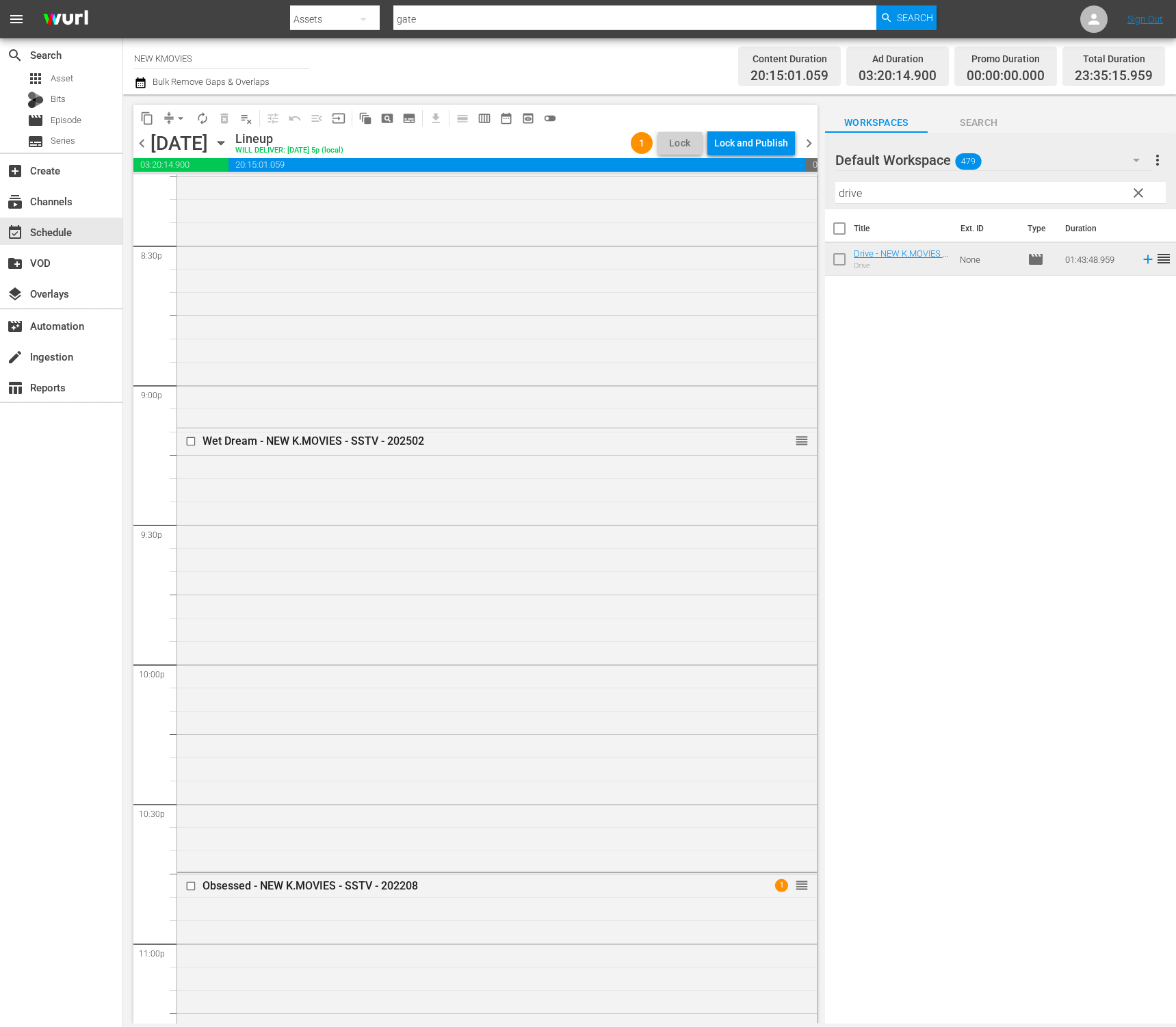
click at [768, 145] on div "Lock and Publish" at bounding box center [751, 143] width 74 height 25
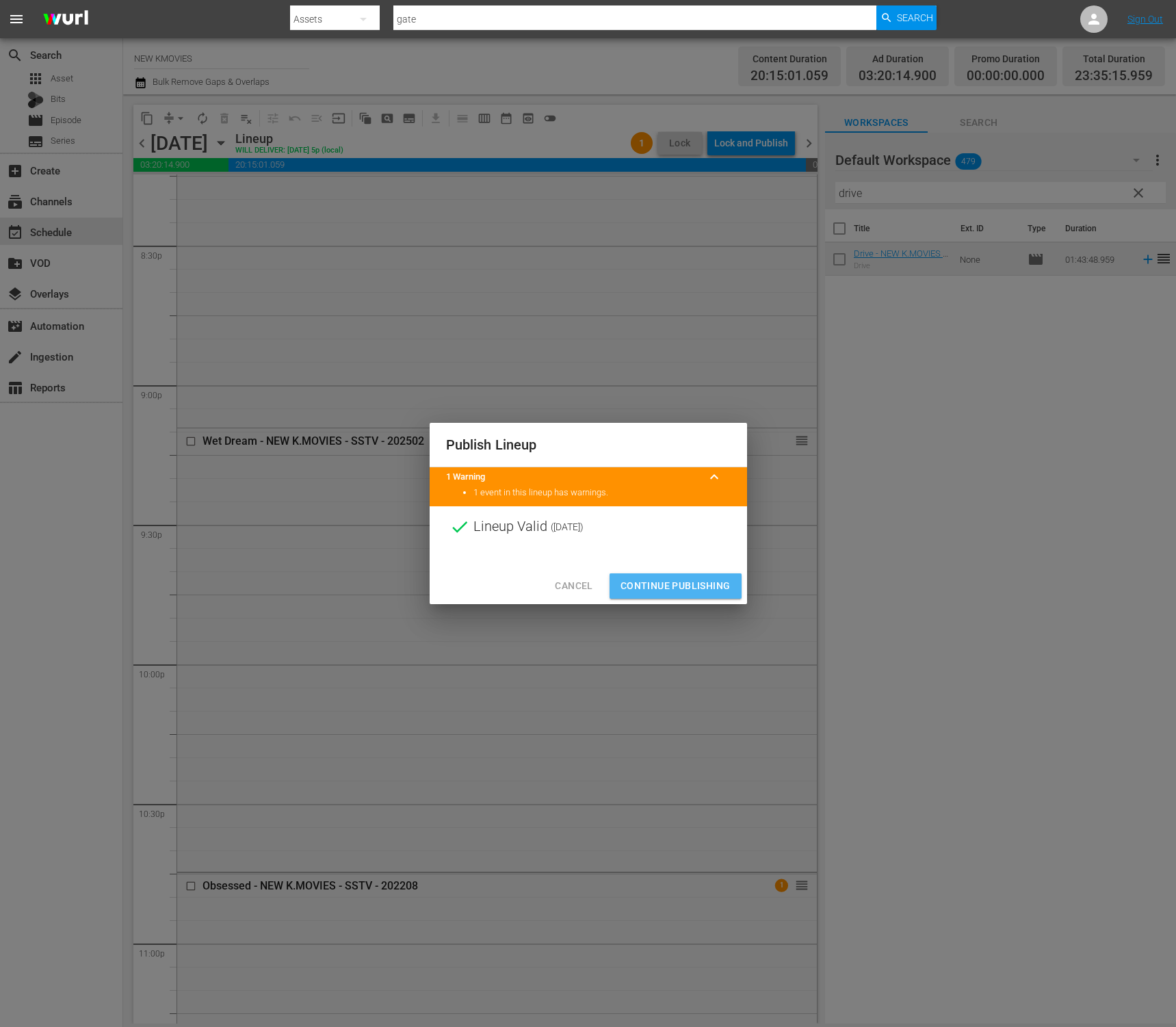
click at [691, 578] on span "Continue Publishing" at bounding box center [676, 586] width 110 height 17
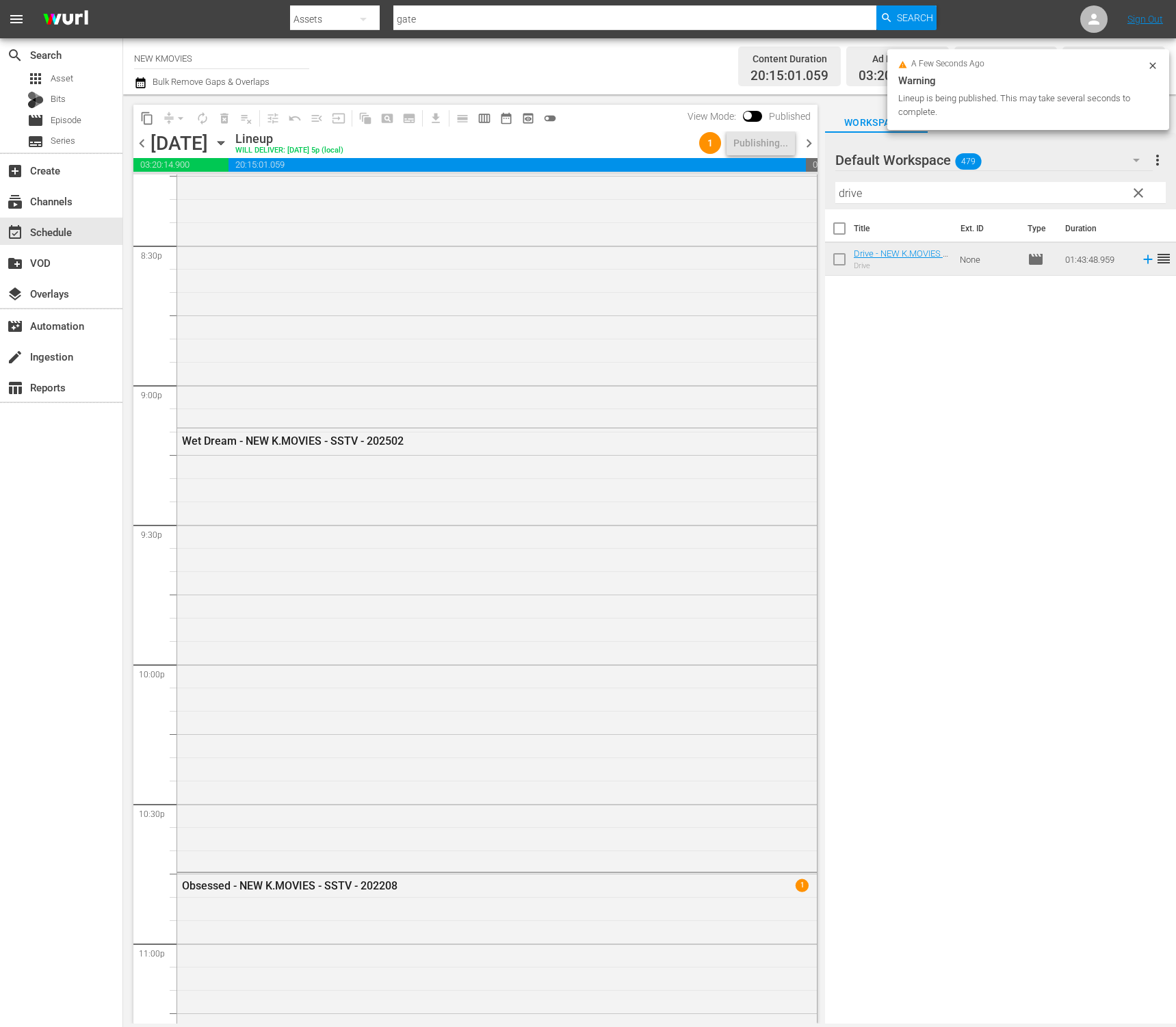
click at [921, 601] on div "Title Ext. ID Type Duration Drive - NEW K.MOVIES - SSTV - 202411 Drive None mov…" at bounding box center [999, 617] width 351 height 816
click at [813, 145] on span "chevron_right" at bounding box center [808, 144] width 17 height 17
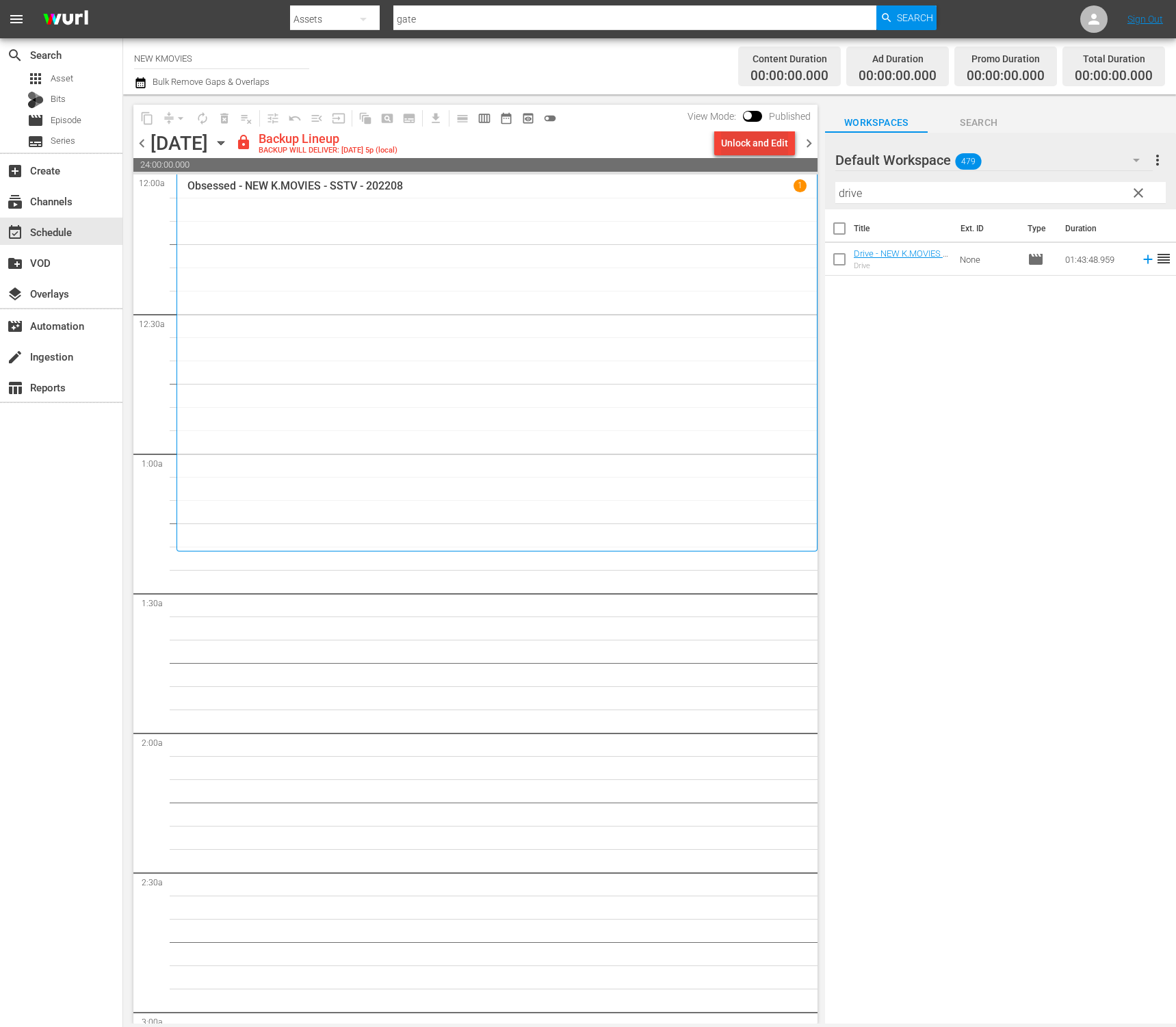
click at [742, 145] on div "Unlock and Edit" at bounding box center [754, 143] width 67 height 25
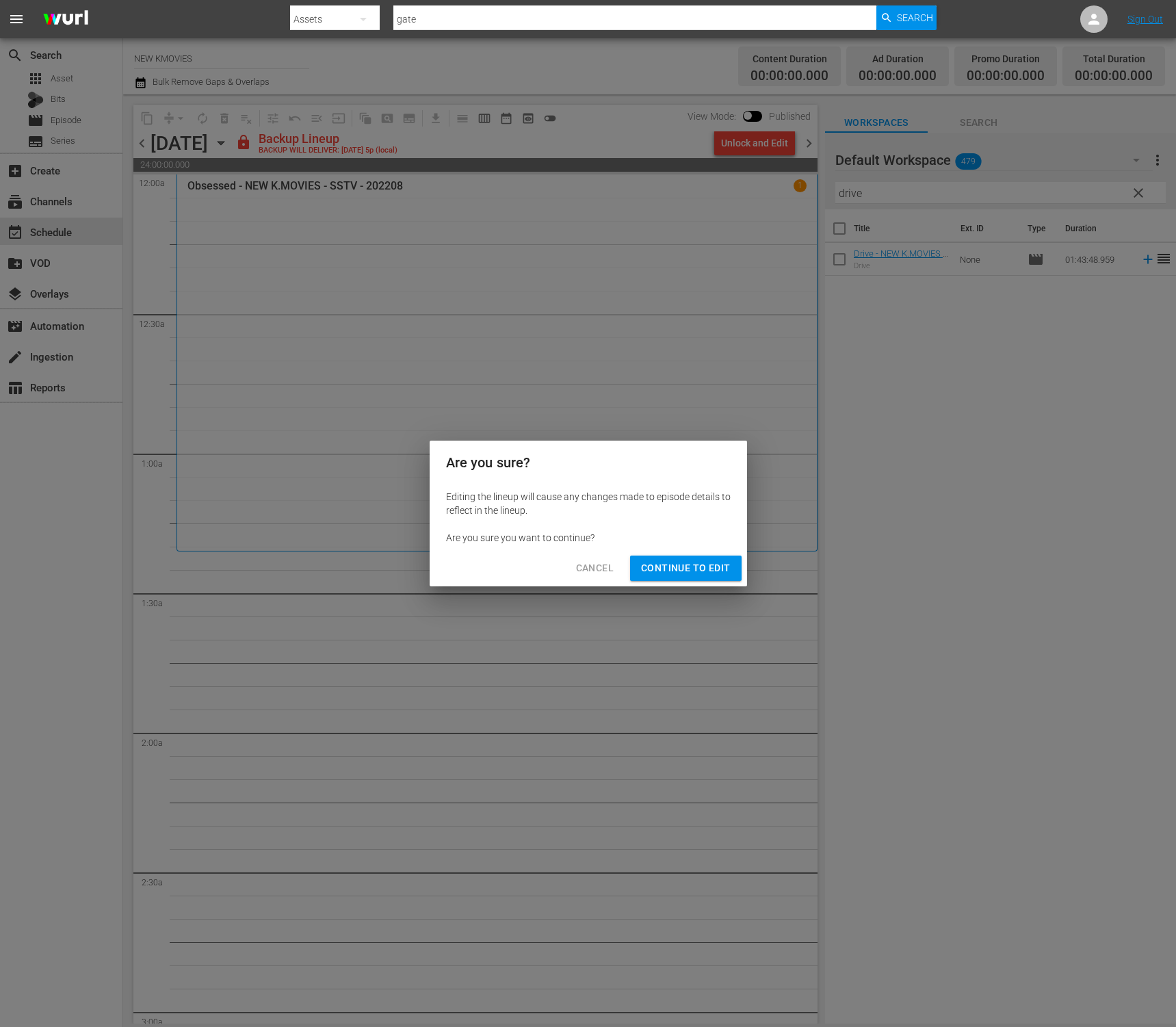
click at [706, 561] on span "Continue to Edit" at bounding box center [685, 568] width 89 height 17
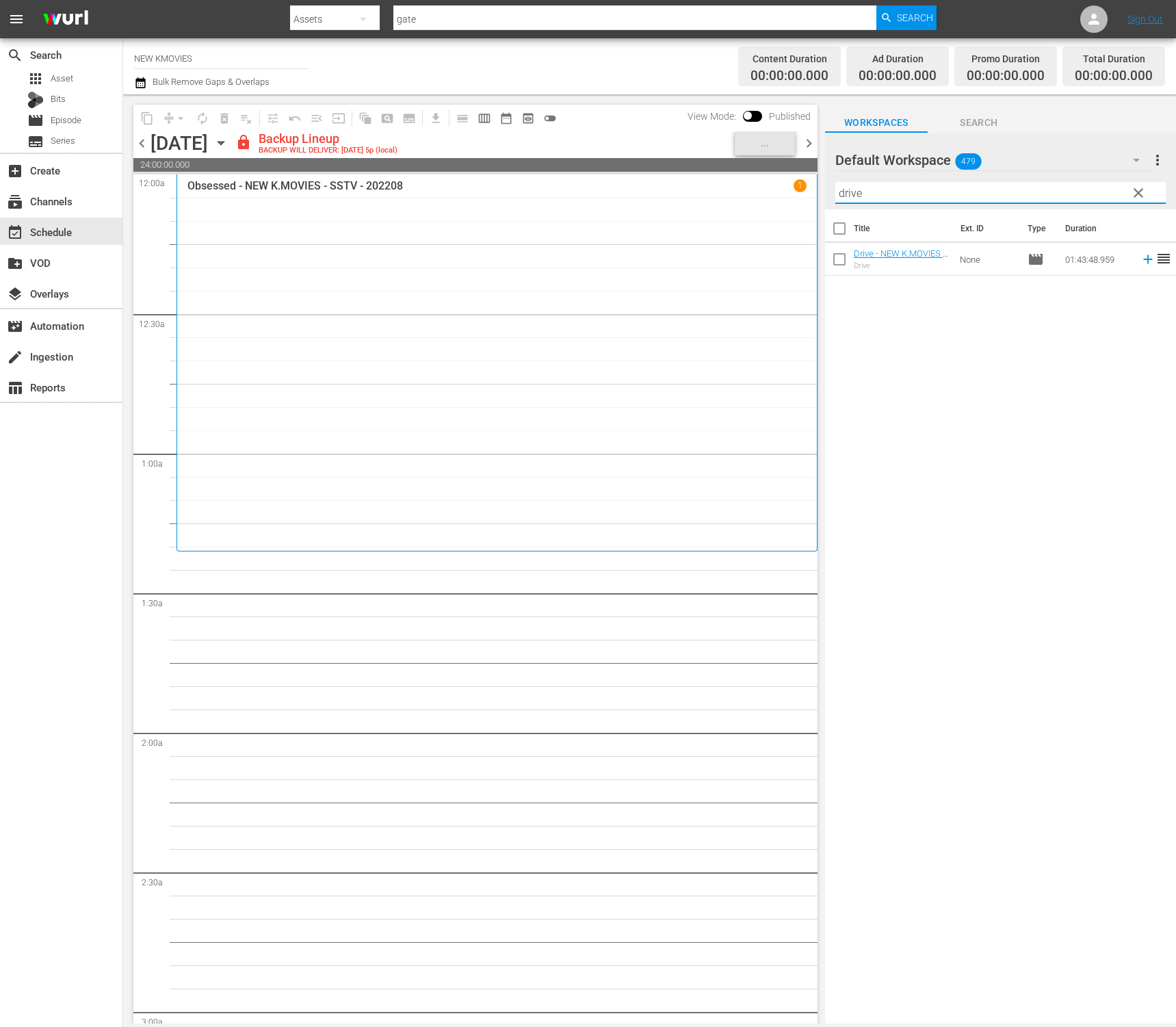
click at [934, 199] on input "drive" at bounding box center [1000, 193] width 330 height 22
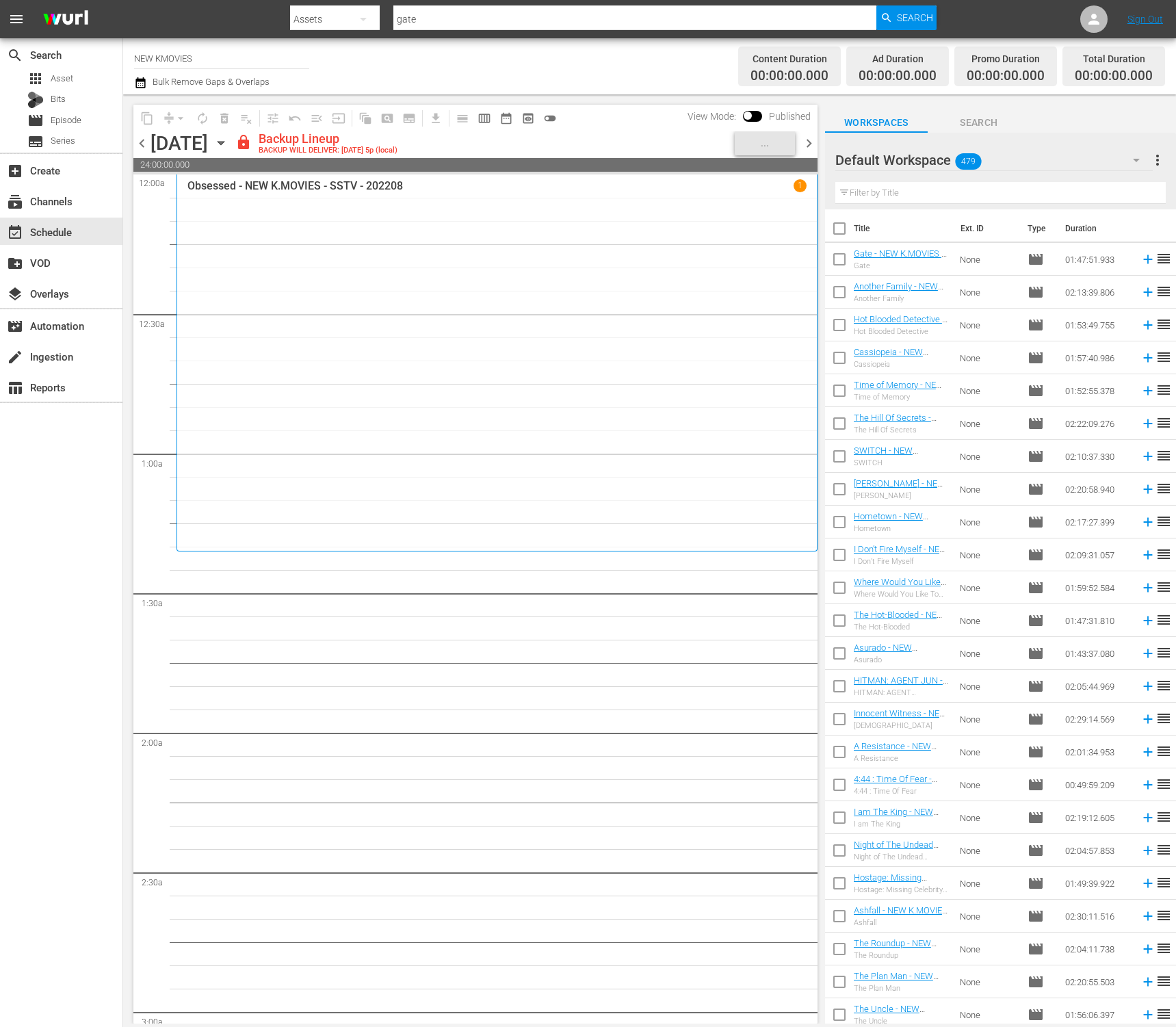
scroll to position [495, 0]
